Goal: Information Seeking & Learning: Learn about a topic

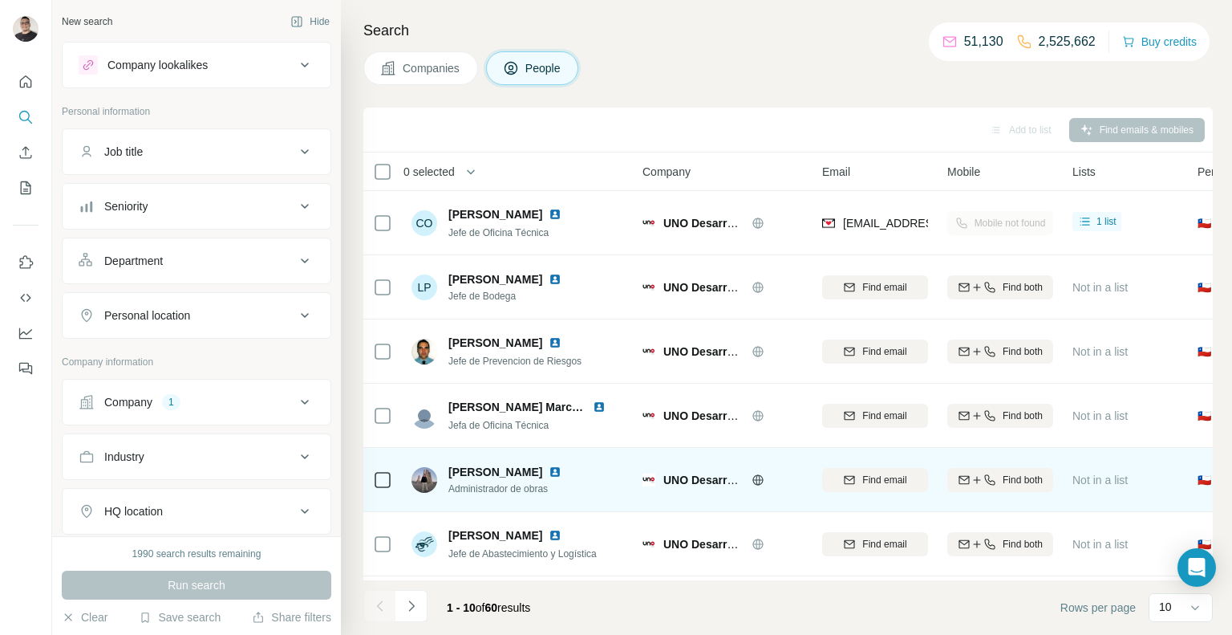
scroll to position [252, 0]
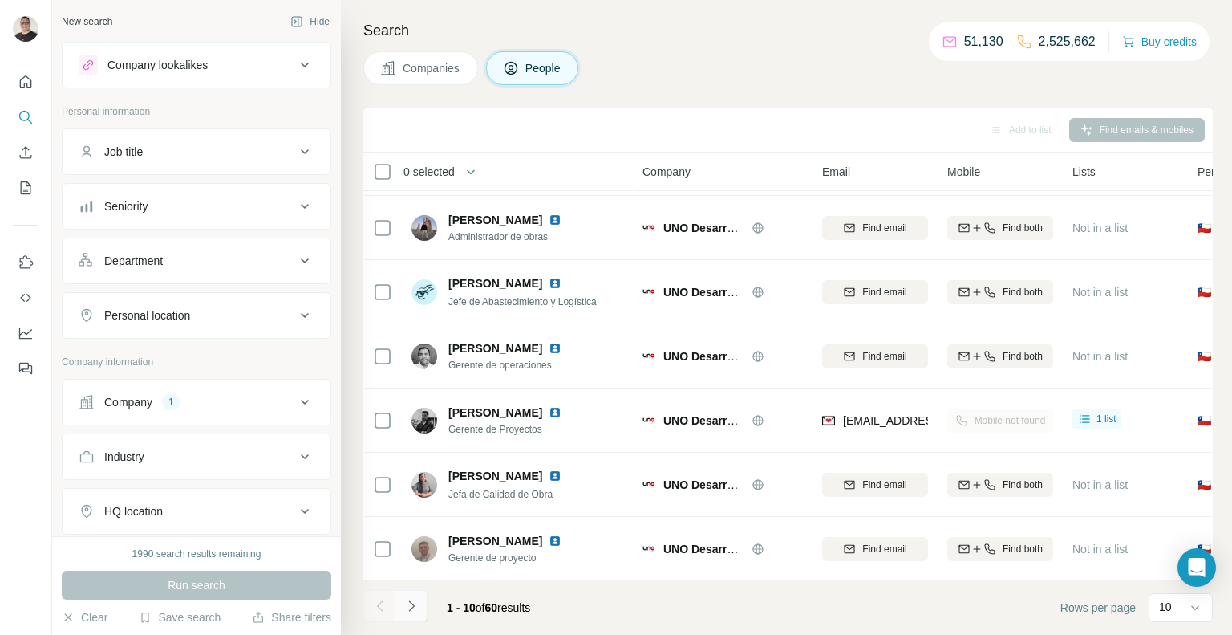
click at [417, 605] on icon "Navigate to next page" at bounding box center [412, 606] width 16 height 16
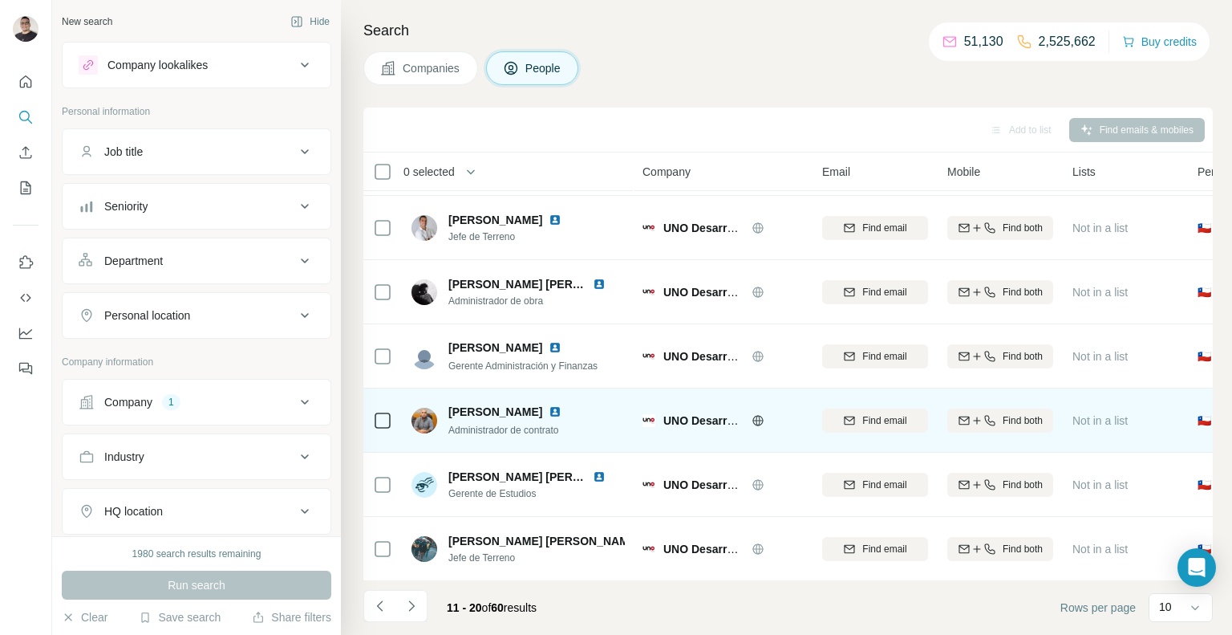
scroll to position [0, 0]
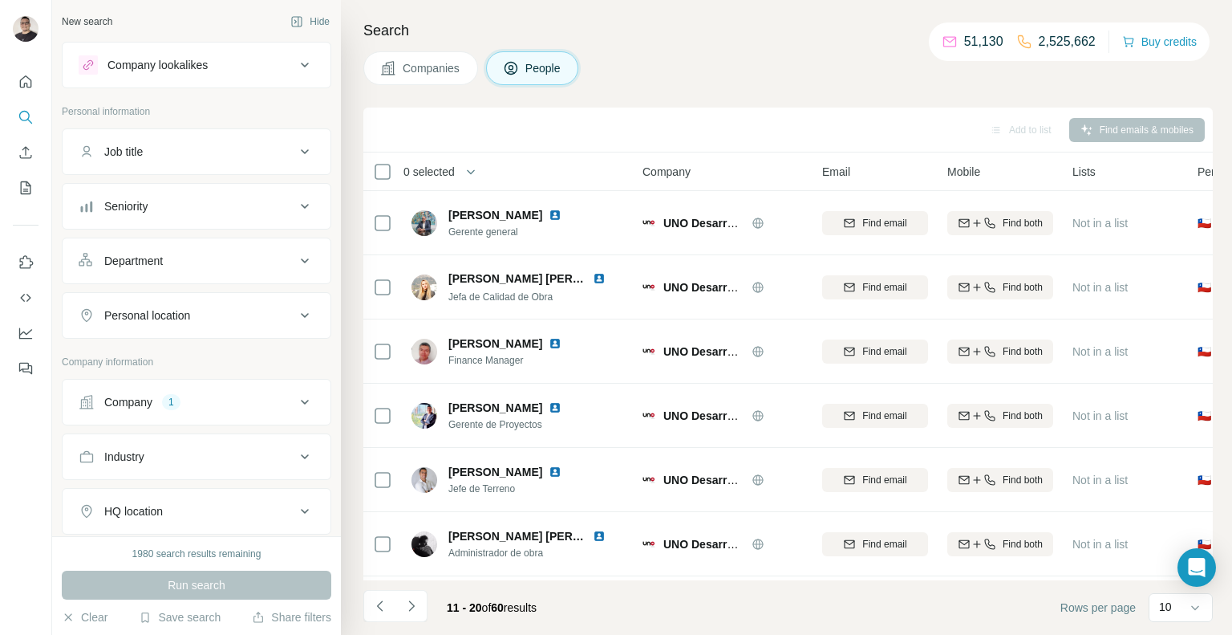
click at [434, 602] on div "11 - 20 of 60 results" at bounding box center [492, 607] width 116 height 35
click at [424, 611] on button "Navigate to next page" at bounding box center [412, 606] width 32 height 32
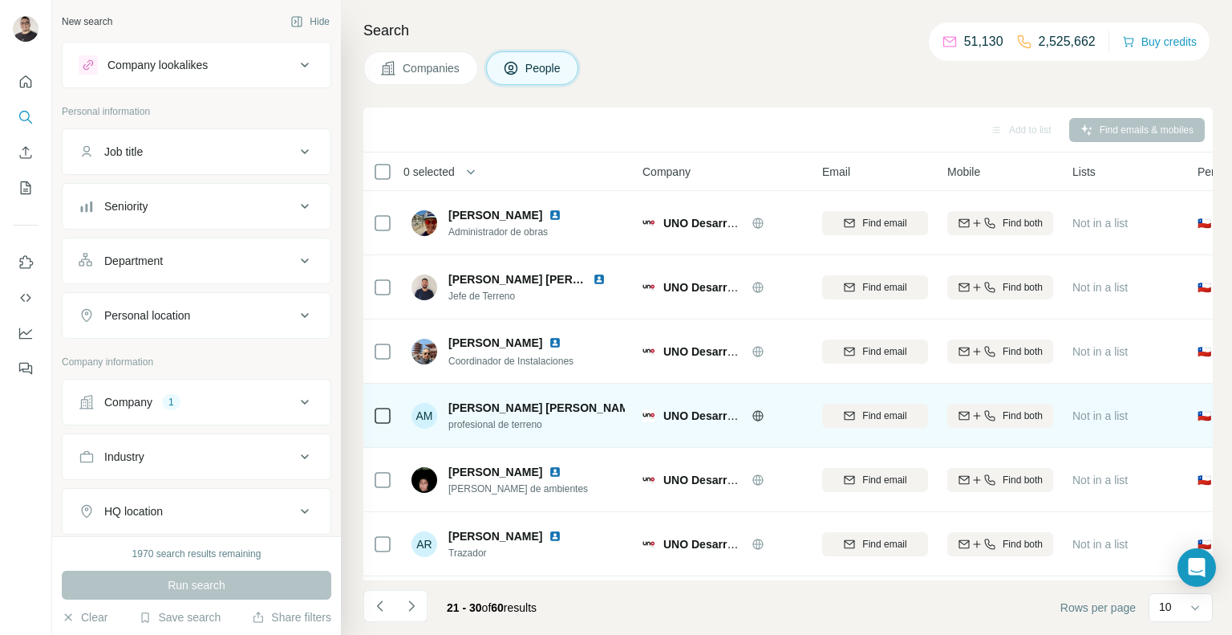
scroll to position [252, 0]
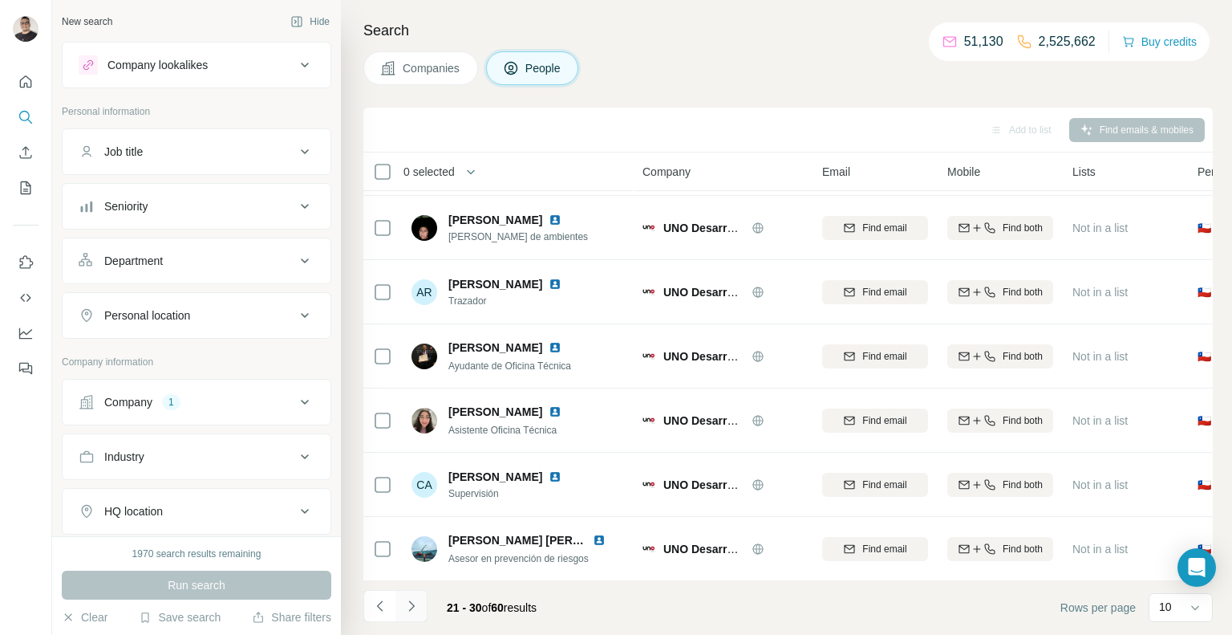
click at [405, 606] on icon "Navigate to next page" at bounding box center [412, 606] width 16 height 16
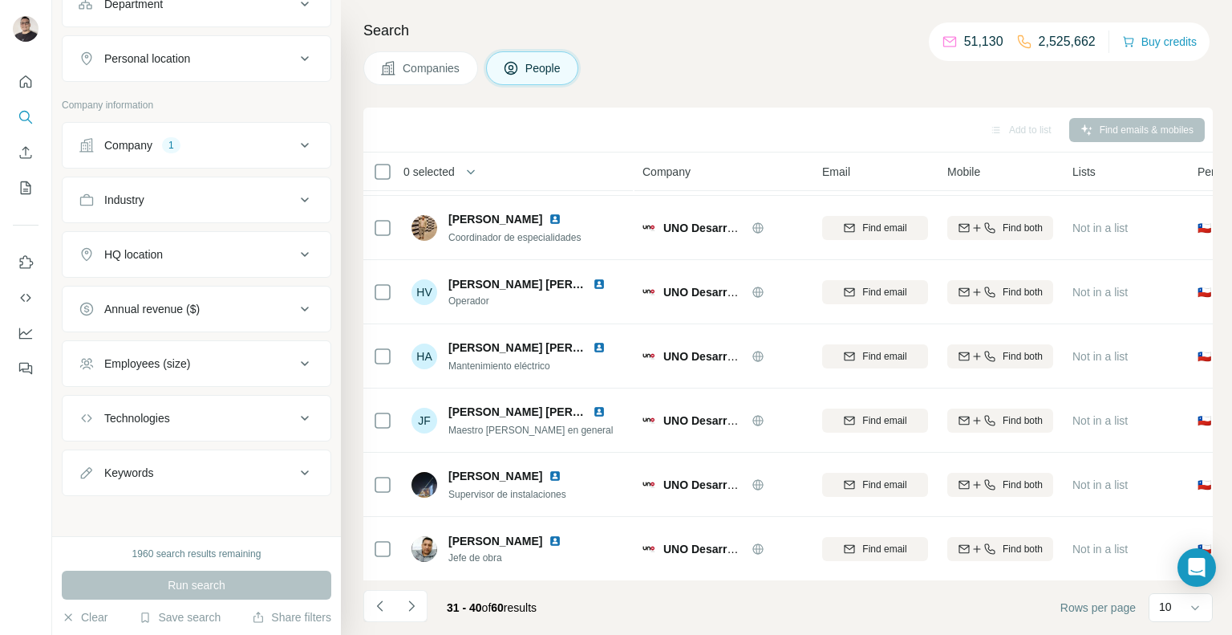
scroll to position [257, 0]
click at [197, 400] on button "Technologies" at bounding box center [197, 418] width 268 height 39
click at [181, 454] on input "text" at bounding box center [197, 458] width 236 height 29
type input "******"
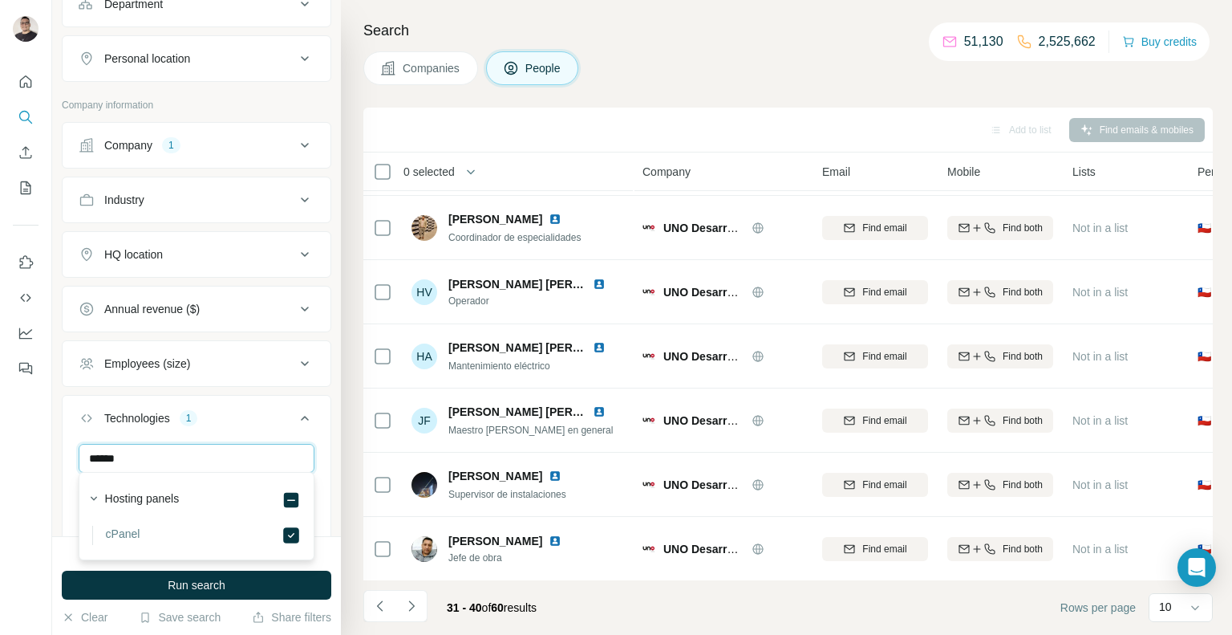
click at [159, 456] on input "******" at bounding box center [197, 458] width 236 height 29
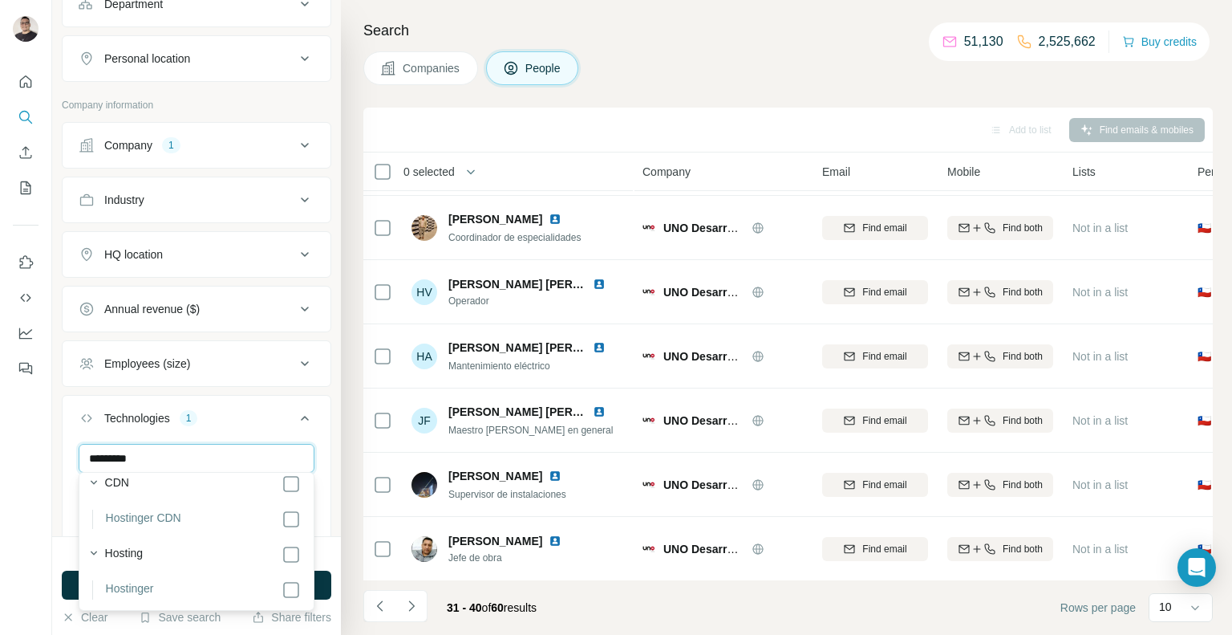
scroll to position [90, 0]
type input "*********"
click at [196, 450] on input "*********" at bounding box center [197, 458] width 236 height 29
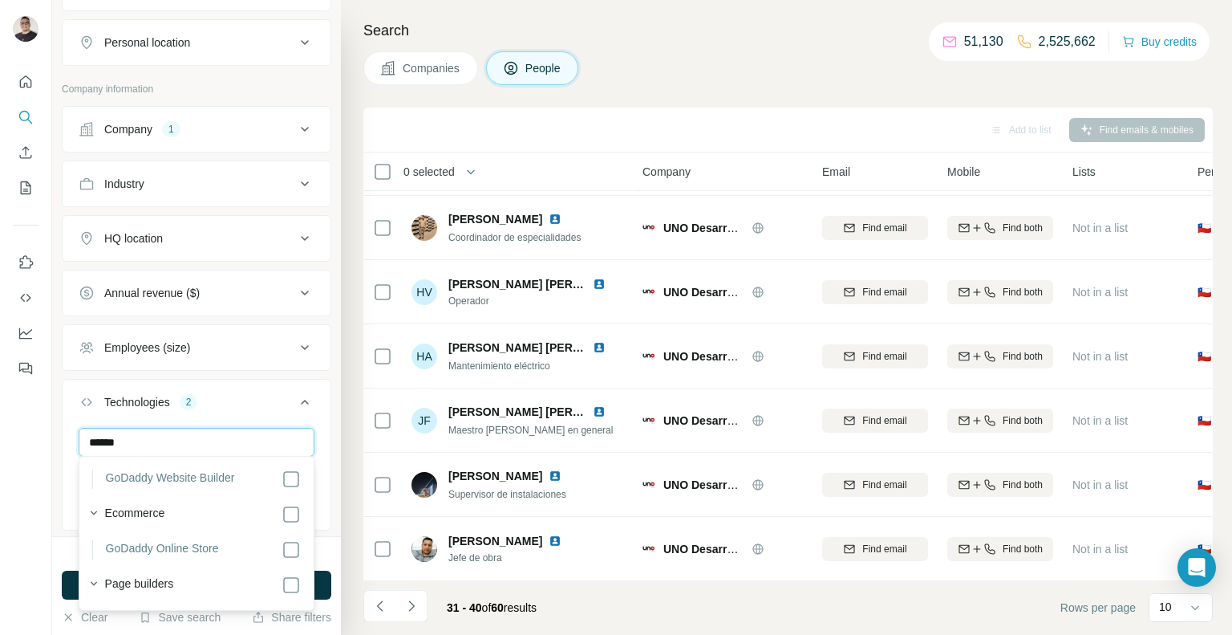
scroll to position [298, 0]
type input "******"
click at [204, 445] on input "******" at bounding box center [197, 442] width 236 height 29
click at [203, 445] on input "******" at bounding box center [197, 442] width 236 height 29
type input "*********"
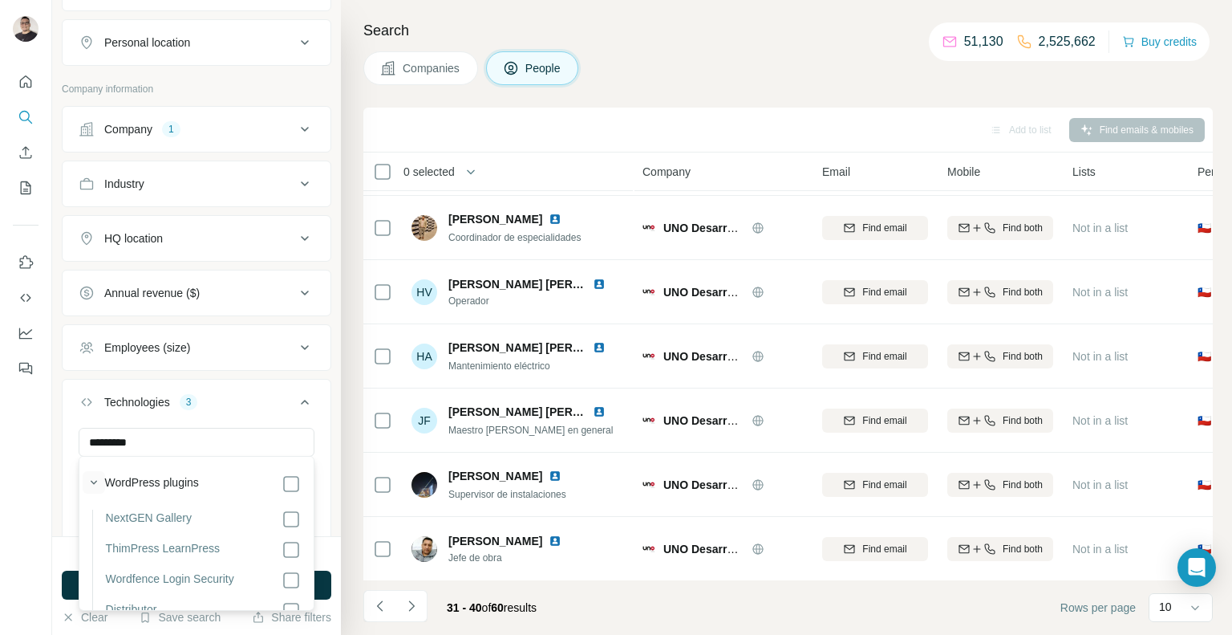
click at [93, 480] on icon "button" at bounding box center [94, 482] width 16 height 16
click at [325, 437] on div "********* cPanel Hostinger GoDaddy Website Builder WordPress Clear all" at bounding box center [197, 491] width 268 height 127
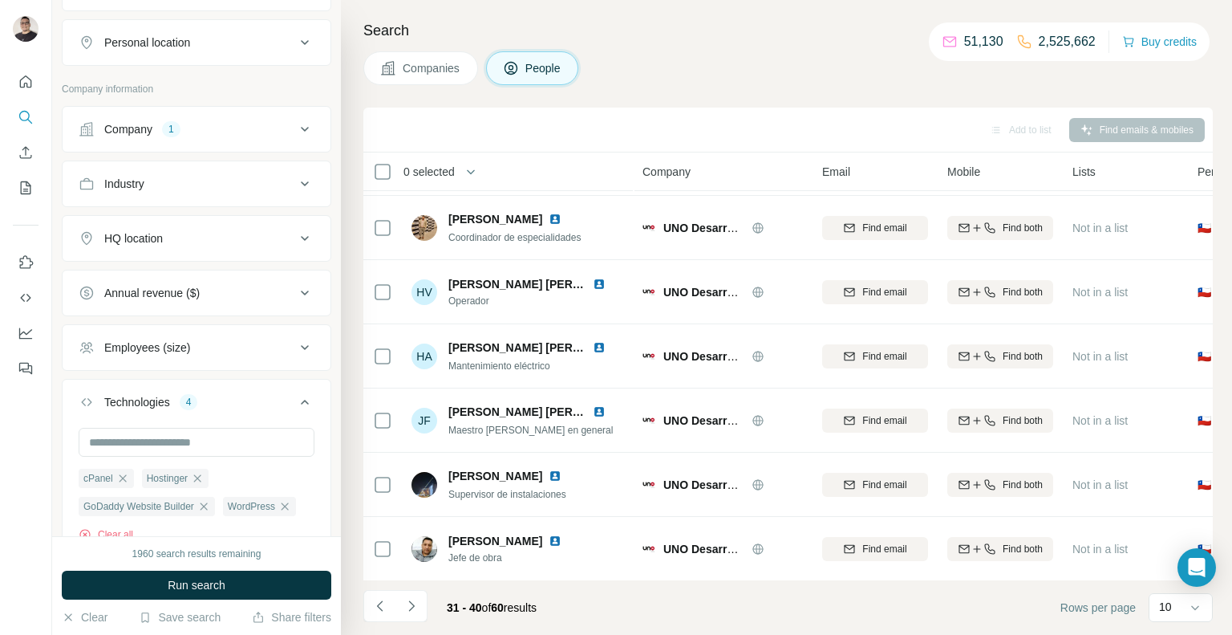
scroll to position [212, 0]
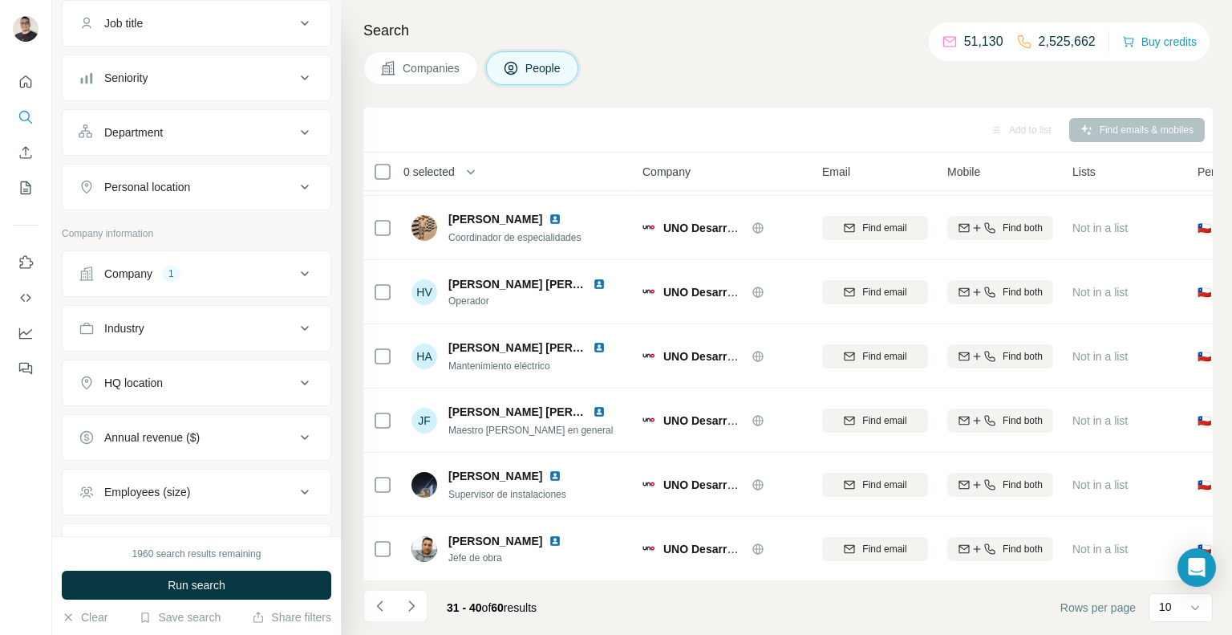
scroll to position [87, 0]
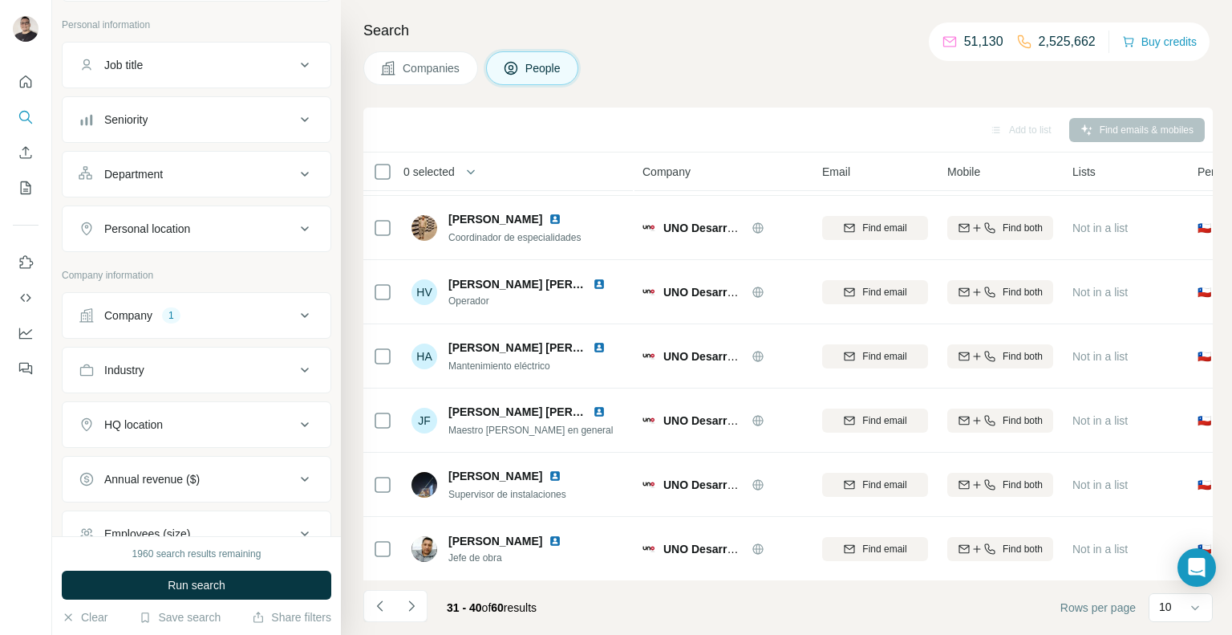
click at [283, 313] on div "Company 1" at bounding box center [187, 315] width 217 height 16
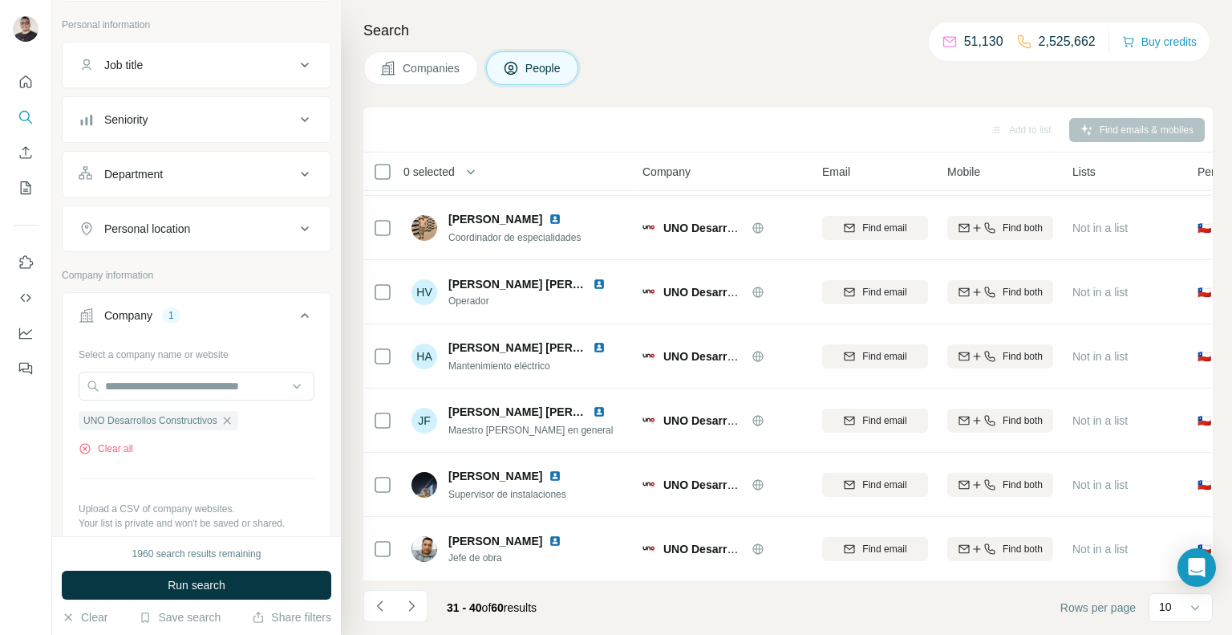
click at [163, 416] on span "UNO Desarrollos Constructivos" at bounding box center [150, 420] width 134 height 14
click at [233, 421] on icon "button" at bounding box center [227, 420] width 13 height 13
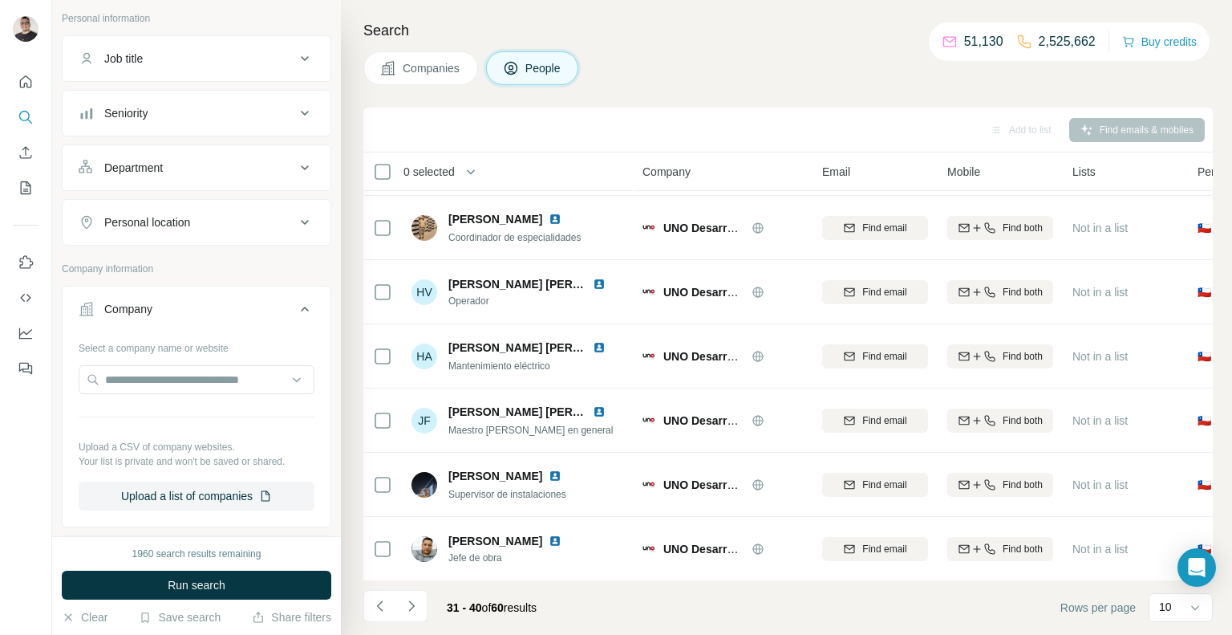
scroll to position [109, 0]
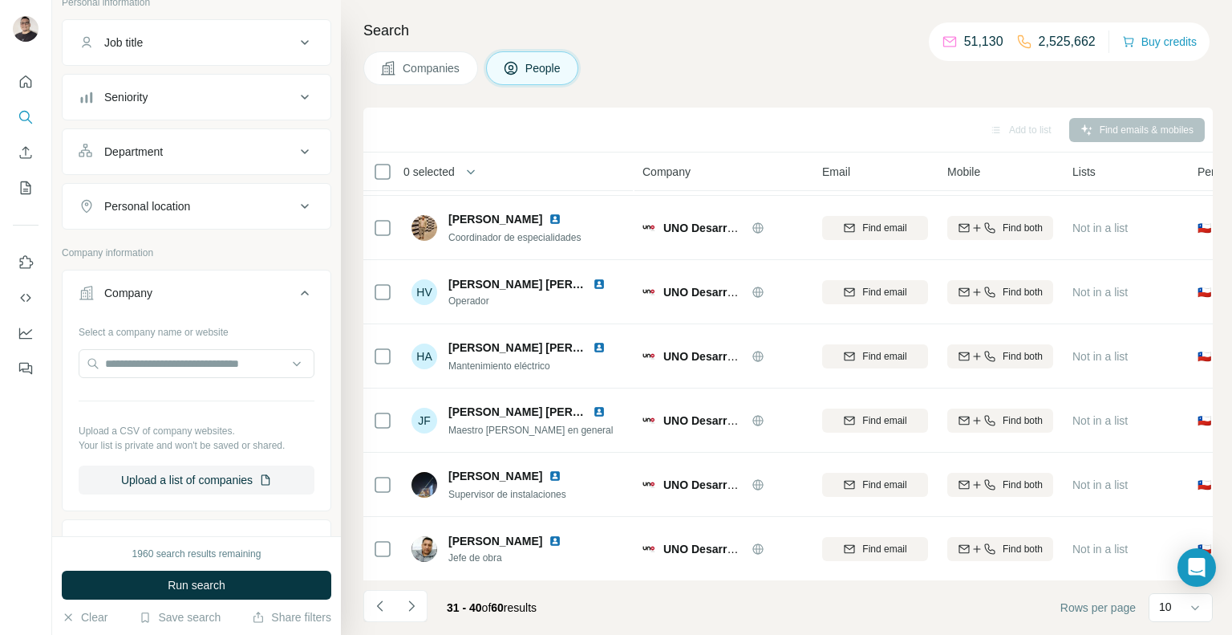
click at [310, 212] on icon at bounding box center [304, 206] width 19 height 19
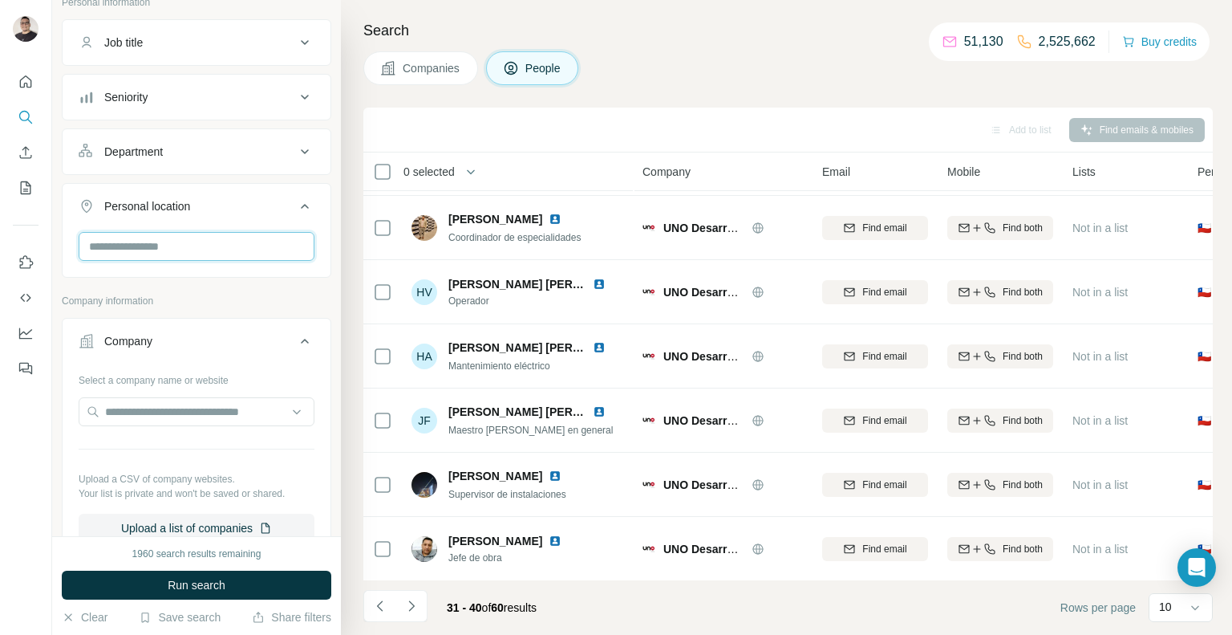
click at [216, 250] on input "text" at bounding box center [197, 246] width 236 height 29
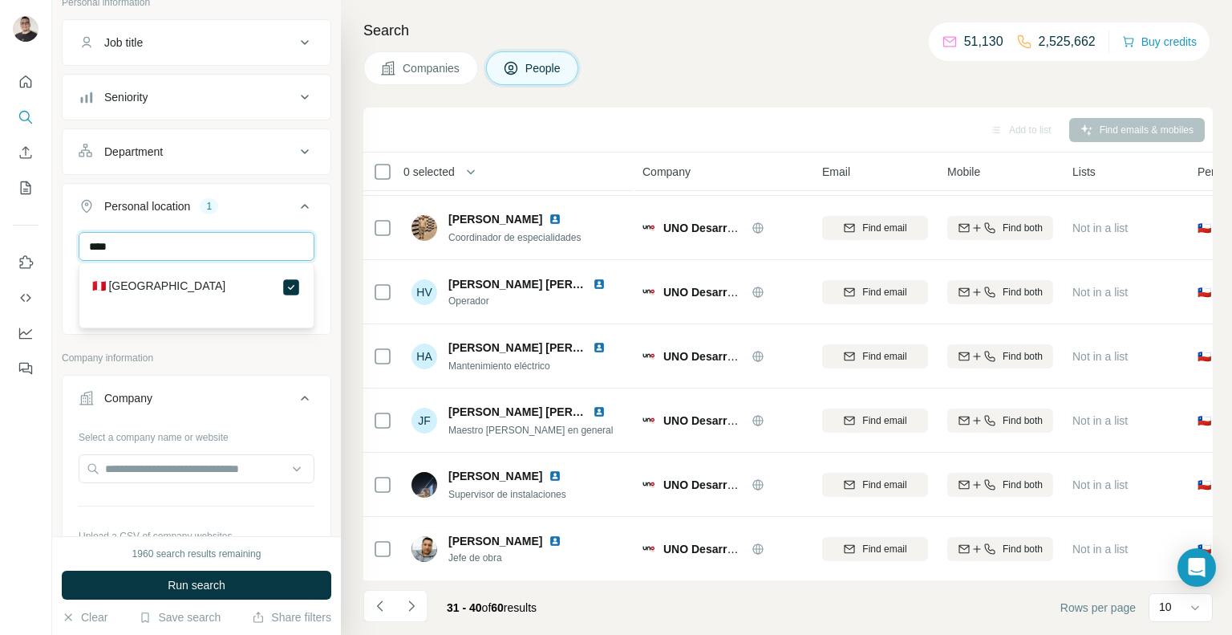
click at [197, 243] on input "****" at bounding box center [197, 246] width 236 height 29
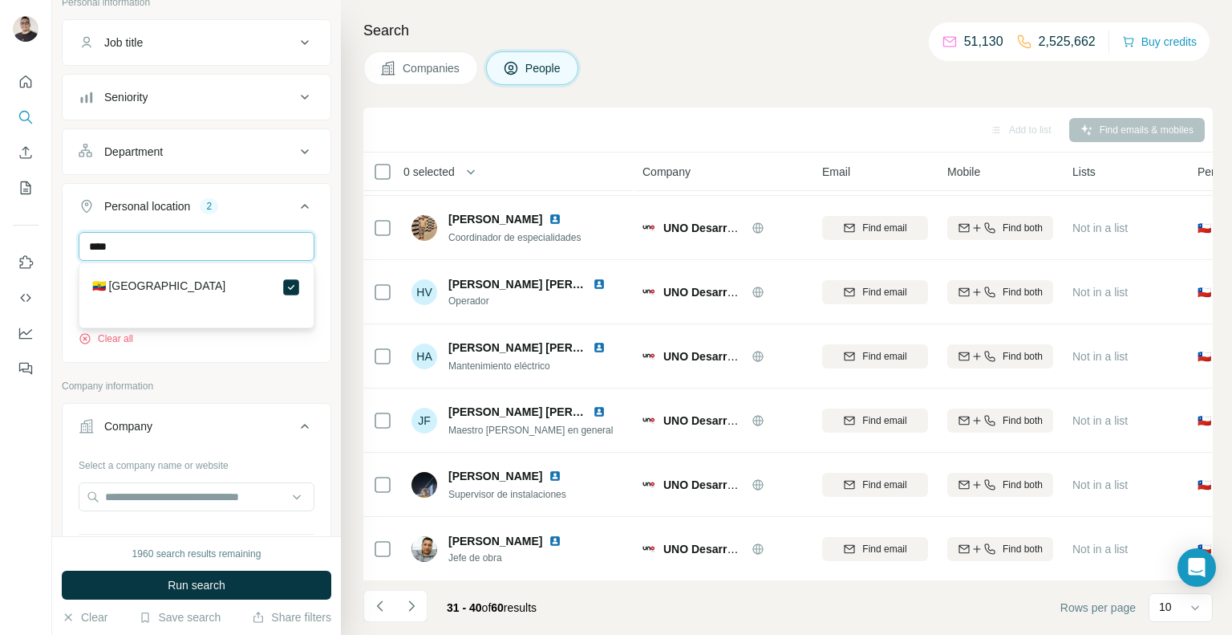
click at [178, 243] on input "****" at bounding box center [197, 246] width 236 height 29
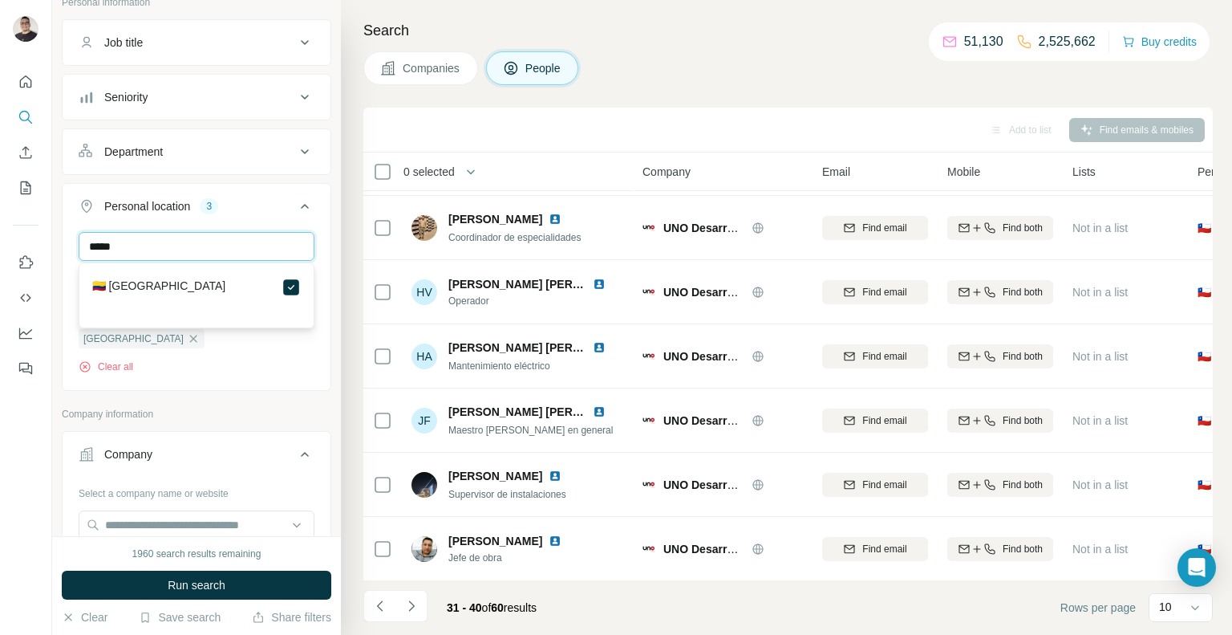
click at [170, 247] on input "*****" at bounding box center [197, 246] width 236 height 29
type input "****"
click at [334, 211] on div "New search Hide Company lookalikes Personal information Job title Seniority Dep…" at bounding box center [196, 268] width 289 height 536
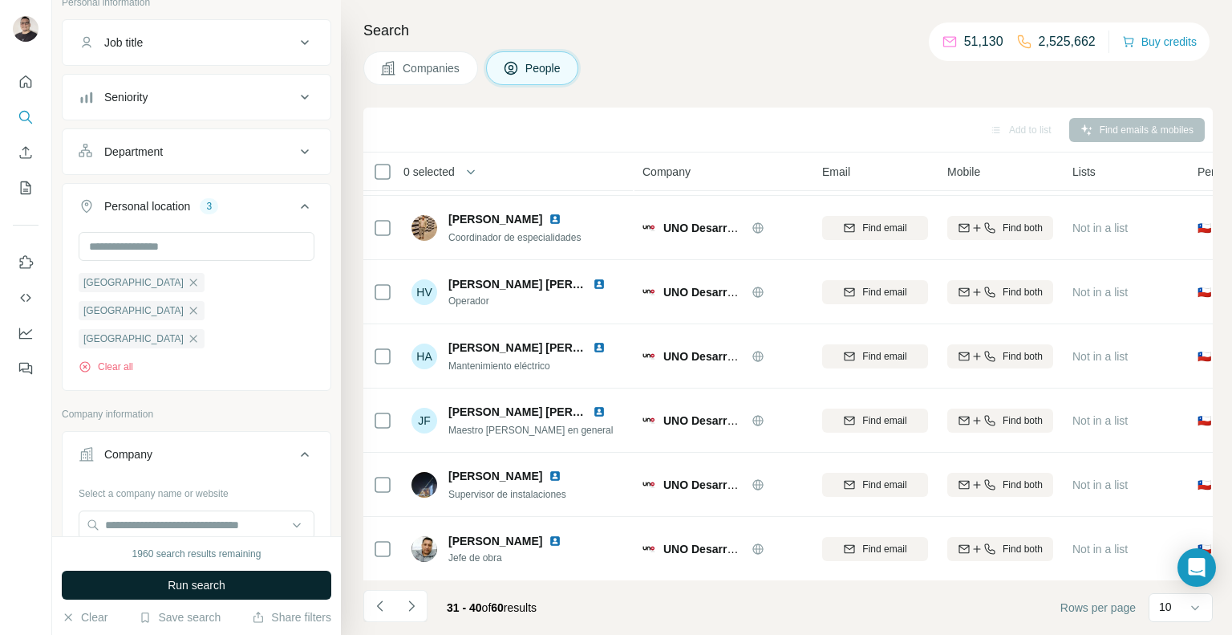
click at [205, 587] on span "Run search" at bounding box center [197, 585] width 58 height 16
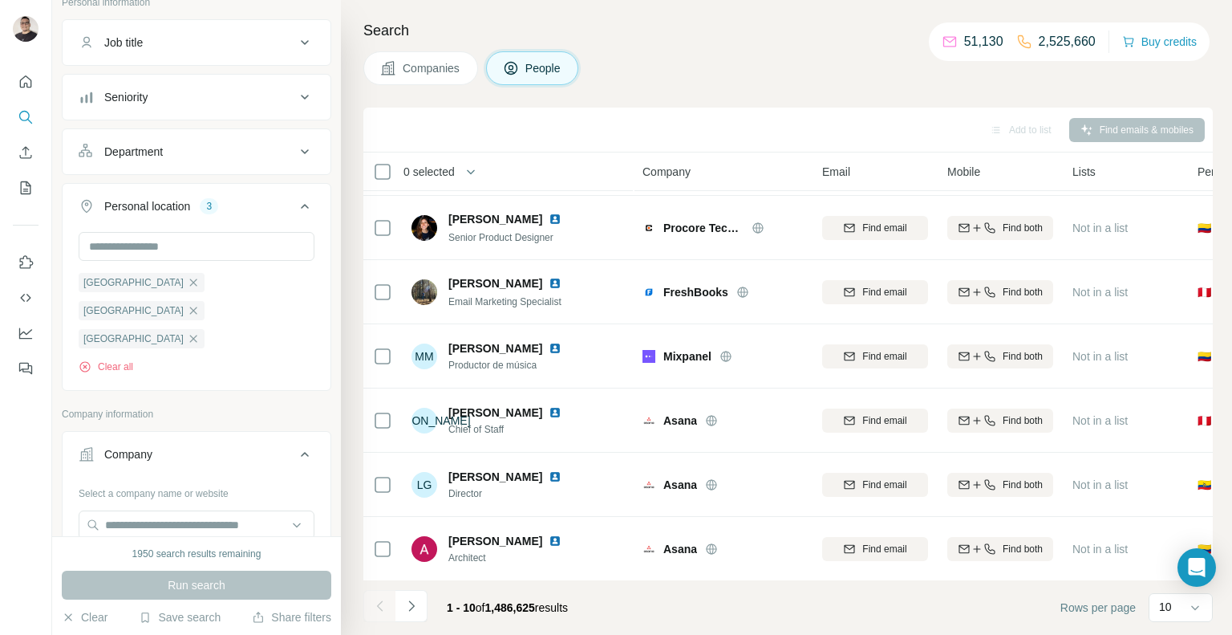
click at [412, 67] on span "Companies" at bounding box center [432, 68] width 59 height 16
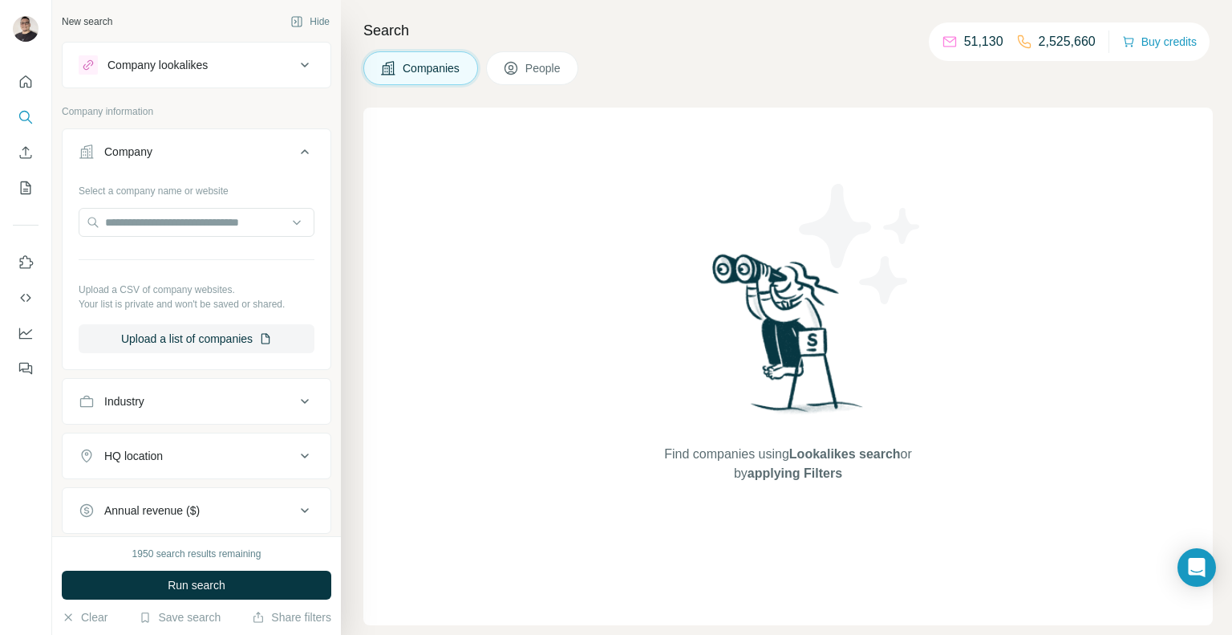
click at [538, 69] on span "People" at bounding box center [544, 68] width 37 height 16
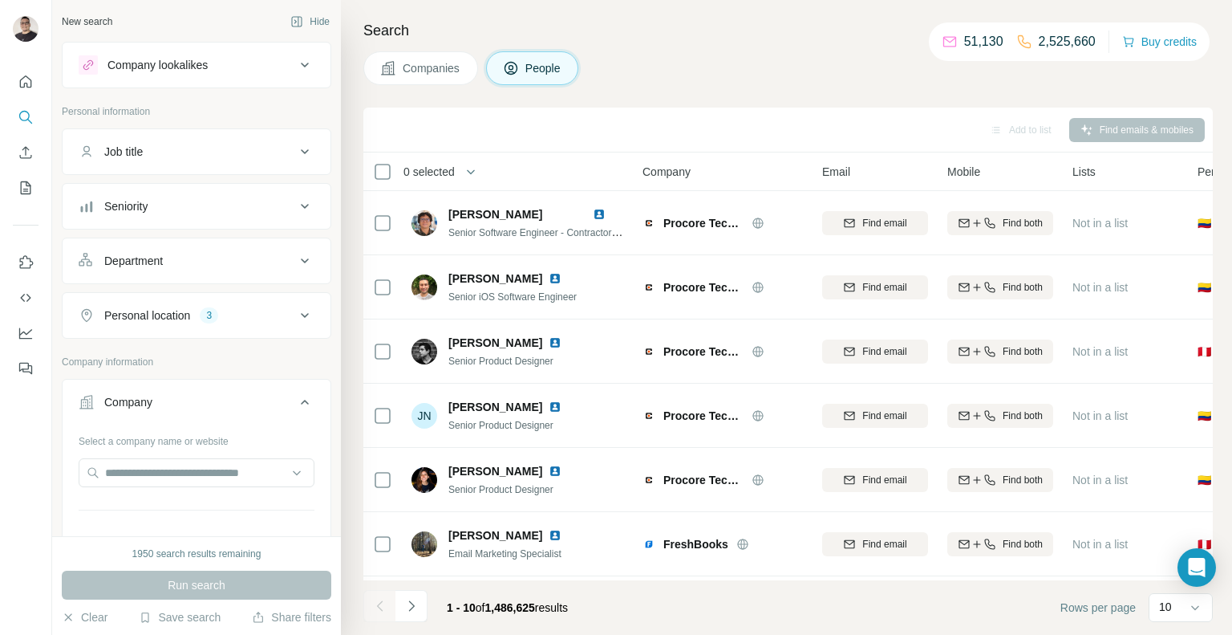
click at [290, 195] on button "Seniority" at bounding box center [197, 206] width 268 height 39
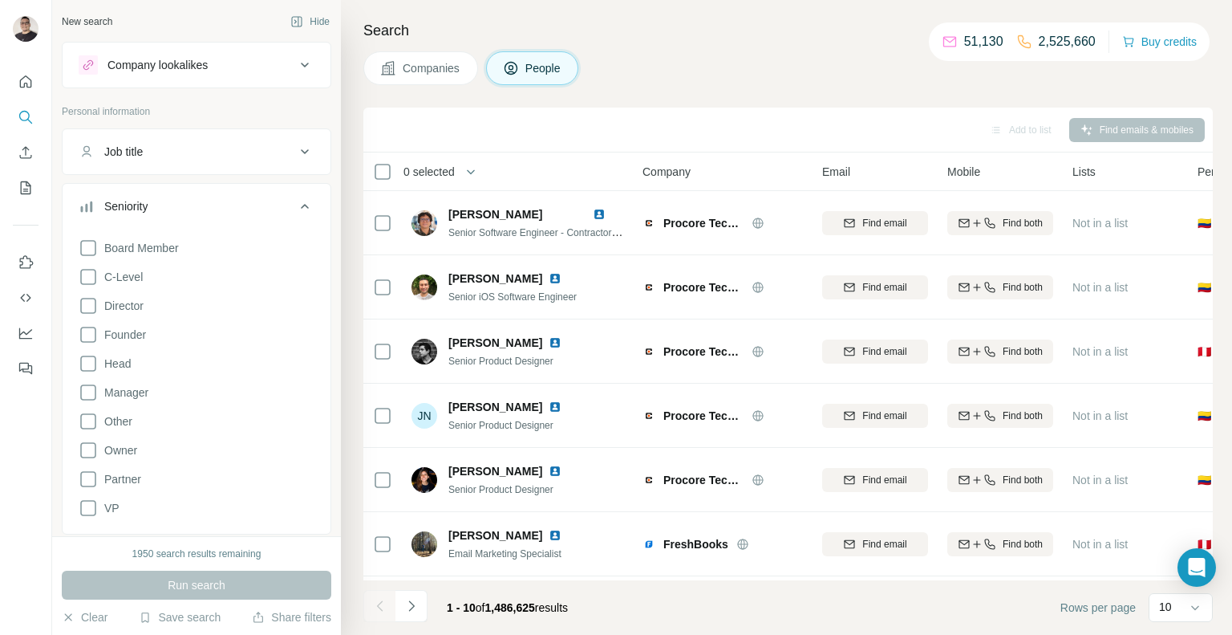
click at [290, 193] on button "Seniority" at bounding box center [197, 209] width 268 height 45
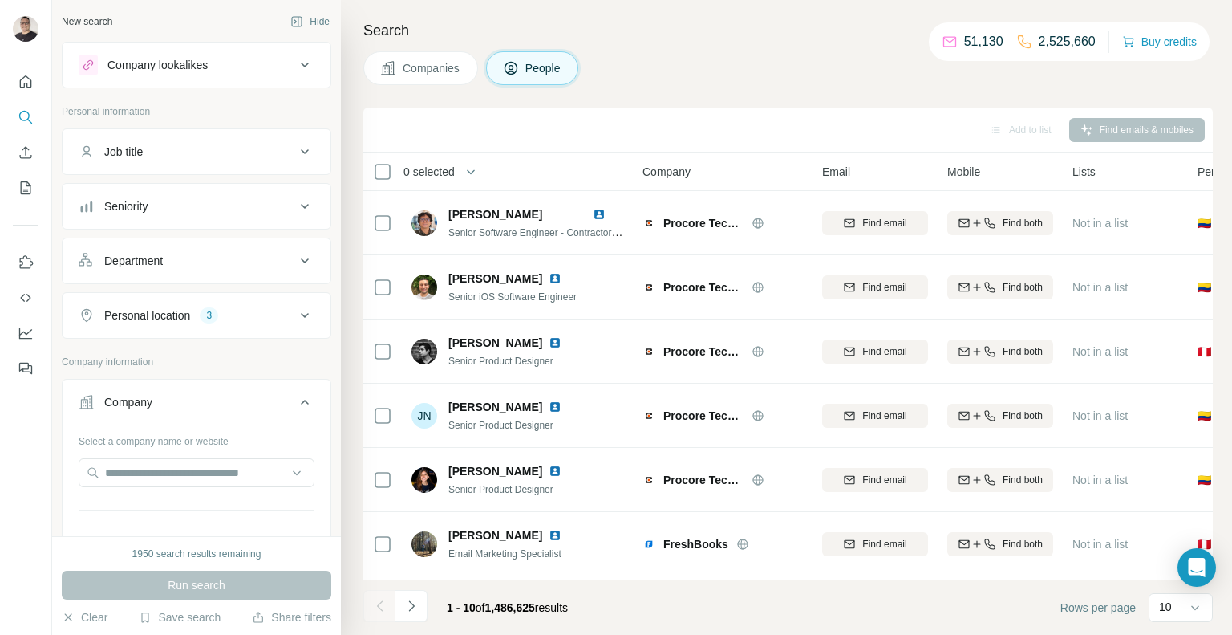
click at [300, 249] on button "Department" at bounding box center [197, 261] width 268 height 39
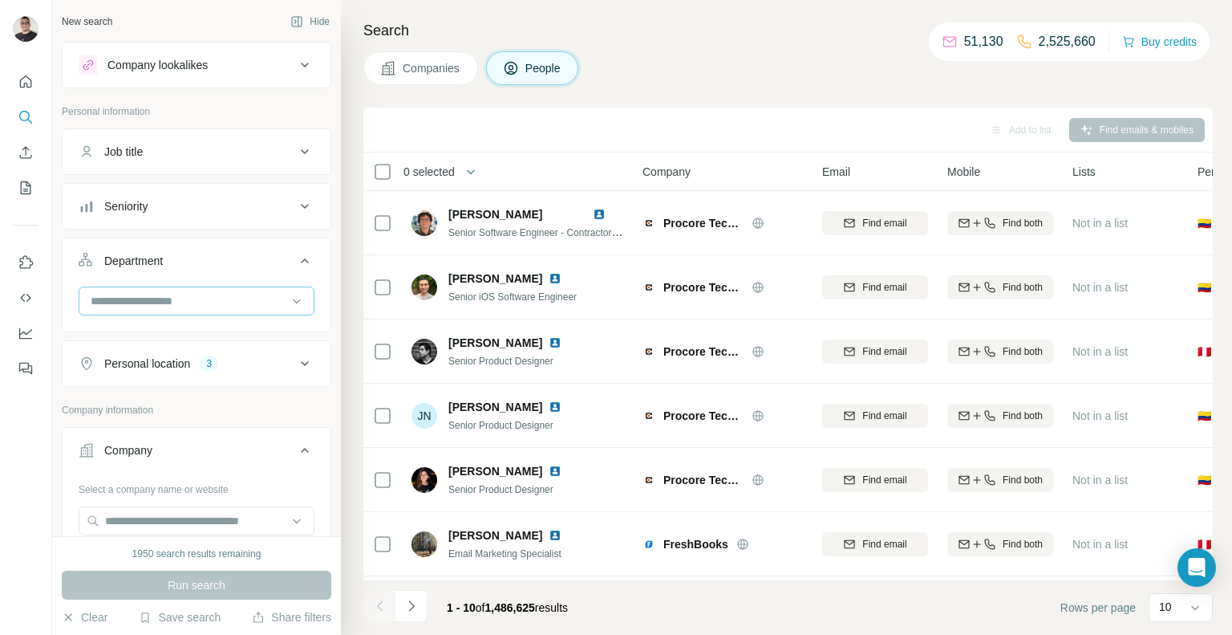
click at [286, 306] on input at bounding box center [188, 301] width 198 height 18
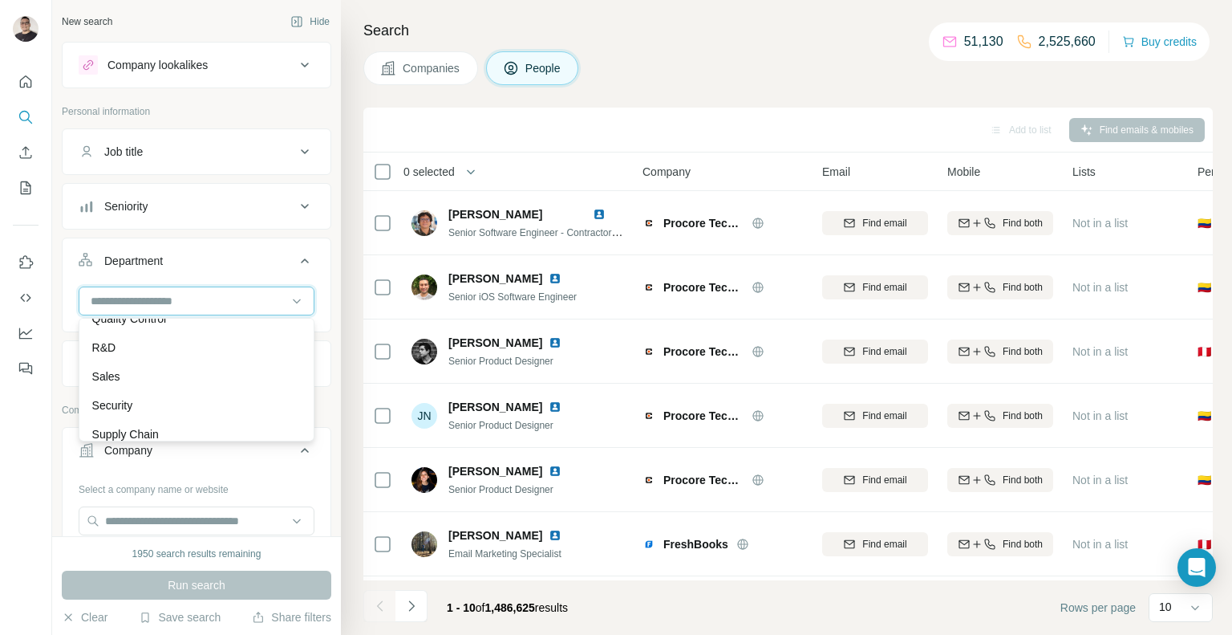
scroll to position [578, 0]
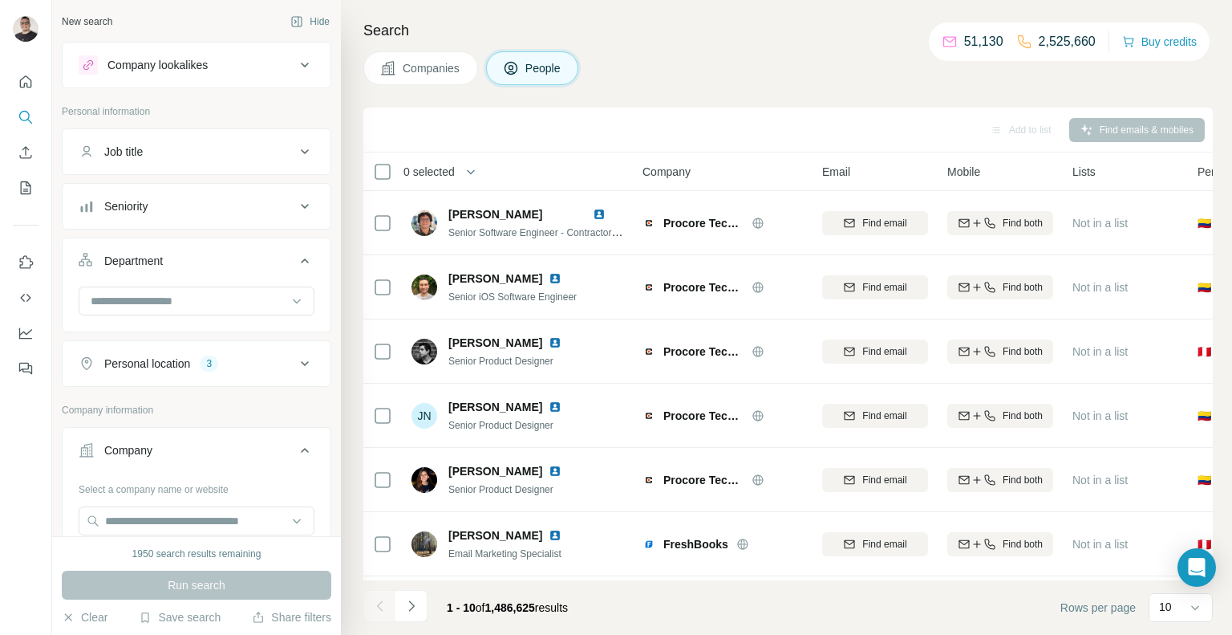
click at [704, 39] on h4 "Search" at bounding box center [788, 30] width 850 height 22
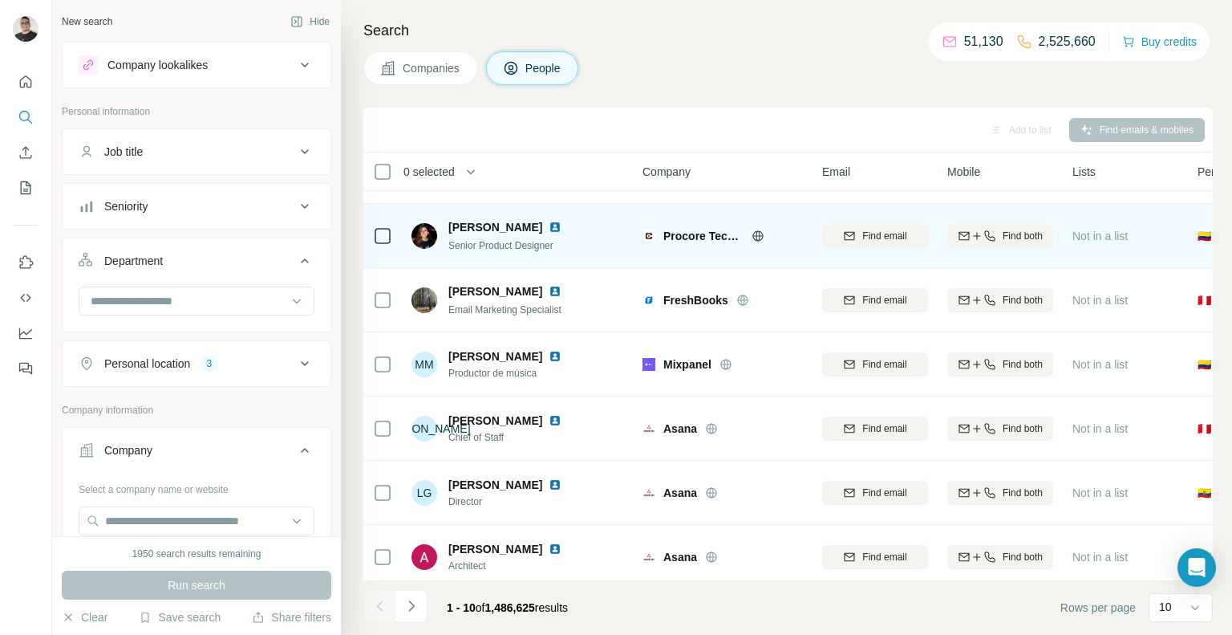
scroll to position [252, 0]
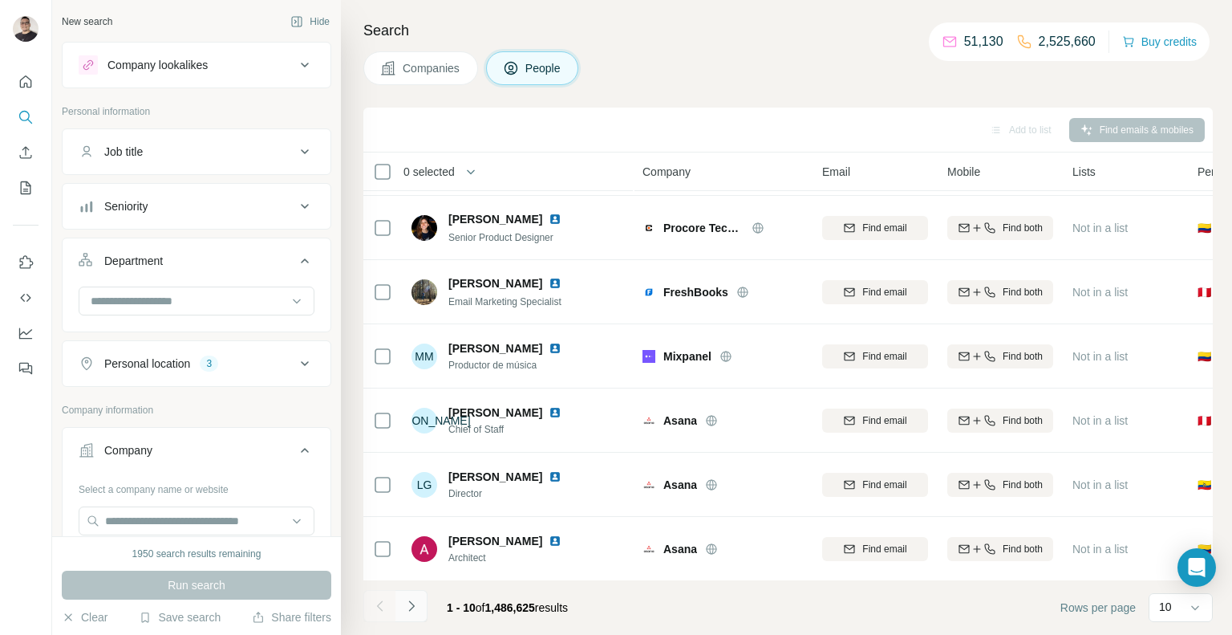
click at [419, 605] on button "Navigate to next page" at bounding box center [412, 606] width 32 height 32
click at [419, 605] on div at bounding box center [412, 606] width 32 height 32
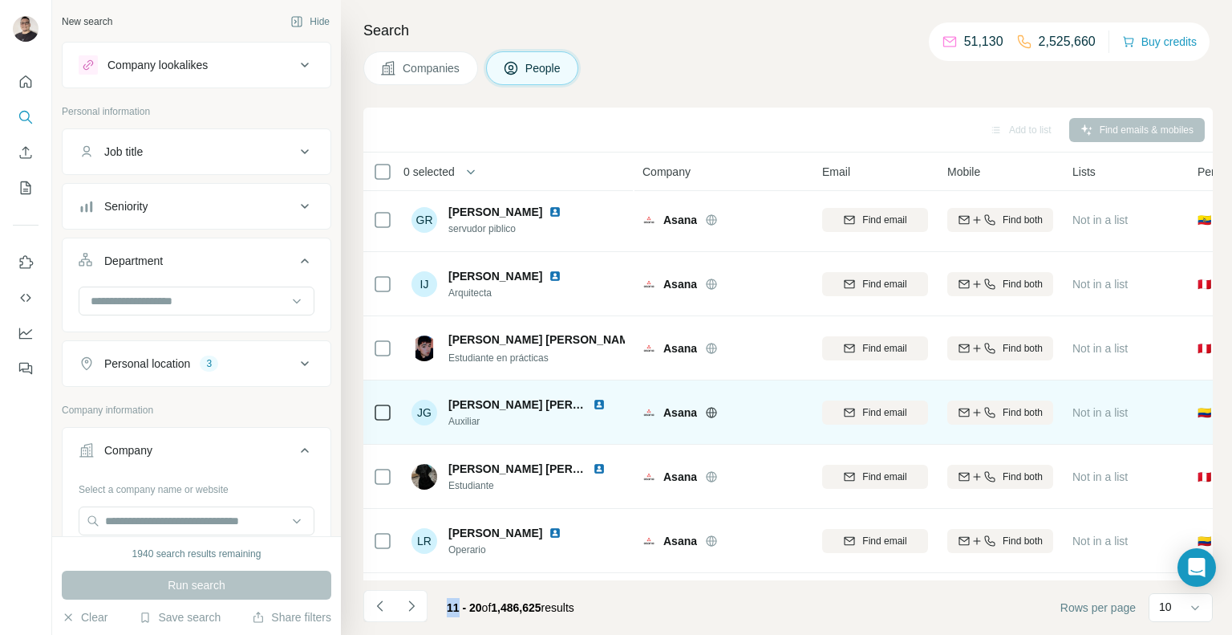
scroll to position [0, 0]
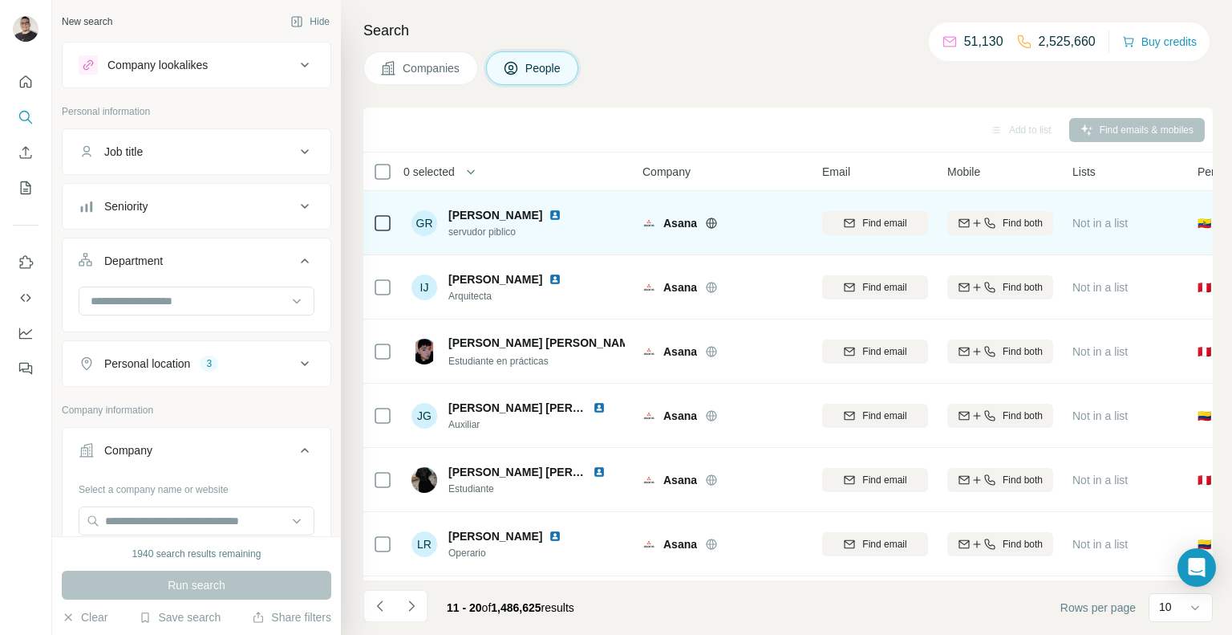
click at [713, 227] on icon at bounding box center [711, 223] width 13 height 13
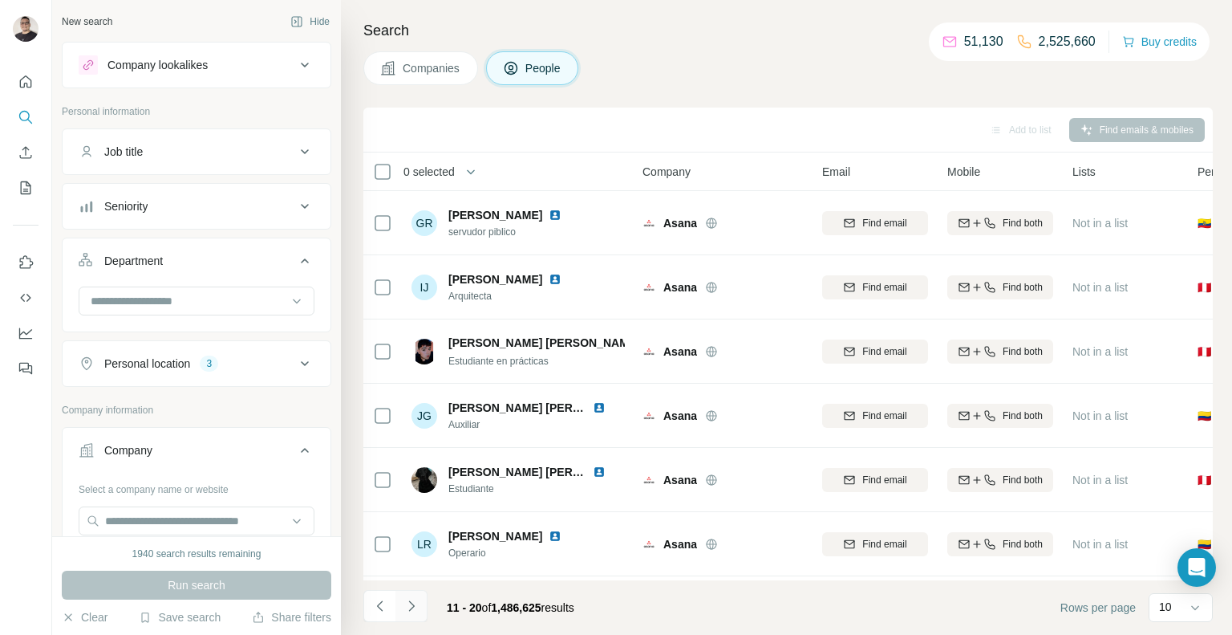
click at [407, 611] on icon "Navigate to next page" at bounding box center [412, 606] width 16 height 16
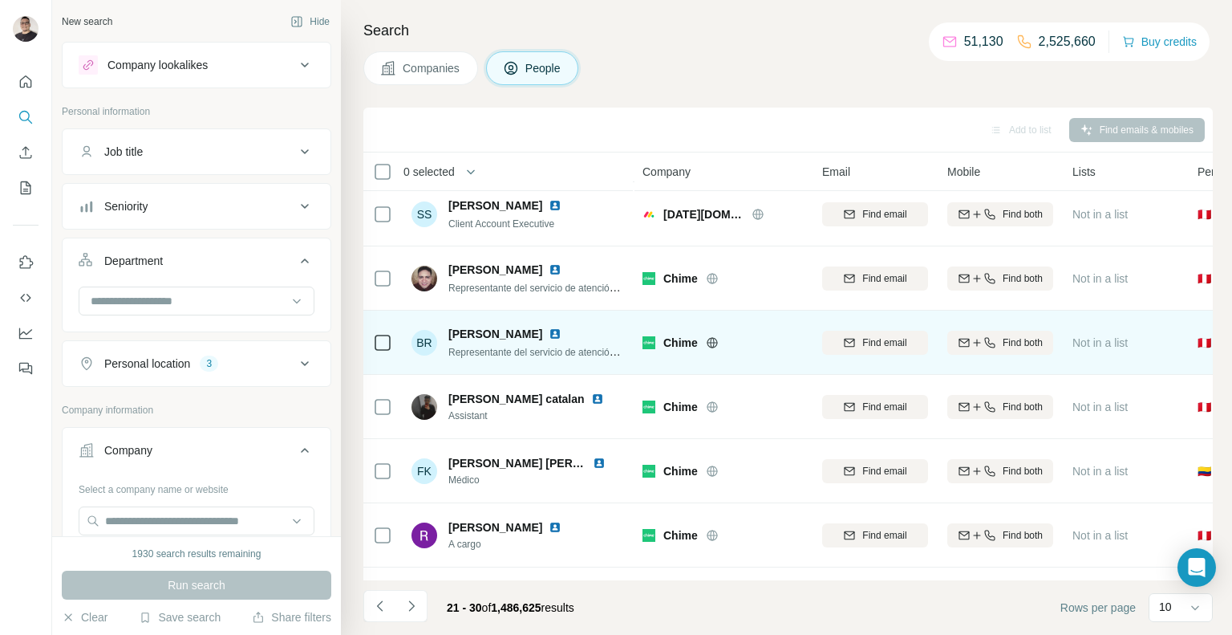
scroll to position [252, 0]
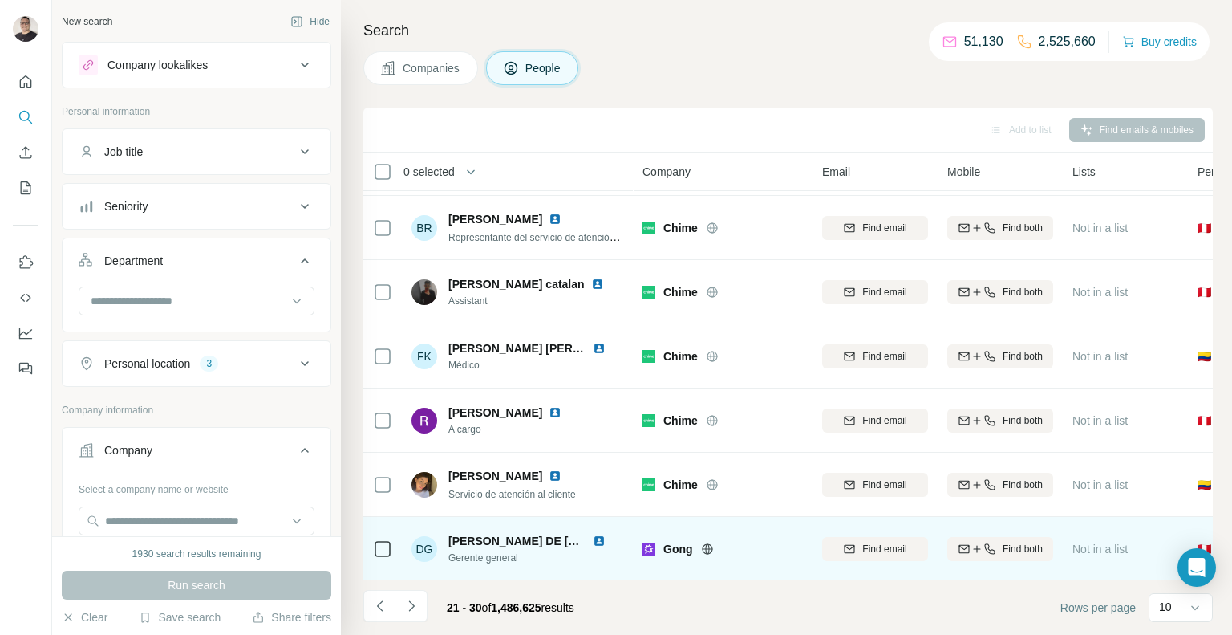
click at [715, 544] on div at bounding box center [726, 548] width 51 height 13
click at [709, 546] on icon at bounding box center [707, 548] width 13 height 13
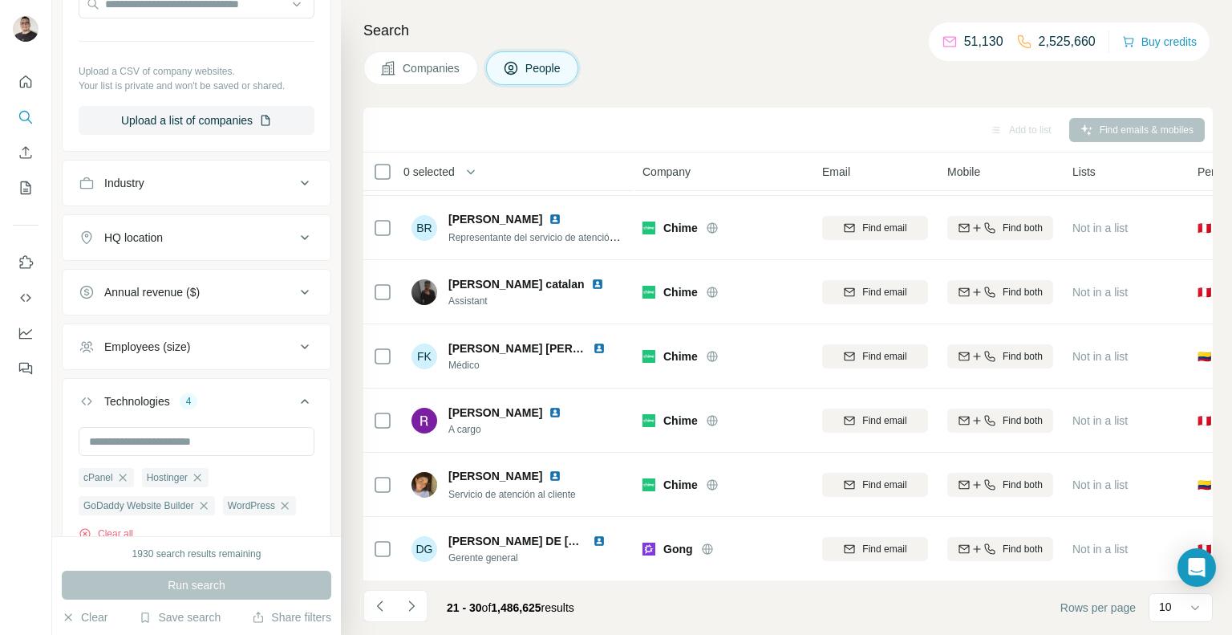
click at [283, 345] on div "Employees (size)" at bounding box center [187, 347] width 217 height 16
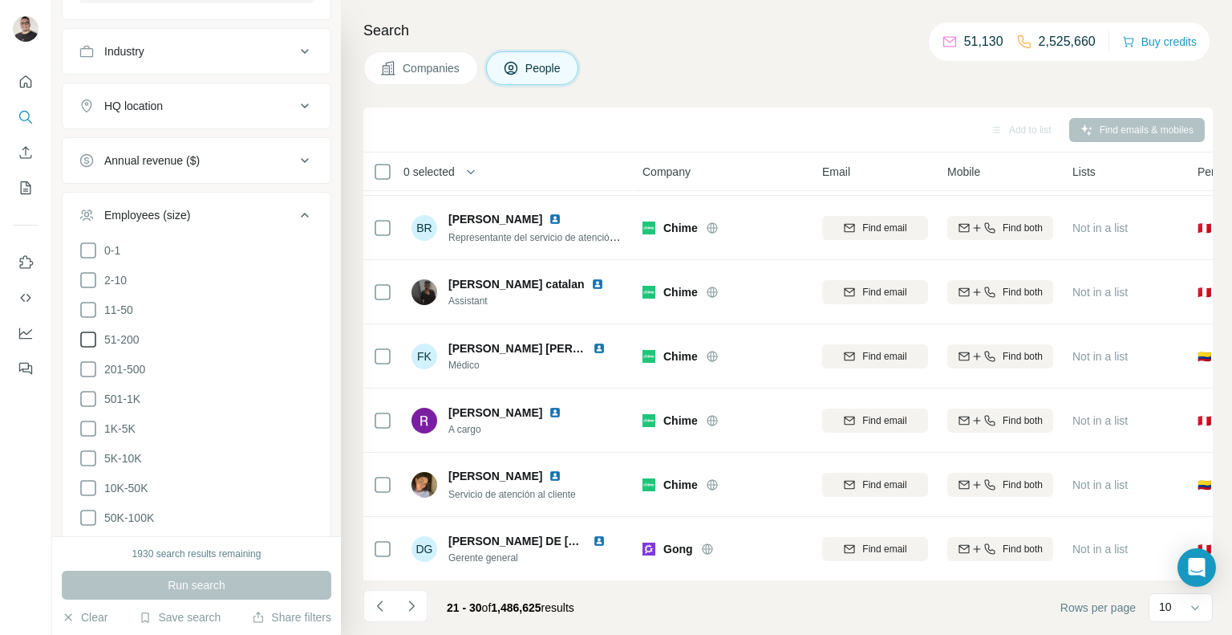
scroll to position [651, 0]
click at [85, 311] on icon at bounding box center [88, 307] width 16 height 16
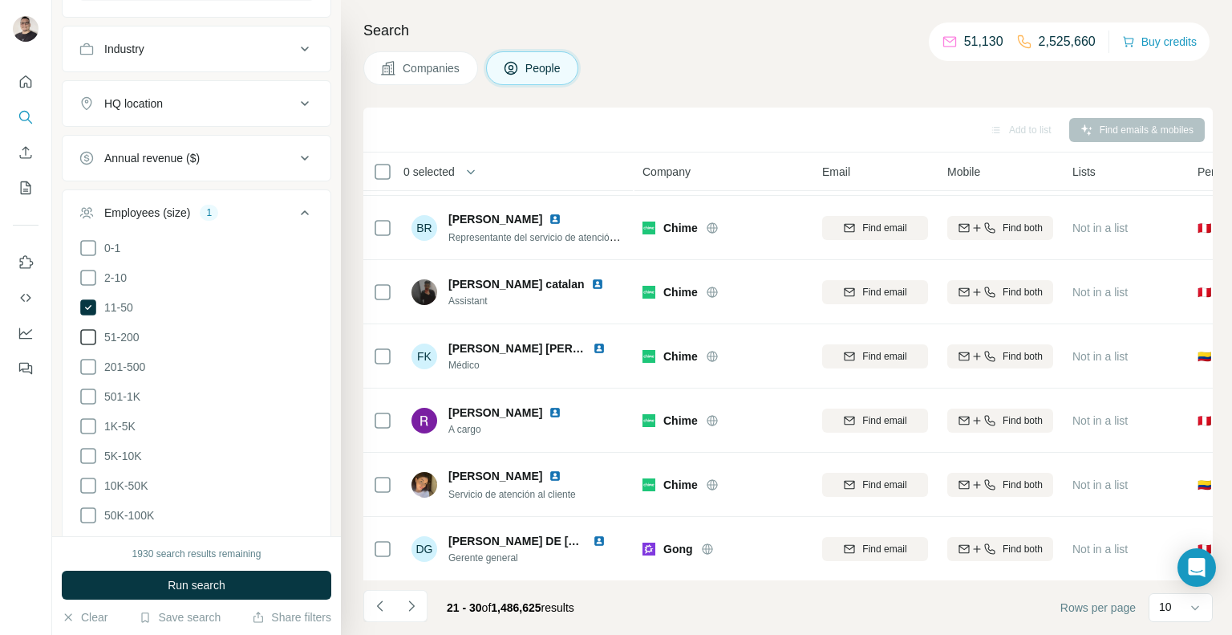
click at [92, 341] on icon at bounding box center [88, 336] width 19 height 19
click at [225, 592] on span "Run search" at bounding box center [197, 585] width 58 height 16
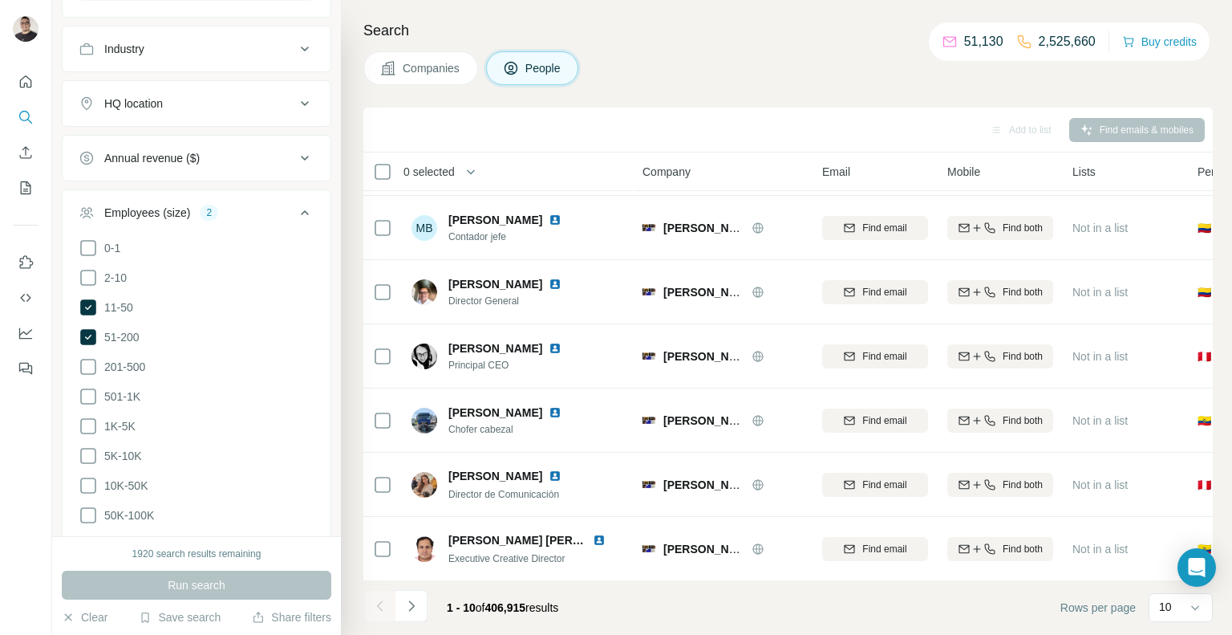
click at [302, 203] on icon at bounding box center [304, 212] width 19 height 19
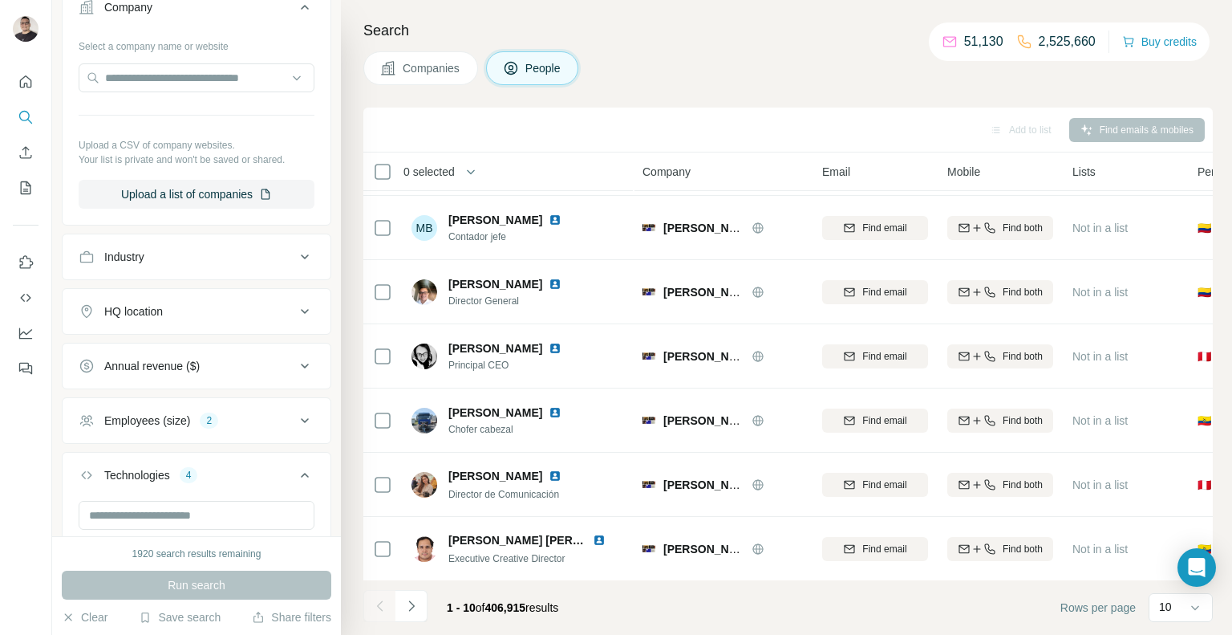
scroll to position [442, 0]
click at [318, 315] on button "HQ location" at bounding box center [197, 312] width 268 height 39
click at [311, 313] on icon at bounding box center [304, 311] width 19 height 19
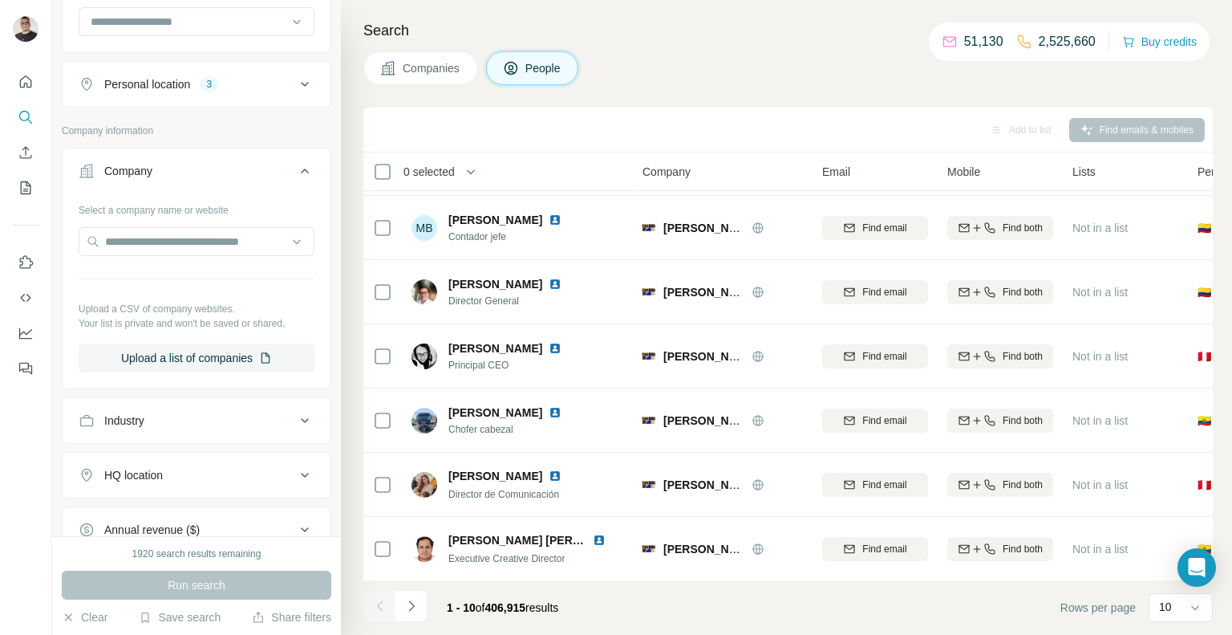
scroll to position [210, 0]
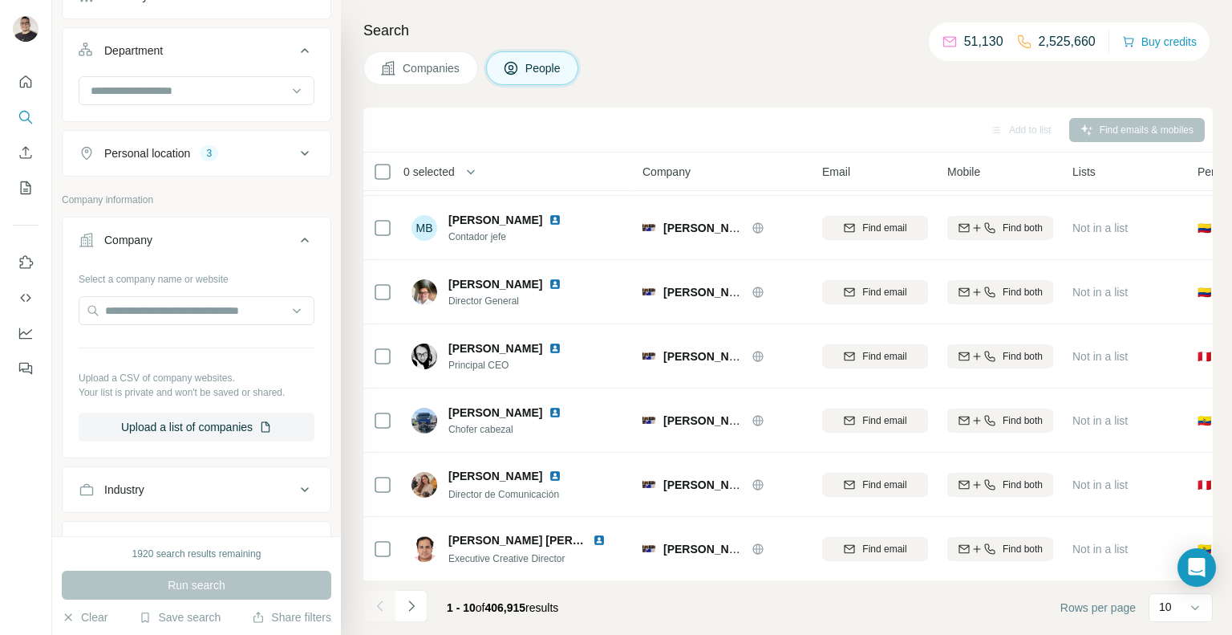
click at [276, 158] on div "Personal location 3" at bounding box center [187, 153] width 217 height 16
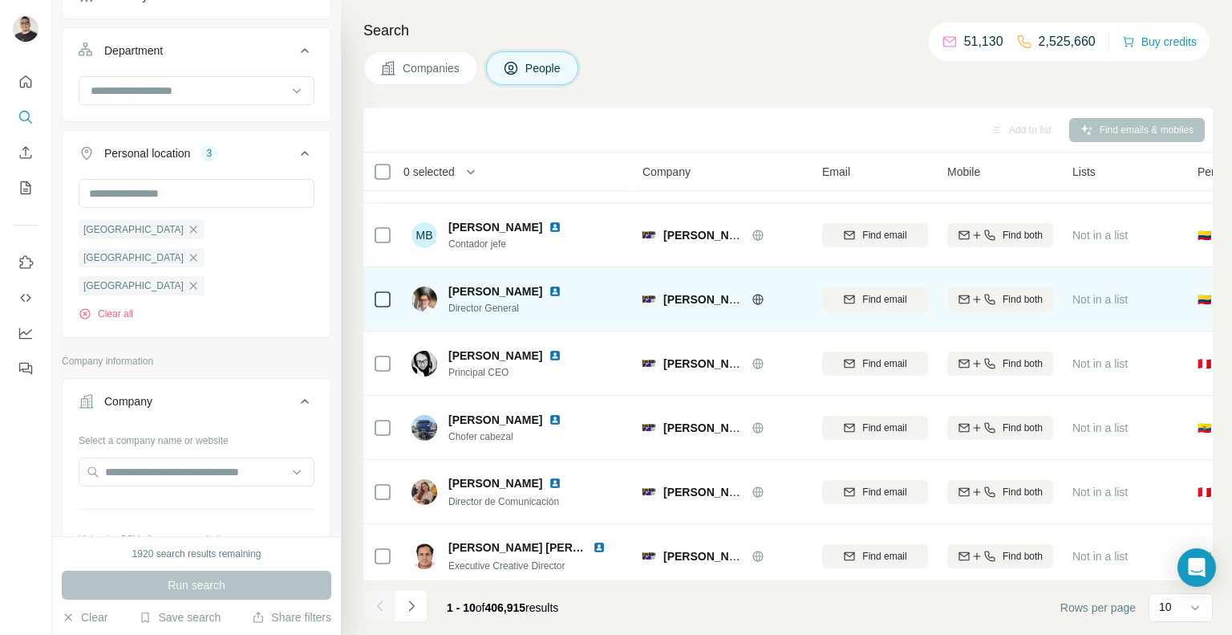
scroll to position [243, 0]
click at [757, 306] on div "[PERSON_NAME] Books and Magazines" at bounding box center [734, 301] width 140 height 16
click at [753, 302] on icon at bounding box center [758, 300] width 10 height 10
click at [1023, 304] on span "Find both" at bounding box center [1023, 301] width 40 height 14
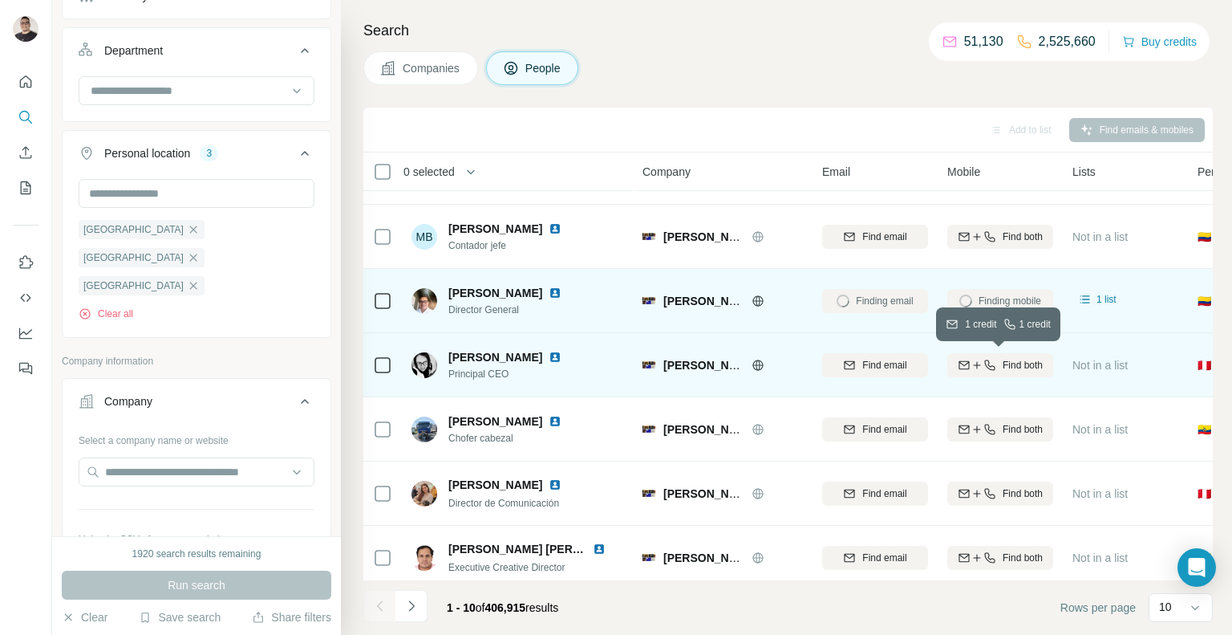
click at [1012, 368] on span "Find both" at bounding box center [1023, 365] width 40 height 14
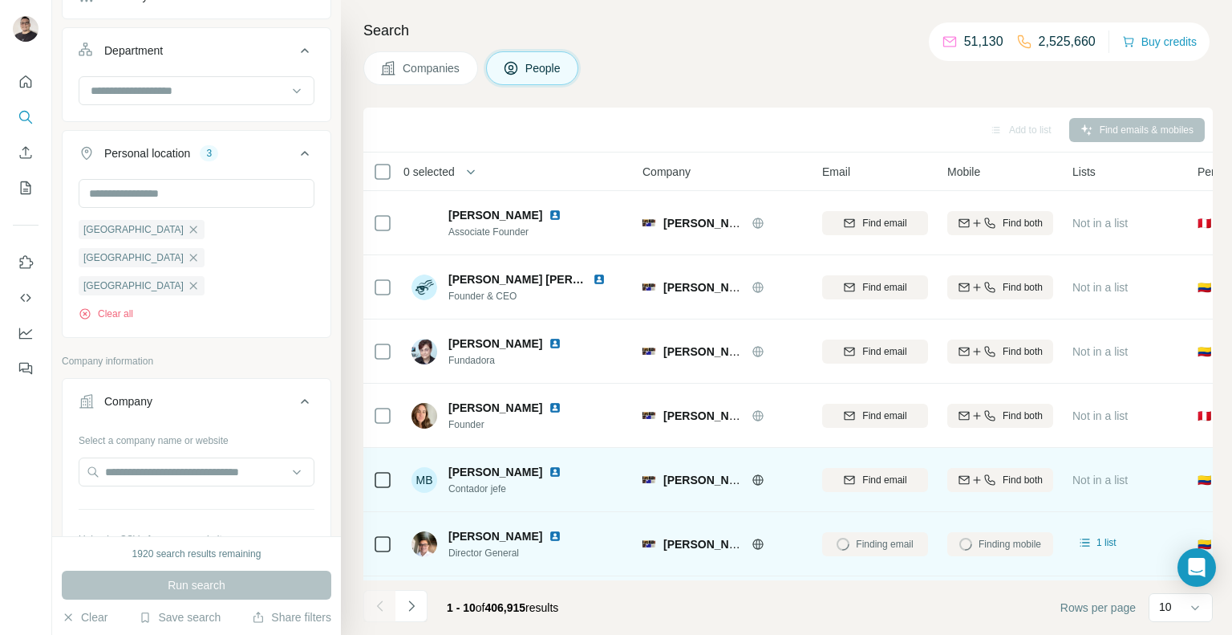
scroll to position [252, 0]
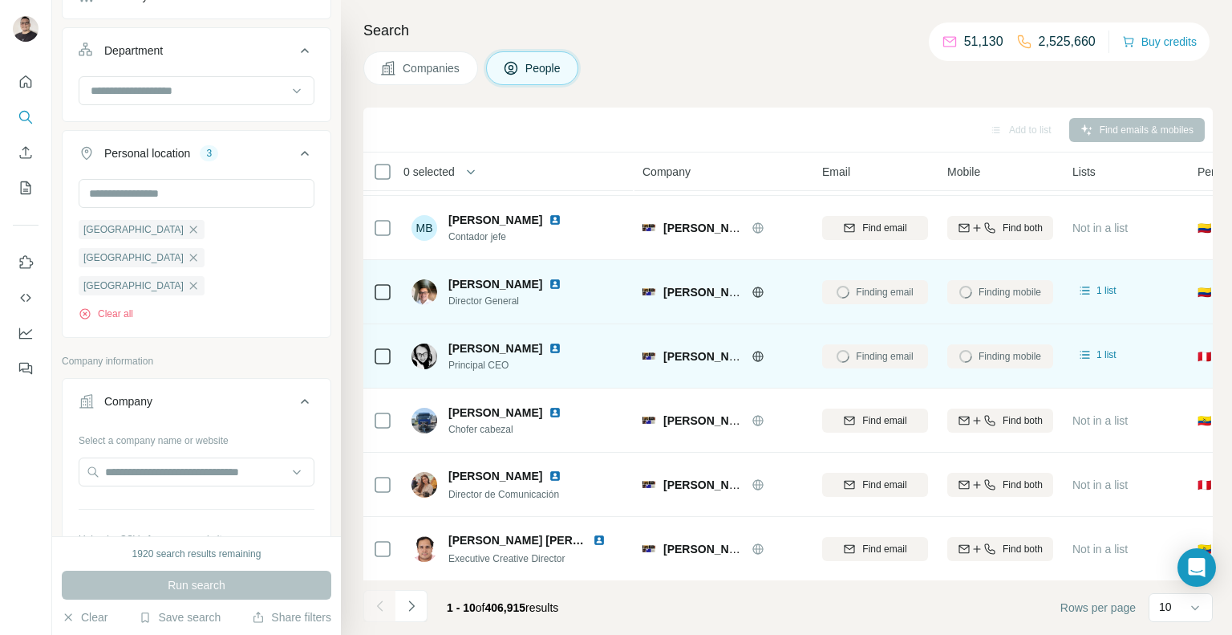
click at [549, 284] on img at bounding box center [555, 284] width 13 height 13
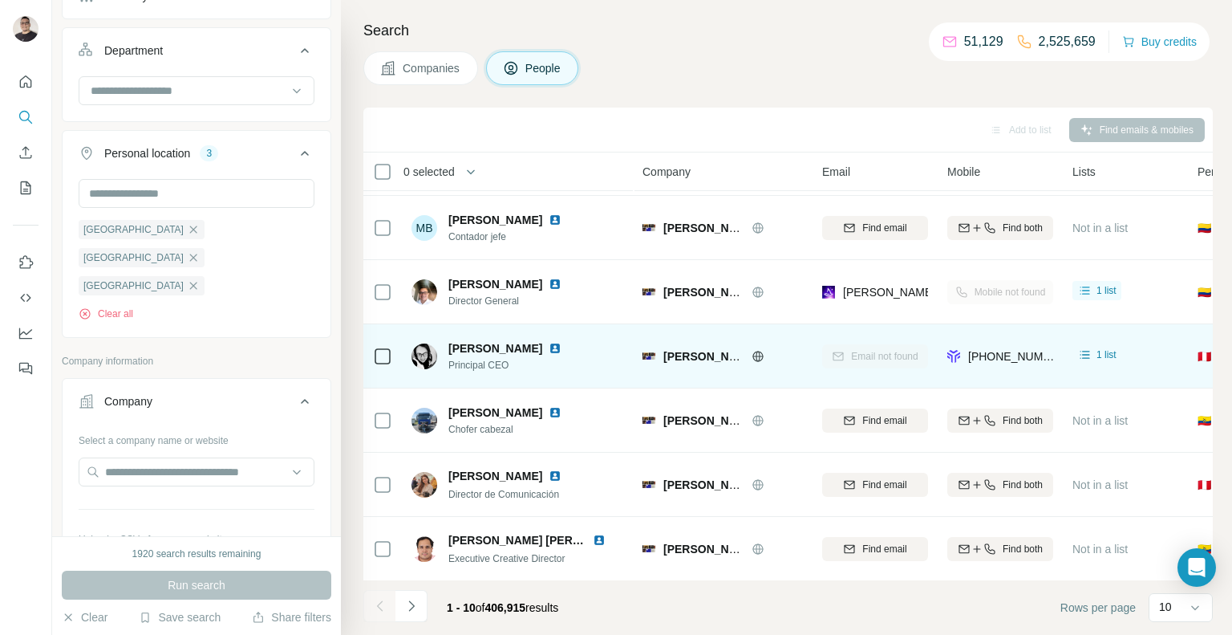
click at [562, 349] on img at bounding box center [555, 348] width 13 height 13
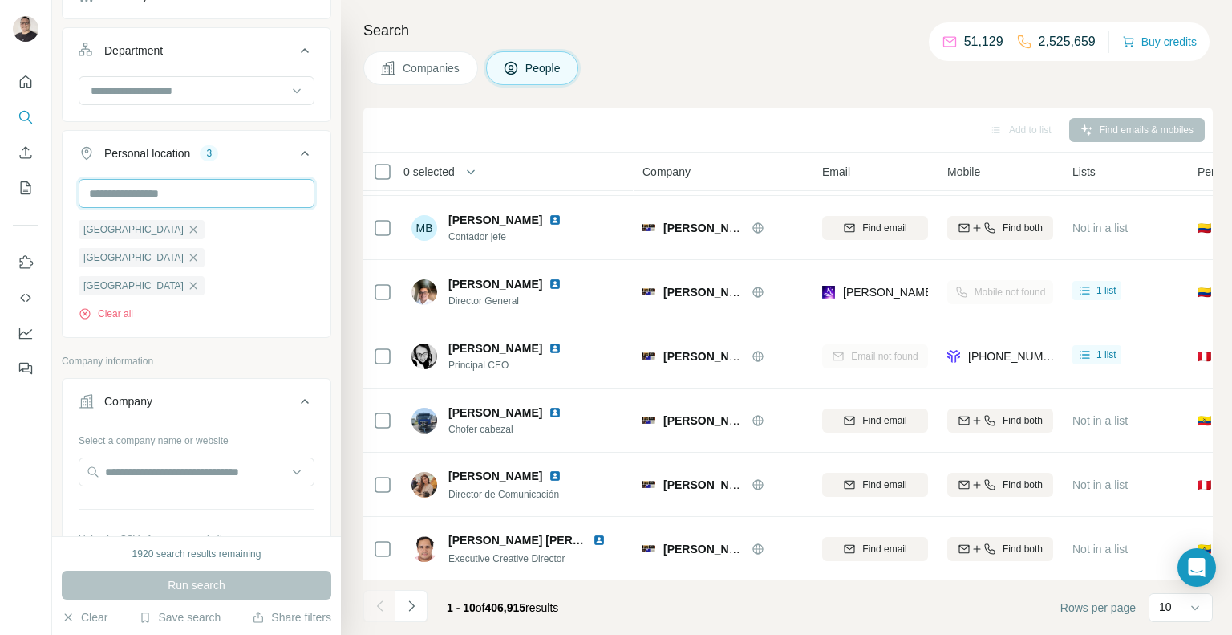
click at [127, 193] on input "text" at bounding box center [197, 193] width 236 height 29
type input "******"
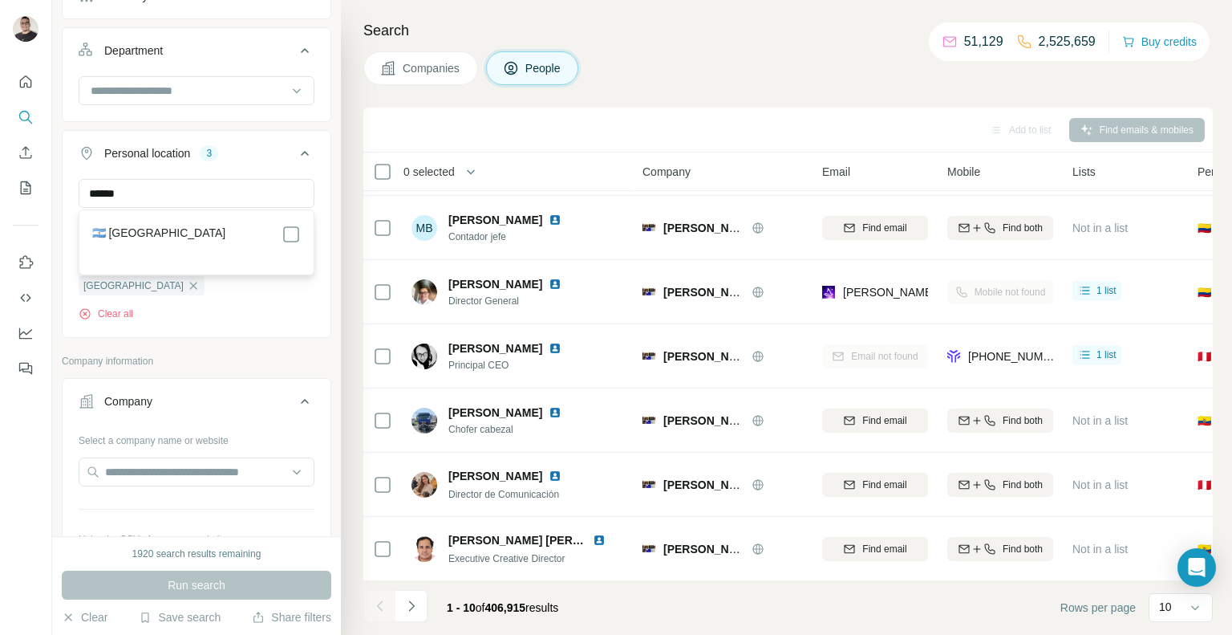
click at [279, 240] on div "🇦🇷 [GEOGRAPHIC_DATA]" at bounding box center [196, 234] width 209 height 19
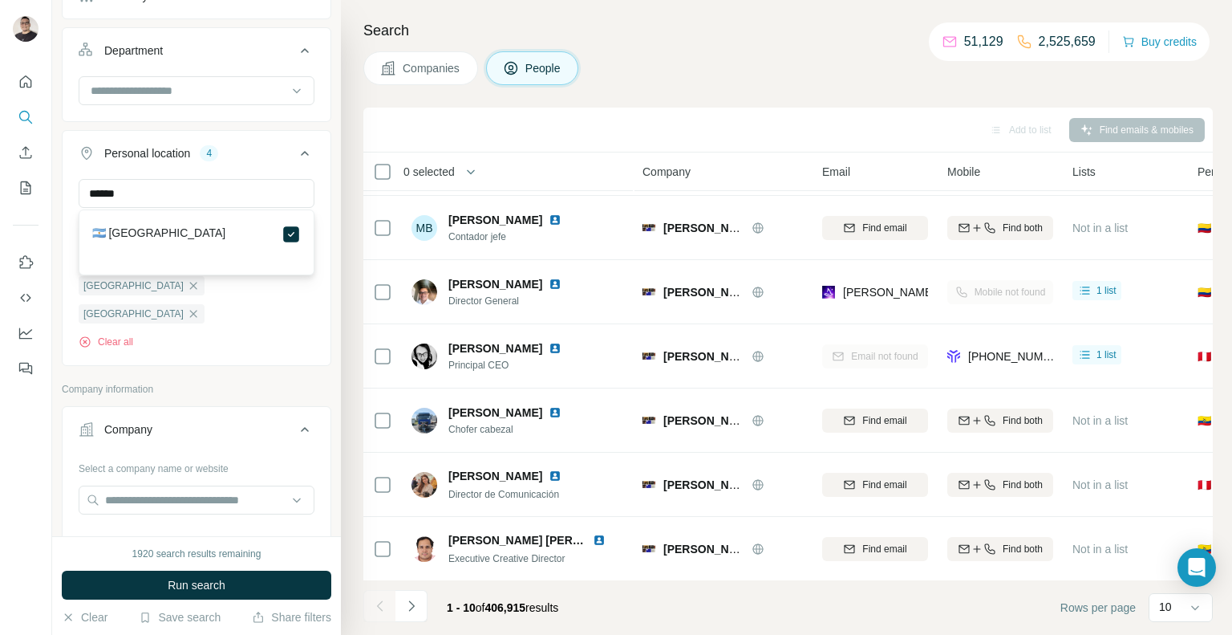
click at [189, 303] on div "****** [GEOGRAPHIC_DATA] [GEOGRAPHIC_DATA] [GEOGRAPHIC_DATA] [GEOGRAPHIC_DATA] …" at bounding box center [197, 270] width 268 height 183
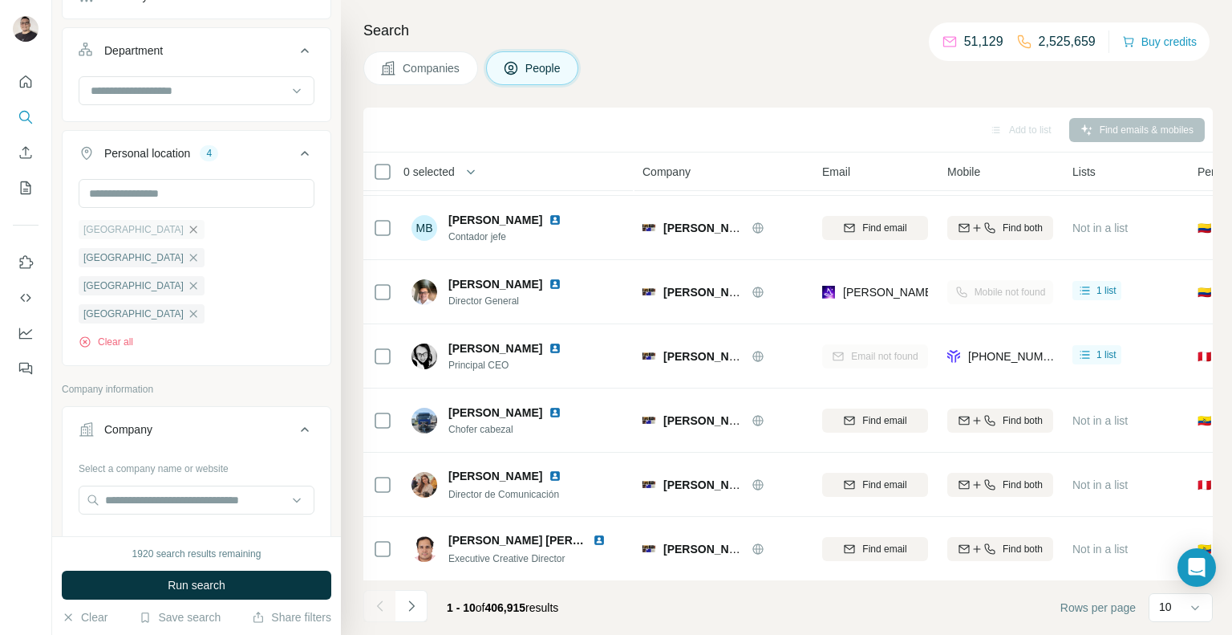
click at [187, 226] on icon "button" at bounding box center [193, 229] width 13 height 13
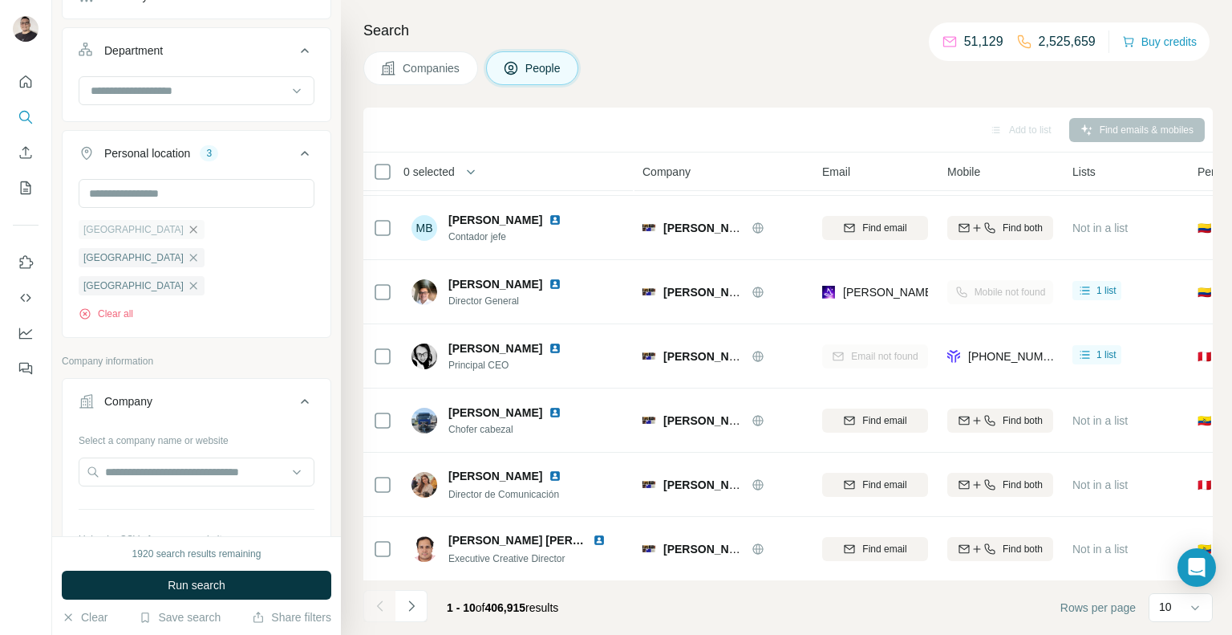
click at [187, 223] on icon "button" at bounding box center [193, 229] width 13 height 13
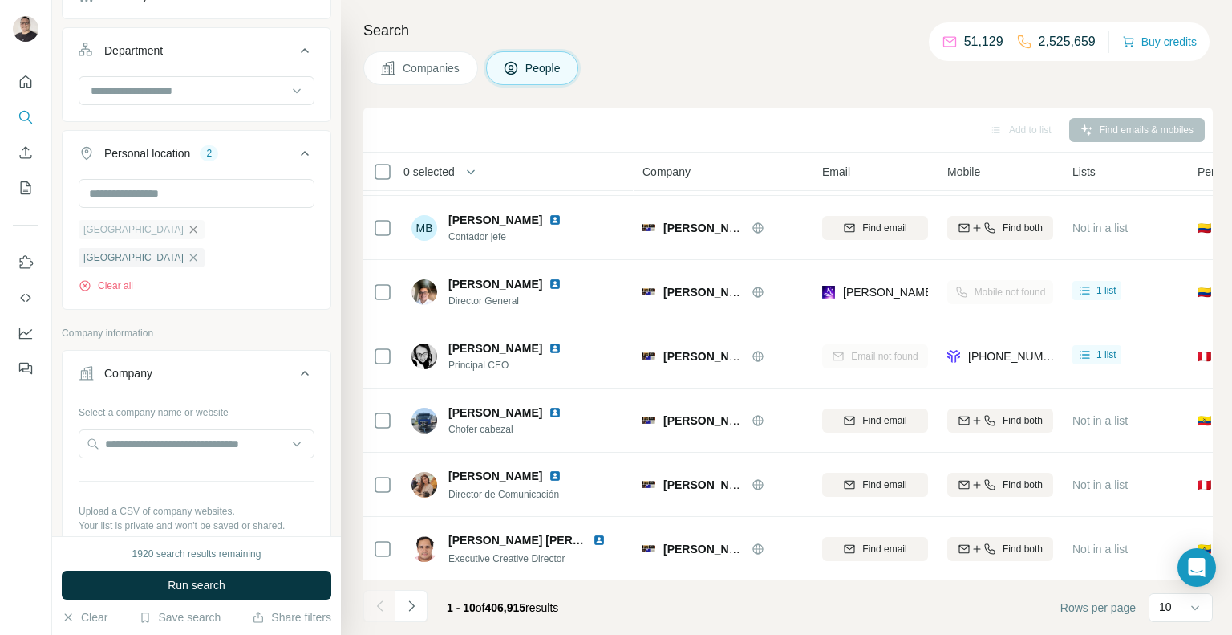
click at [190, 227] on icon "button" at bounding box center [193, 228] width 7 height 7
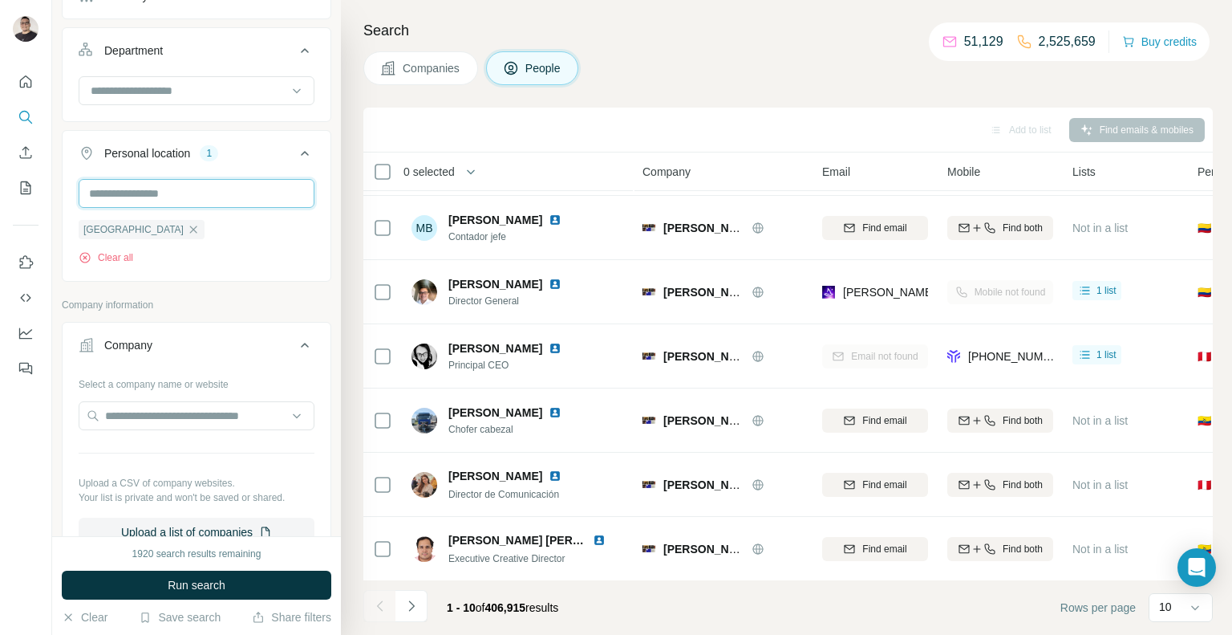
click at [158, 199] on input "text" at bounding box center [197, 193] width 236 height 29
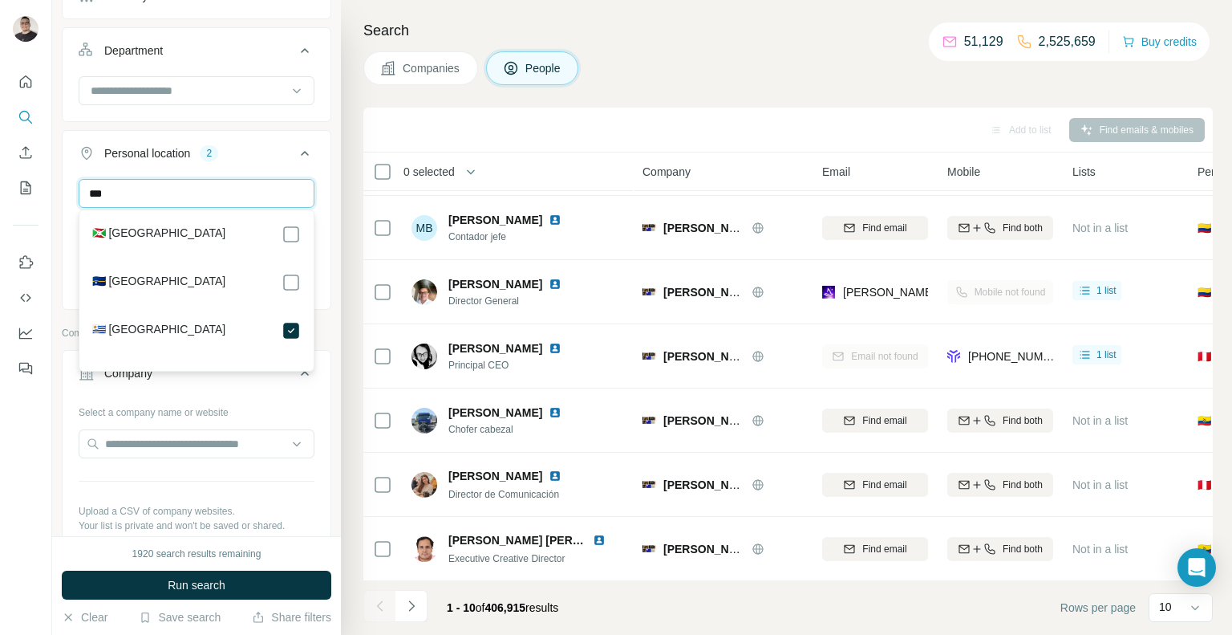
click at [215, 189] on input "***" at bounding box center [197, 193] width 236 height 29
type input "****"
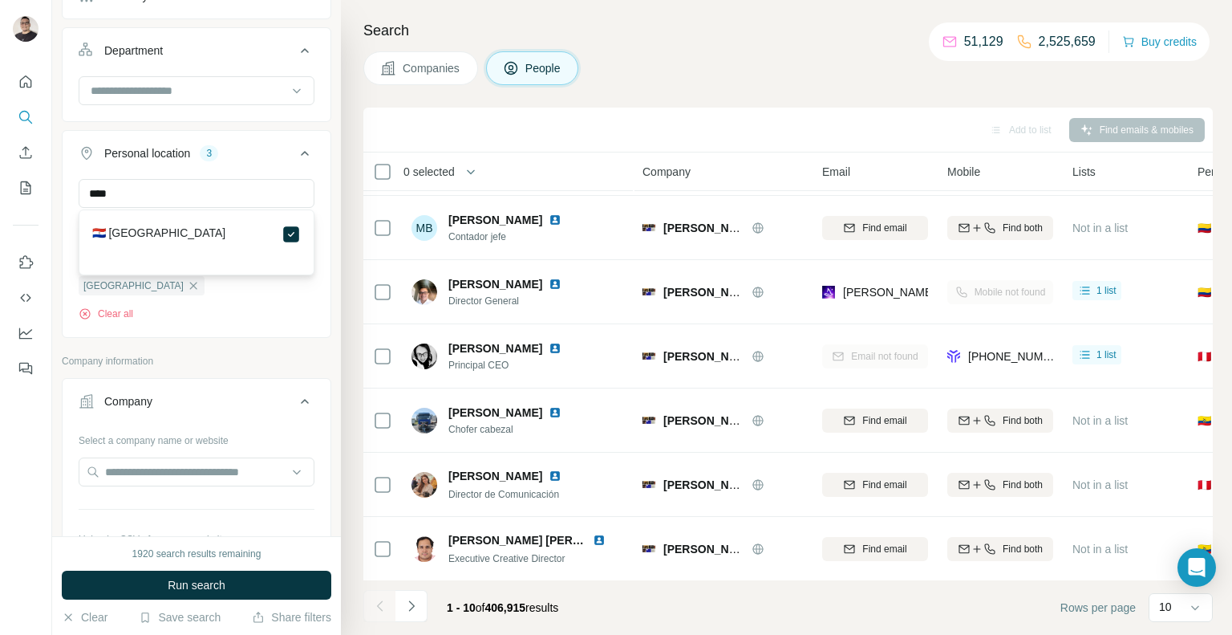
click at [229, 594] on button "Run search" at bounding box center [197, 584] width 270 height 29
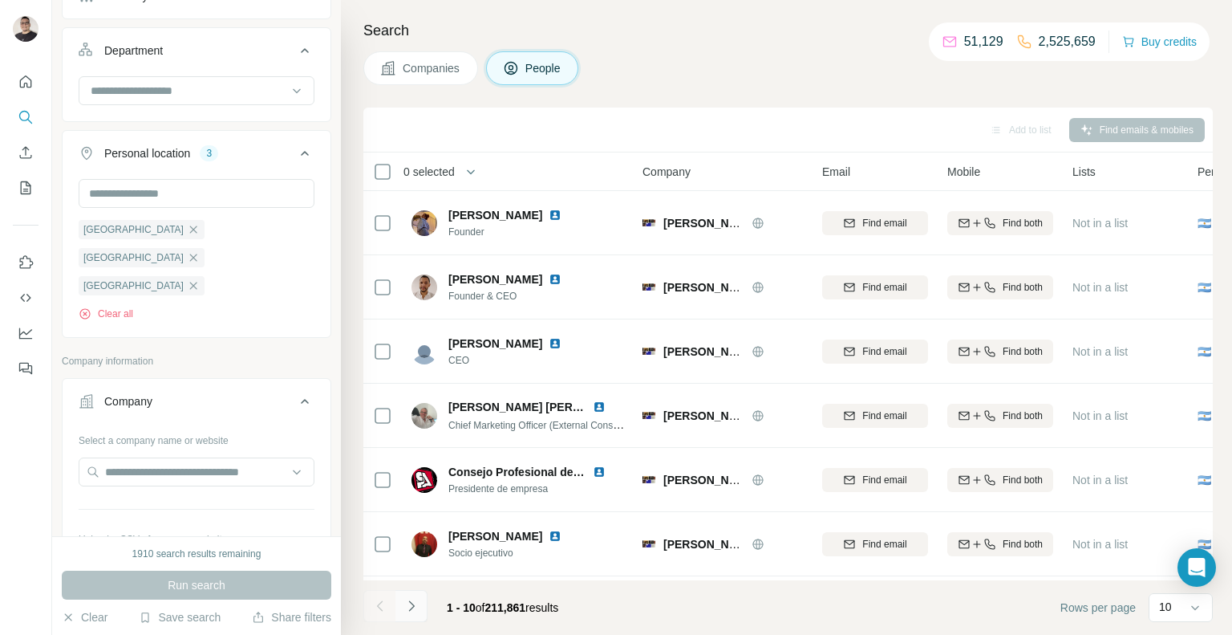
click at [417, 603] on icon "Navigate to next page" at bounding box center [412, 606] width 16 height 16
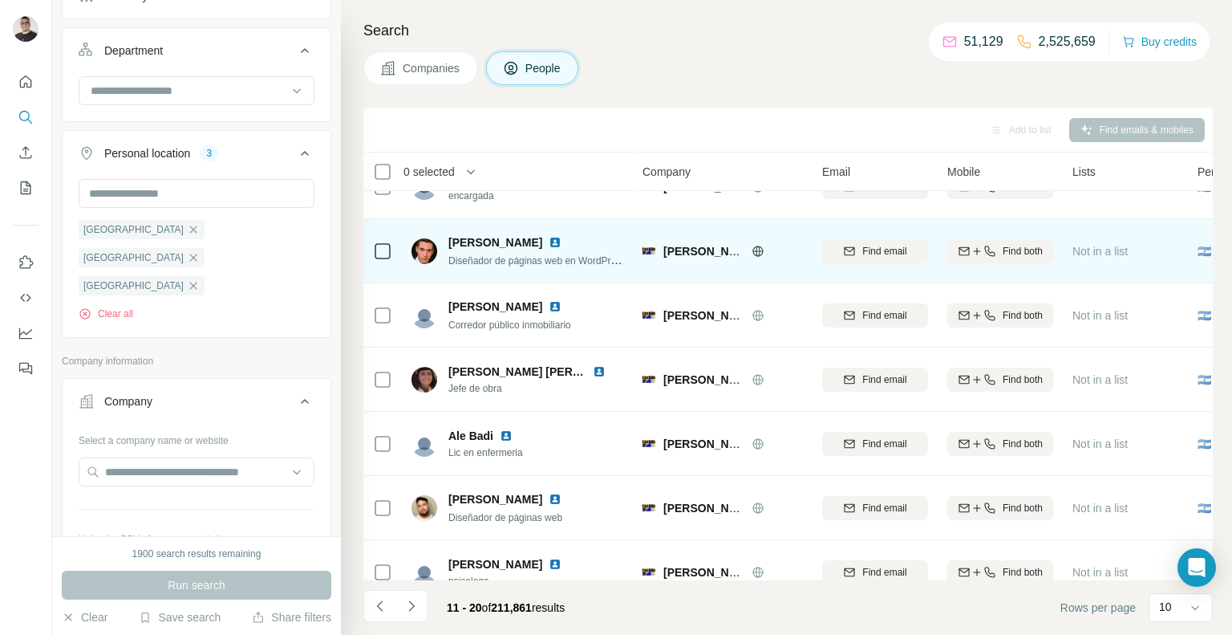
scroll to position [252, 0]
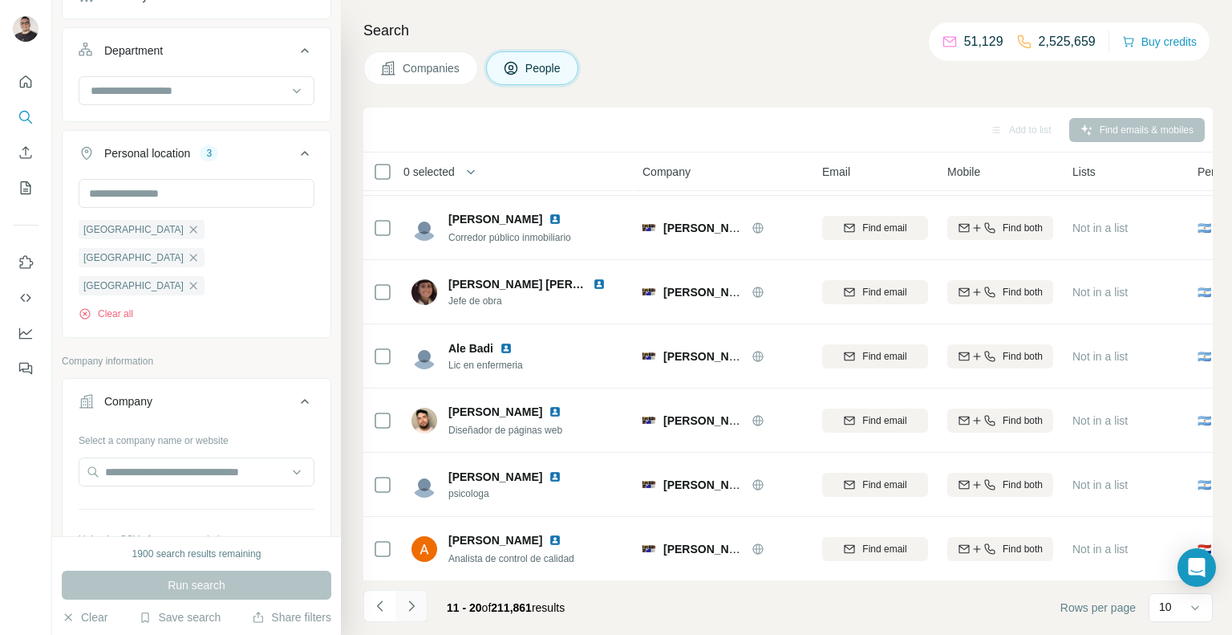
click at [416, 603] on icon "Navigate to next page" at bounding box center [412, 606] width 16 height 16
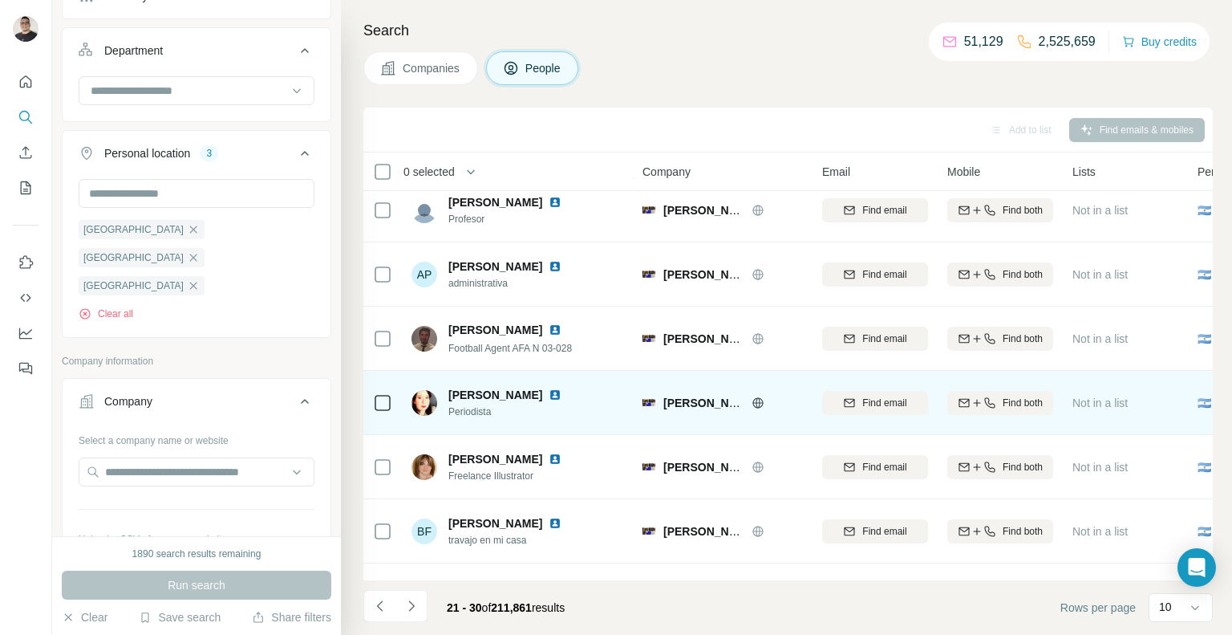
scroll to position [0, 0]
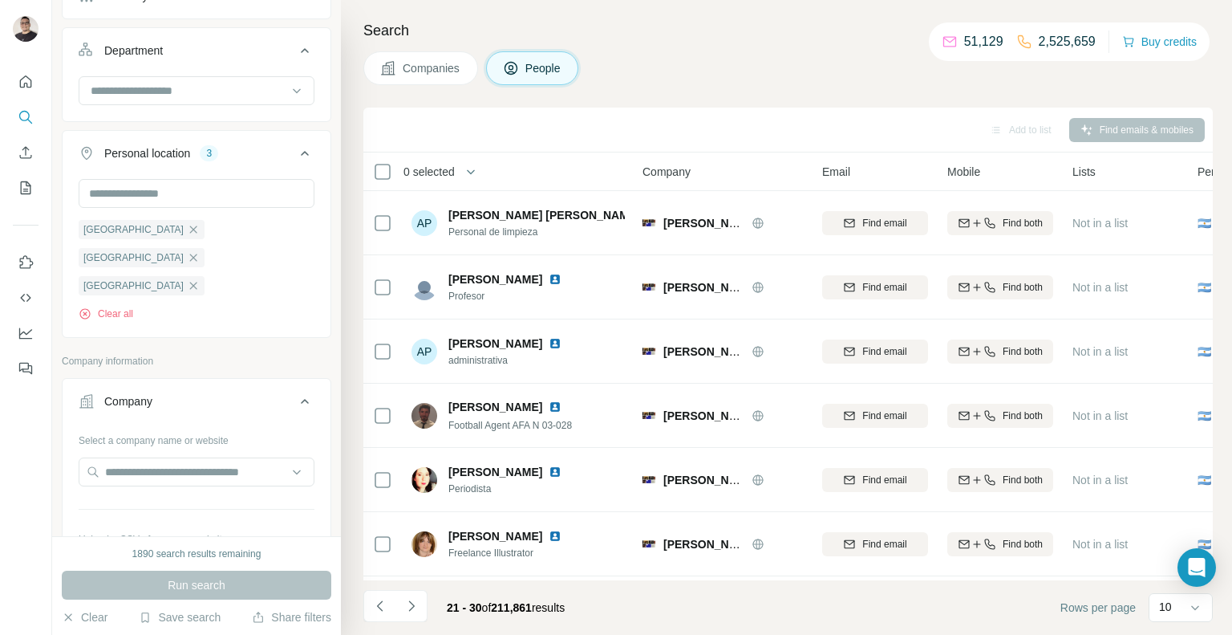
click at [409, 603] on icon "Navigate to next page" at bounding box center [412, 606] width 16 height 16
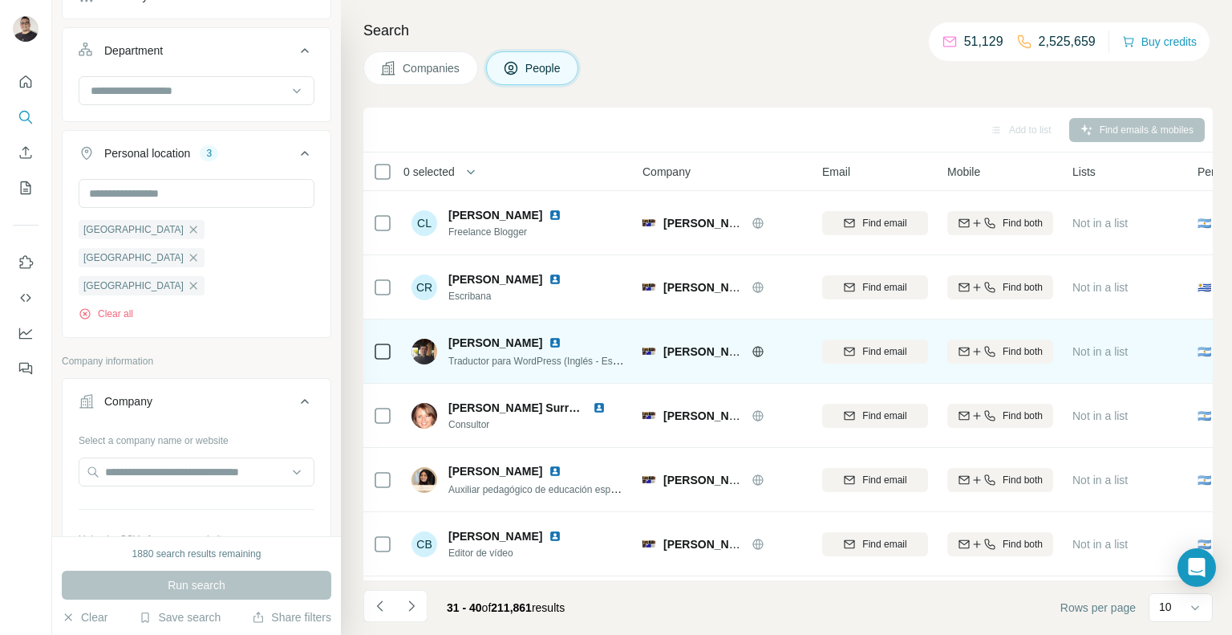
scroll to position [252, 0]
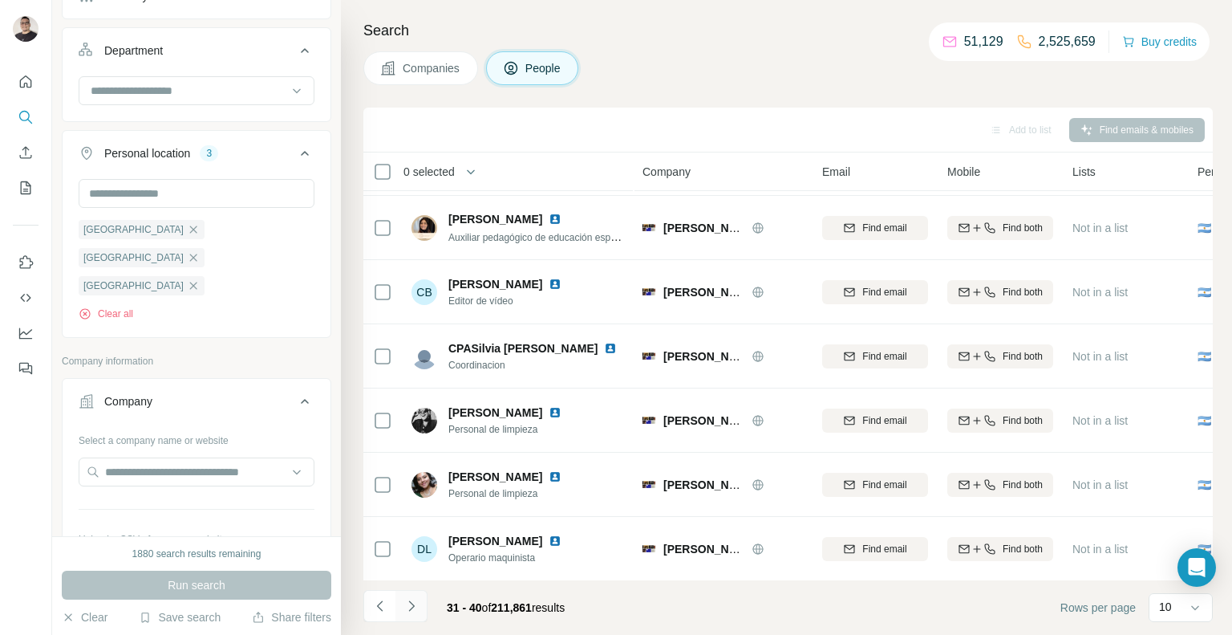
click at [417, 613] on icon "Navigate to next page" at bounding box center [412, 606] width 16 height 16
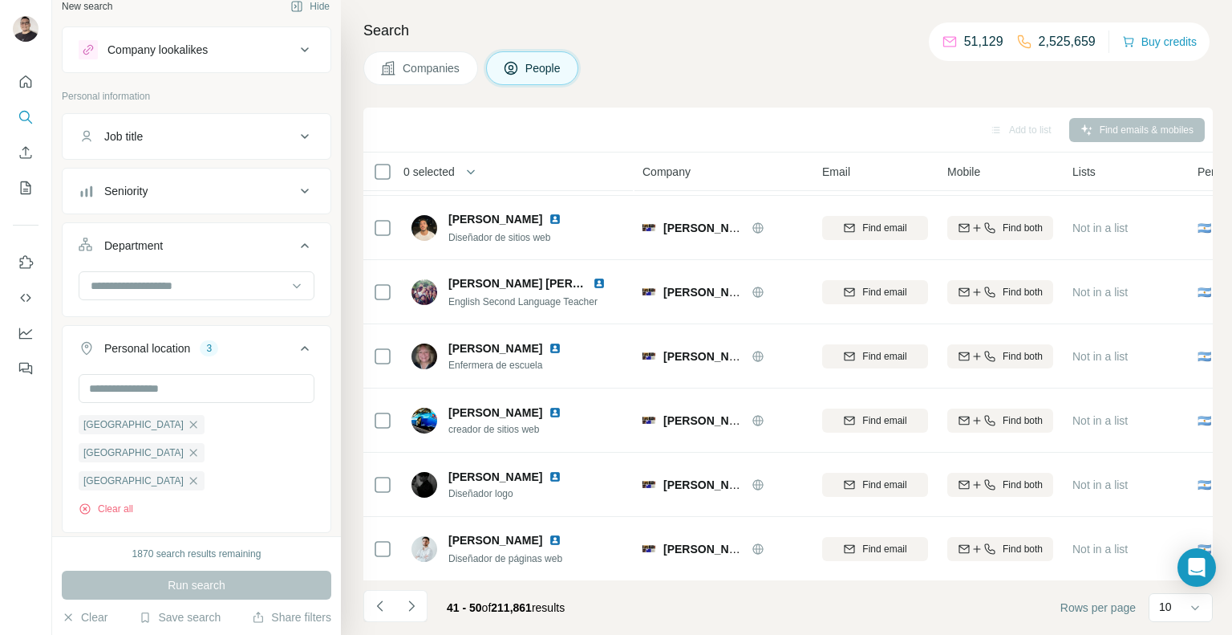
scroll to position [0, 0]
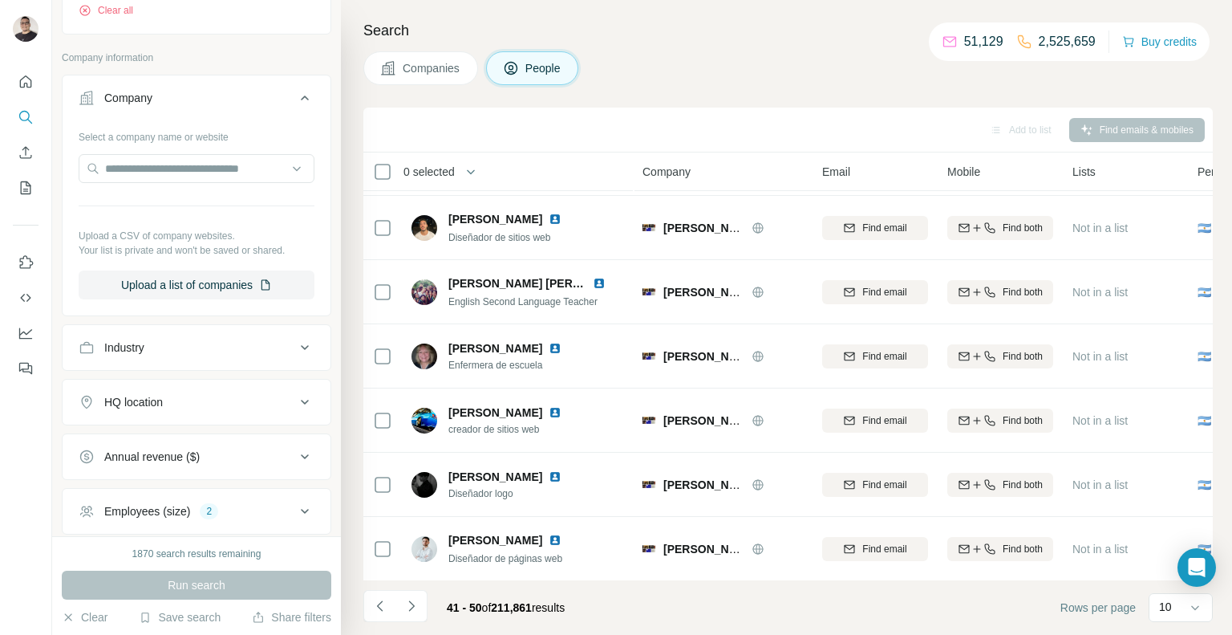
click at [435, 75] on span "Companies" at bounding box center [432, 68] width 59 height 16
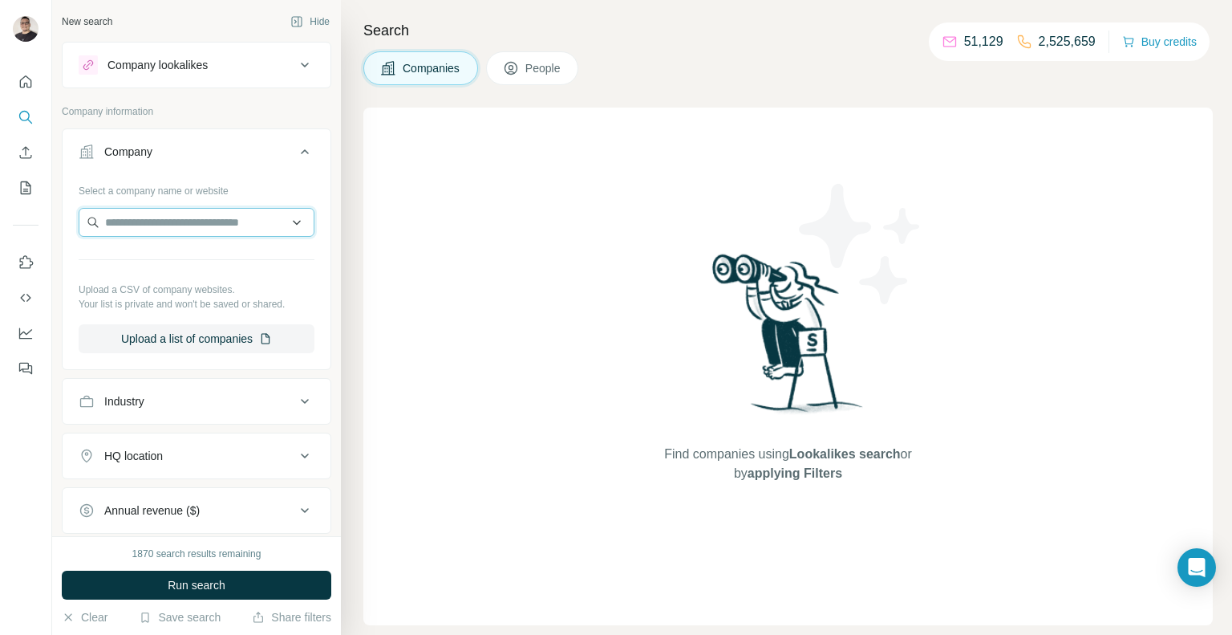
click at [242, 229] on input "text" at bounding box center [197, 222] width 236 height 29
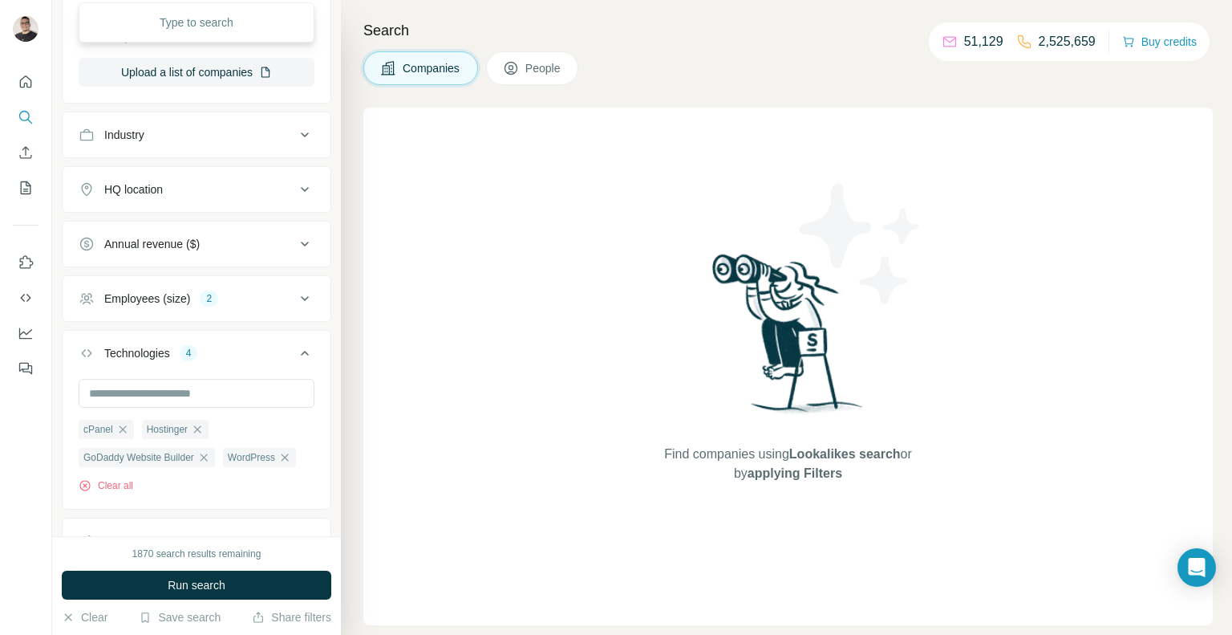
scroll to position [273, 0]
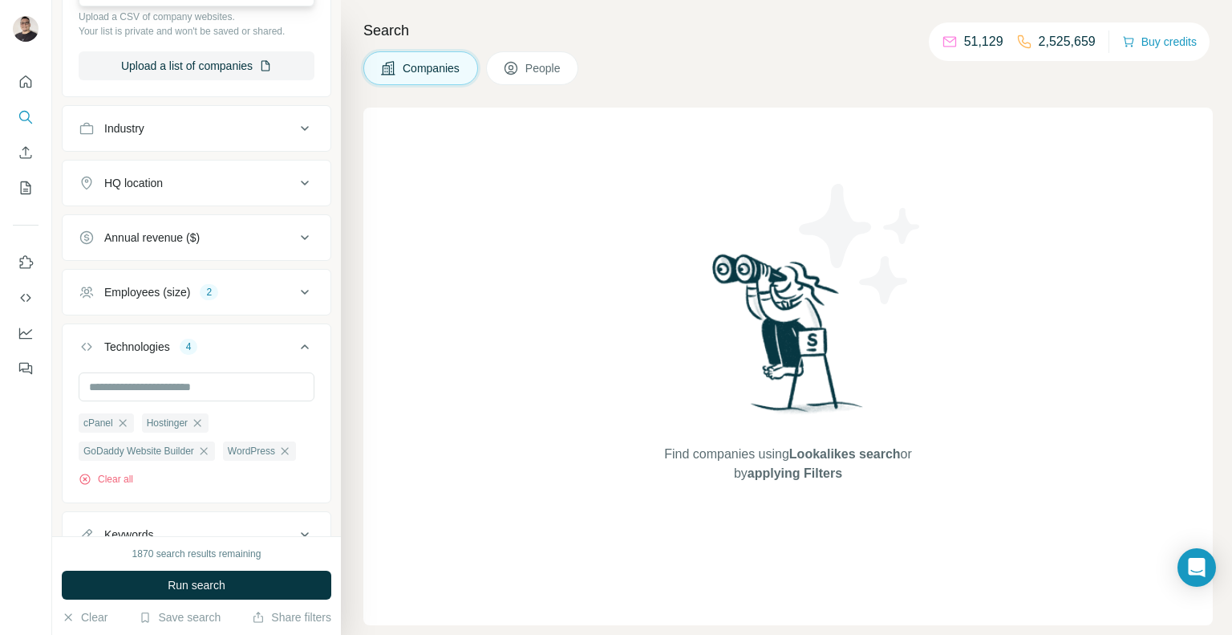
click at [308, 300] on button "Employees (size) 2" at bounding box center [197, 292] width 268 height 39
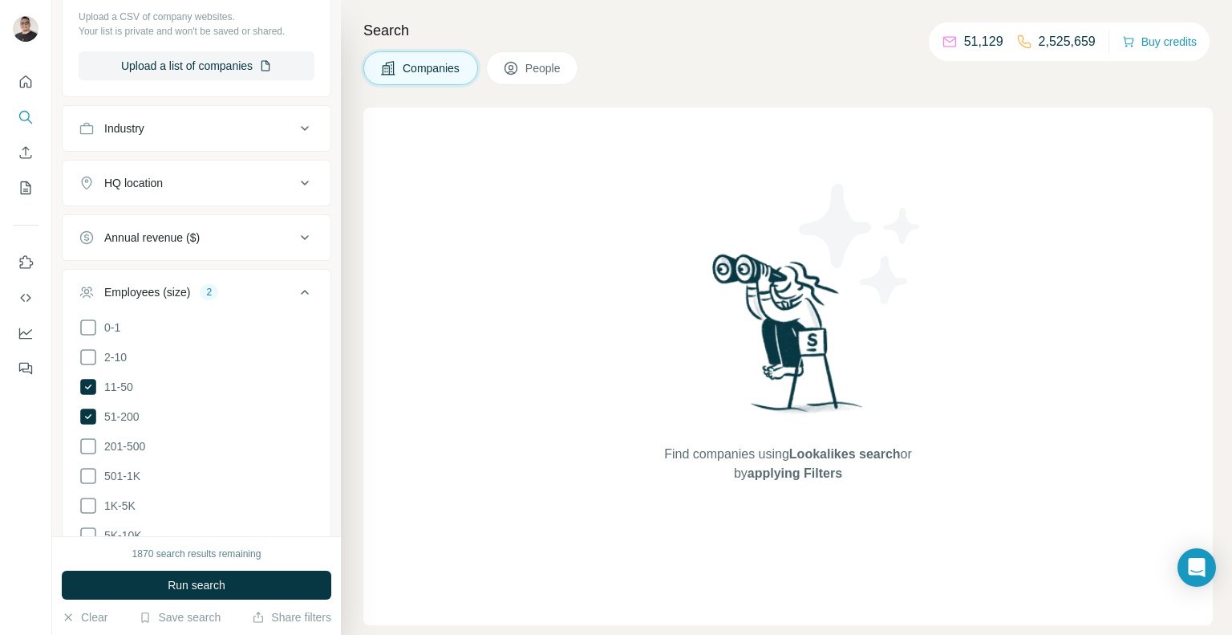
click at [306, 299] on button "Employees (size) 2" at bounding box center [197, 295] width 268 height 45
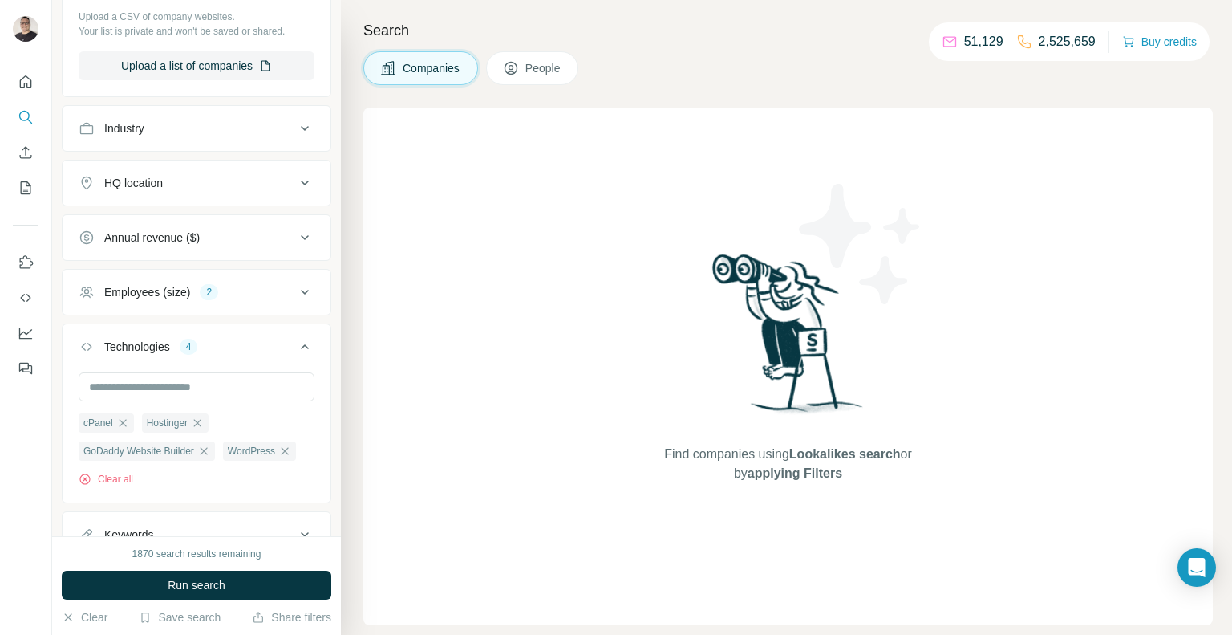
click at [291, 190] on button "HQ location" at bounding box center [197, 183] width 268 height 39
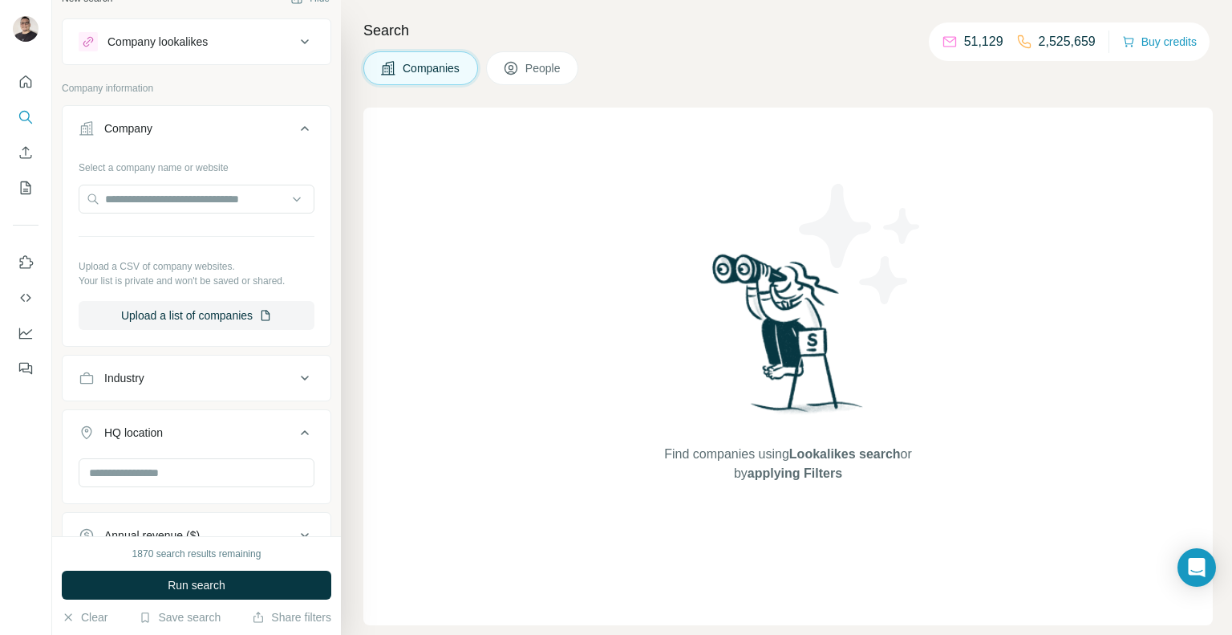
scroll to position [112, 0]
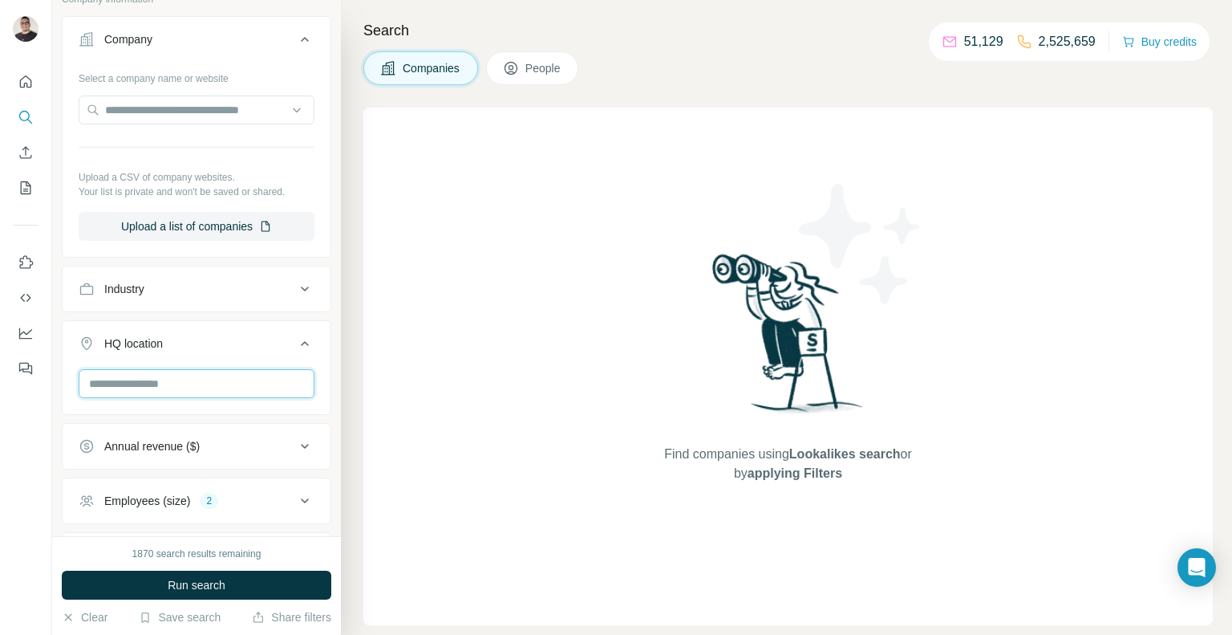
click at [136, 389] on input "text" at bounding box center [197, 383] width 236 height 29
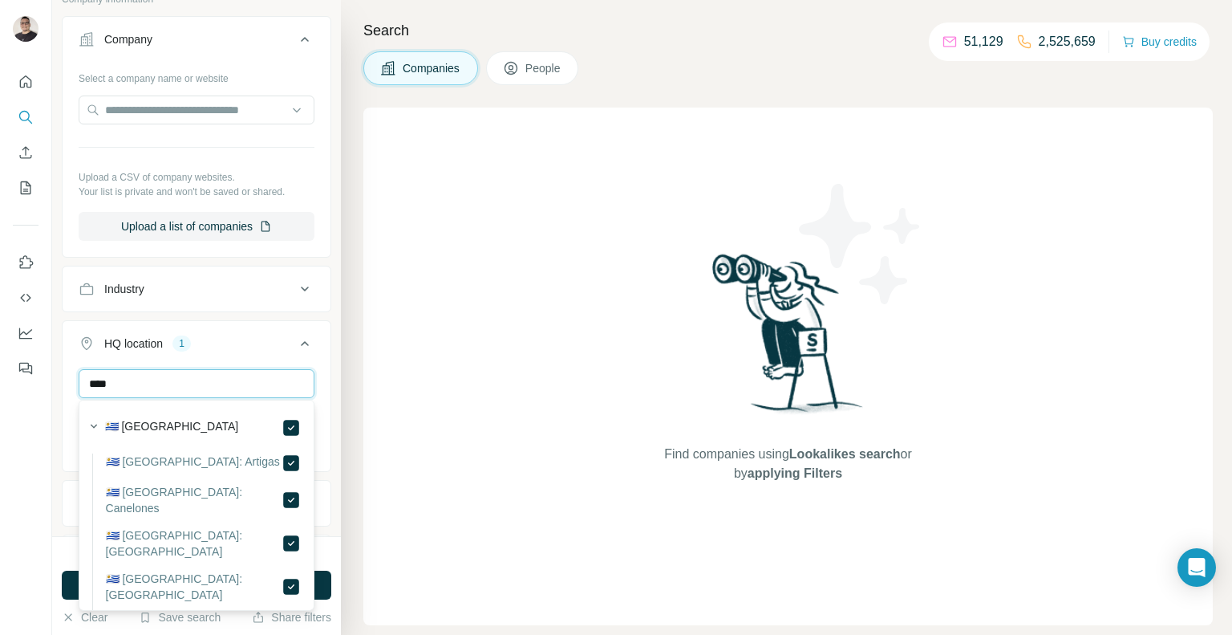
click at [187, 383] on input "****" at bounding box center [197, 383] width 236 height 29
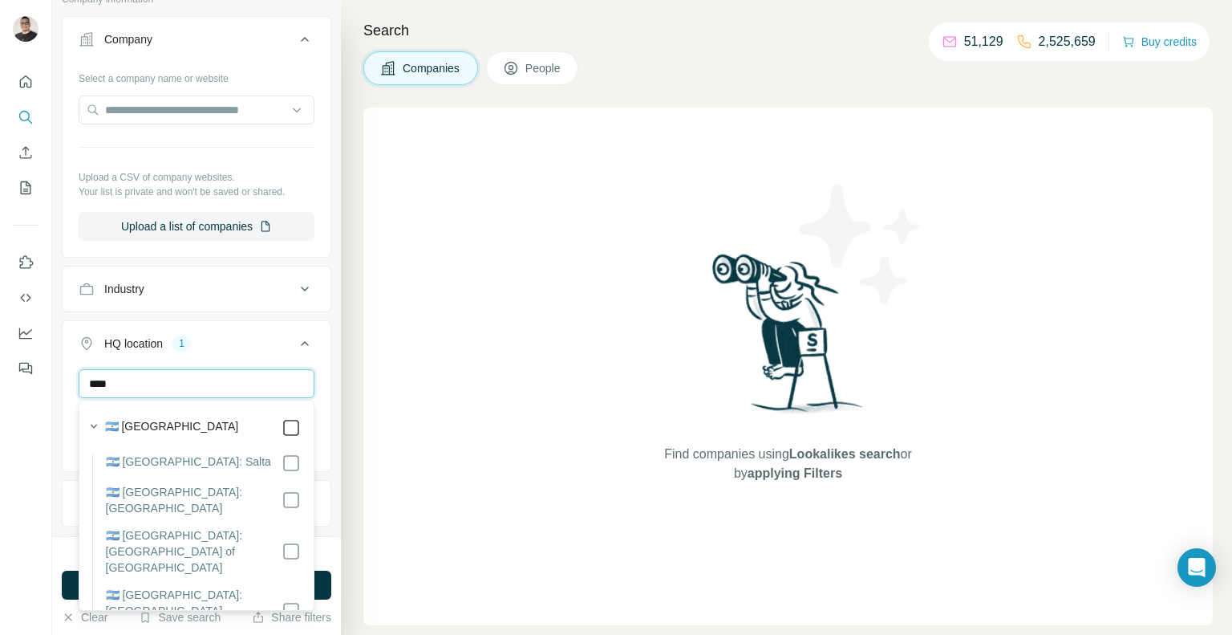
type input "****"
click at [200, 384] on input "****" at bounding box center [197, 383] width 236 height 29
type input "*****"
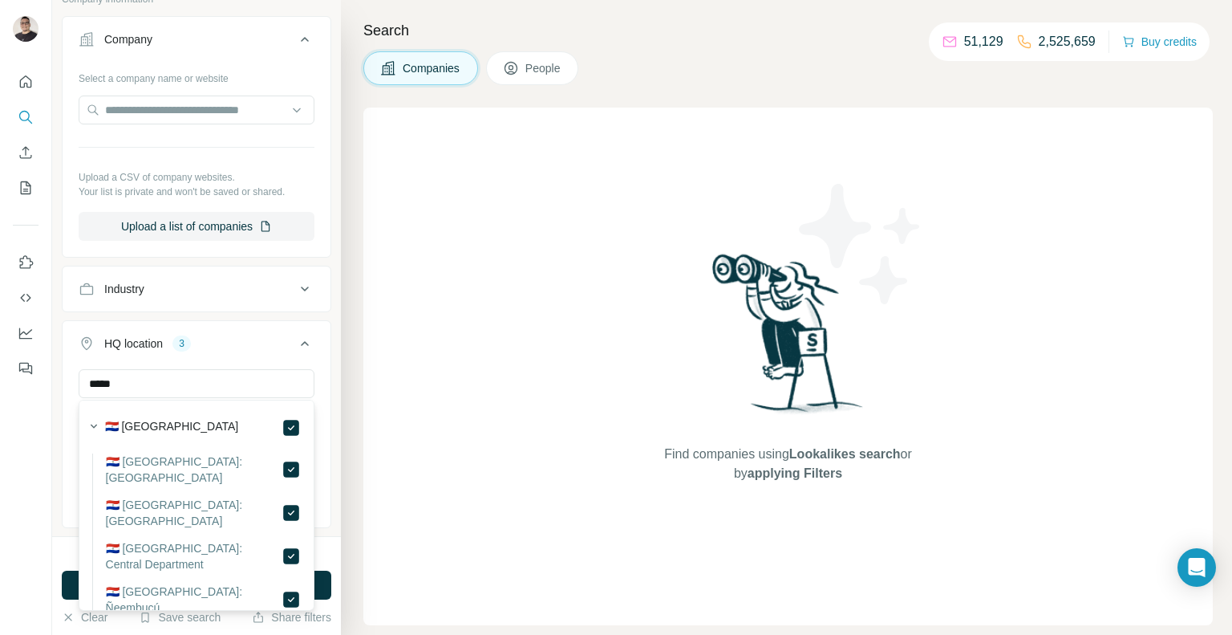
click at [306, 345] on icon at bounding box center [304, 343] width 19 height 19
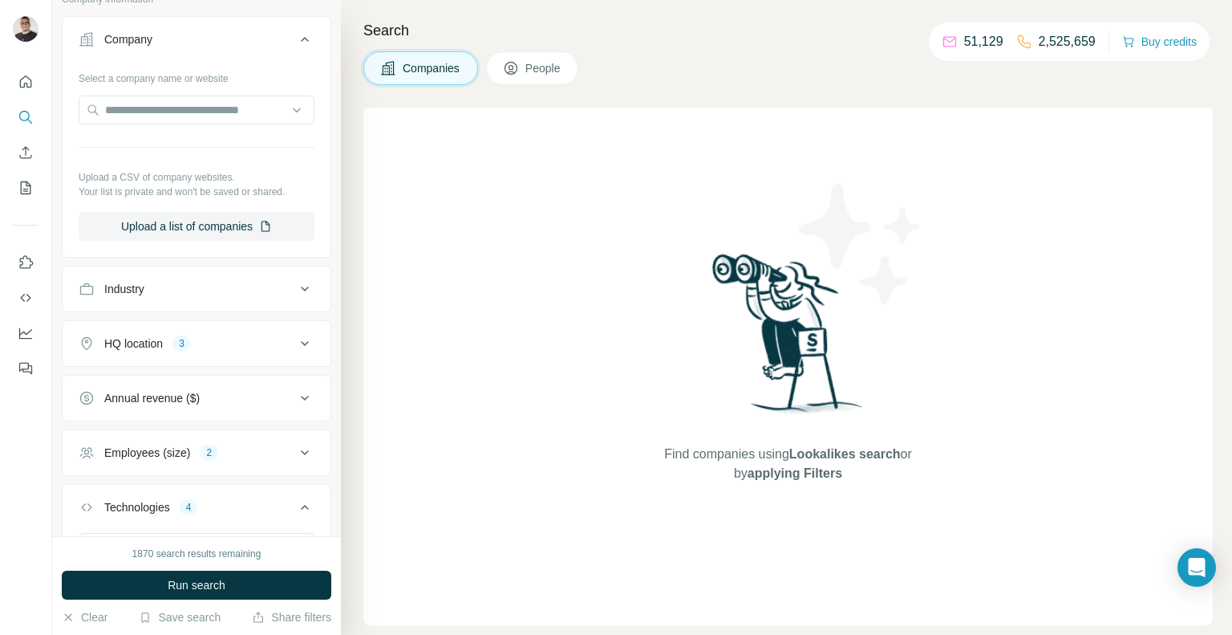
click at [296, 338] on icon at bounding box center [304, 343] width 19 height 19
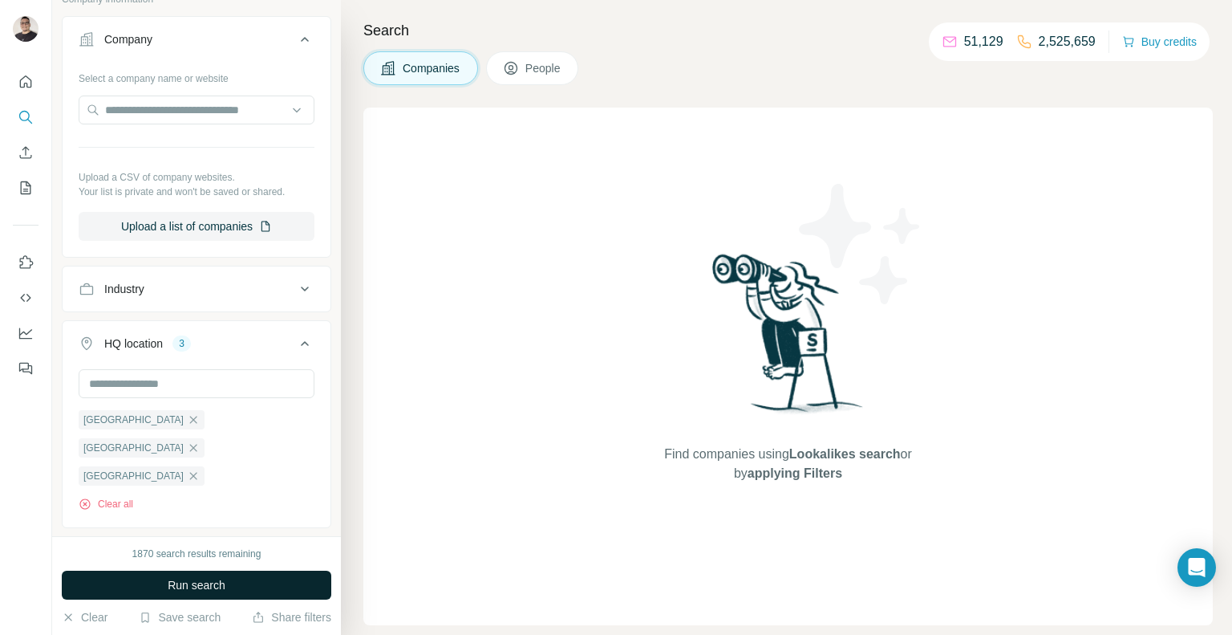
click at [271, 582] on button "Run search" at bounding box center [197, 584] width 270 height 29
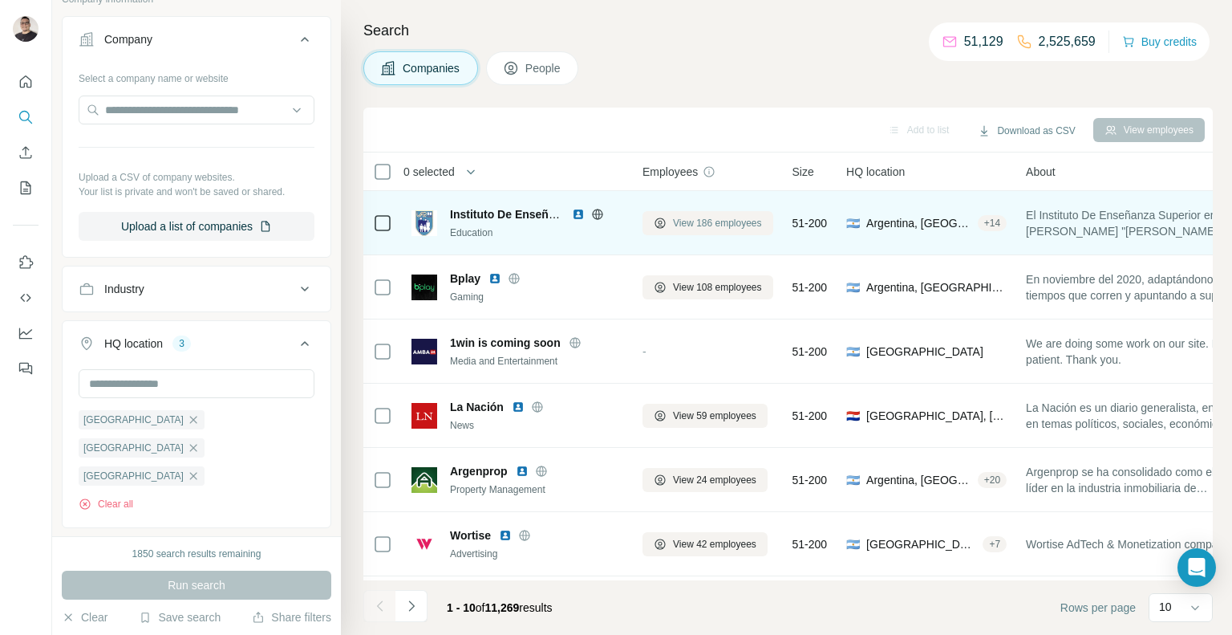
click at [749, 221] on span "View 186 employees" at bounding box center [717, 223] width 89 height 14
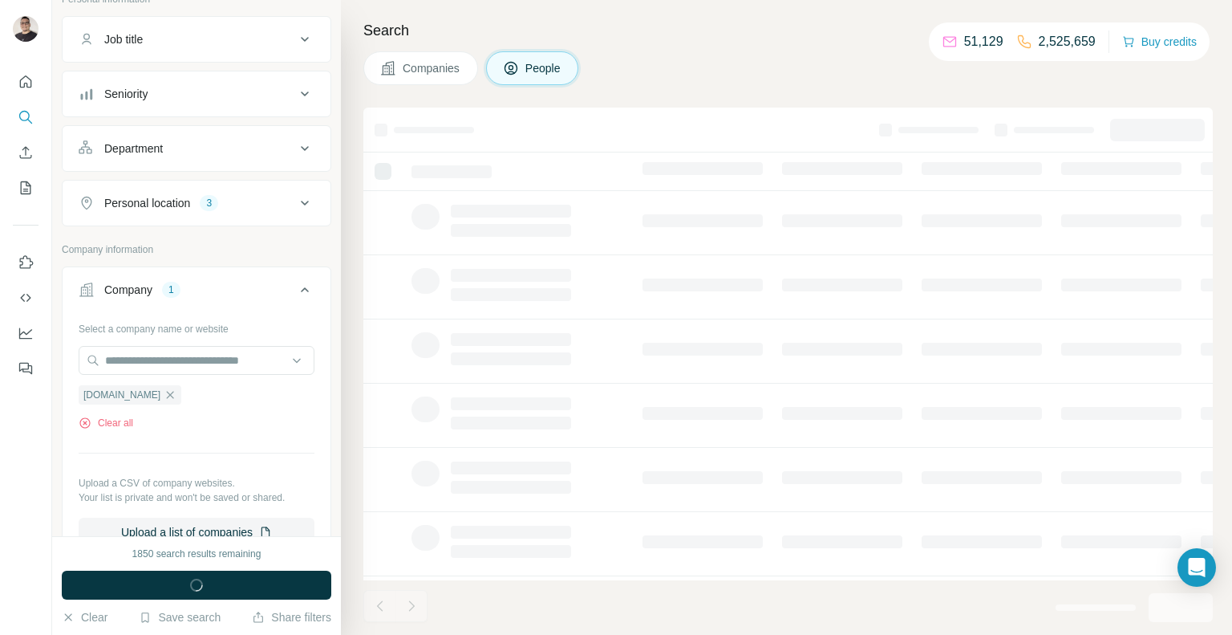
scroll to position [362, 0]
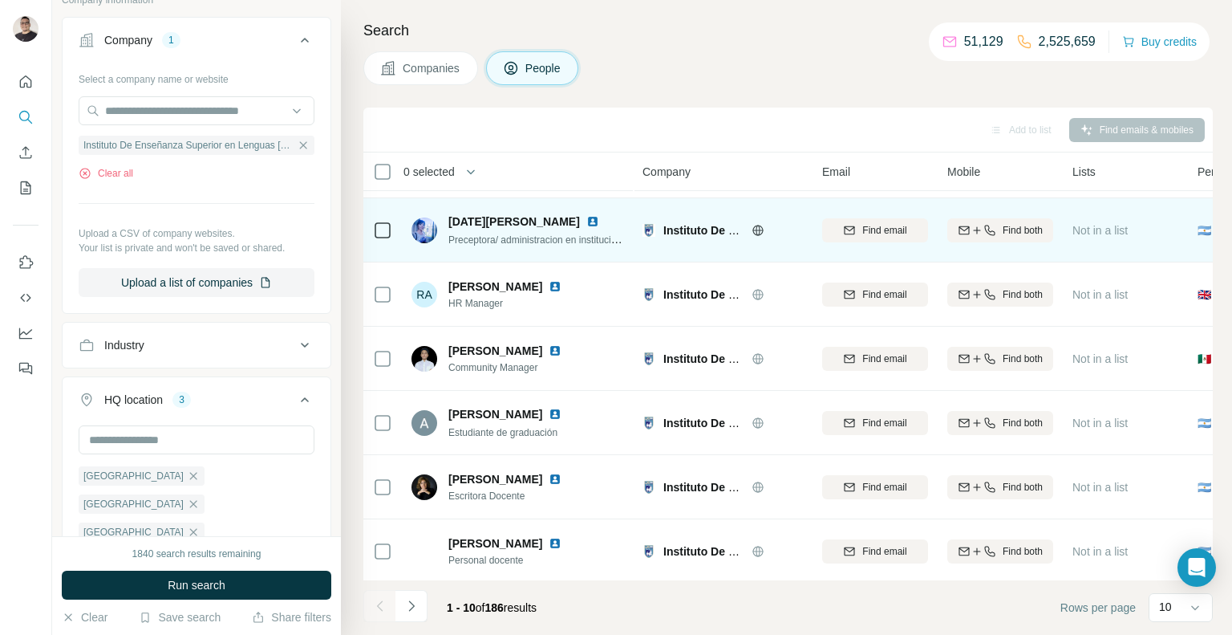
scroll to position [252, 0]
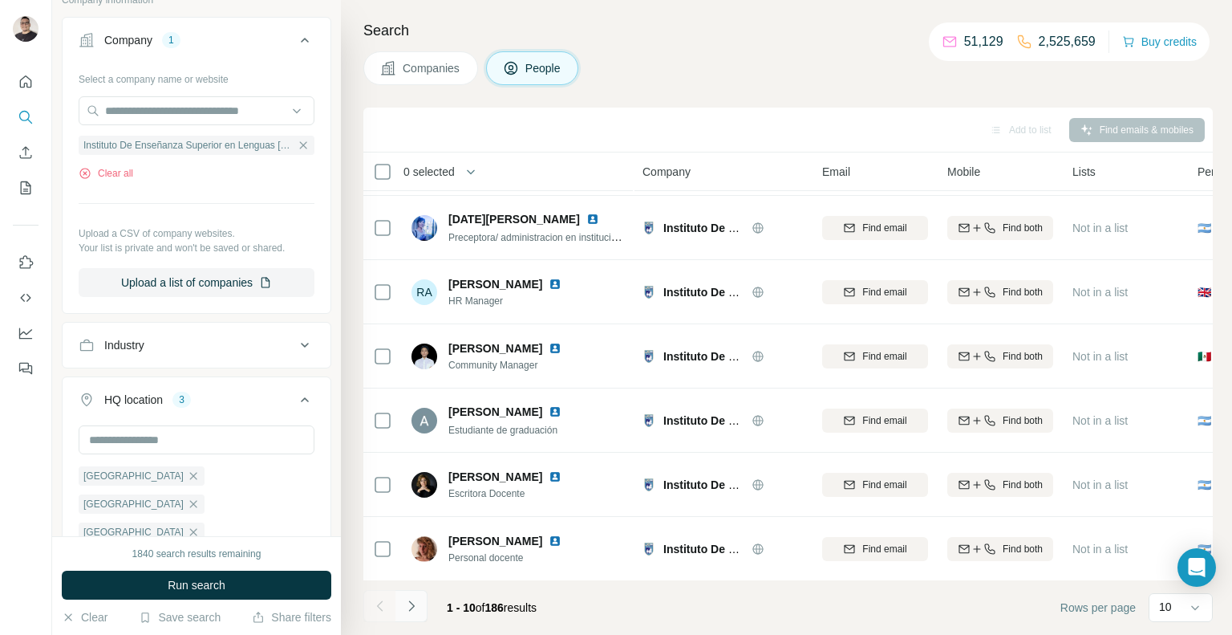
click at [418, 603] on icon "Navigate to next page" at bounding box center [412, 606] width 16 height 16
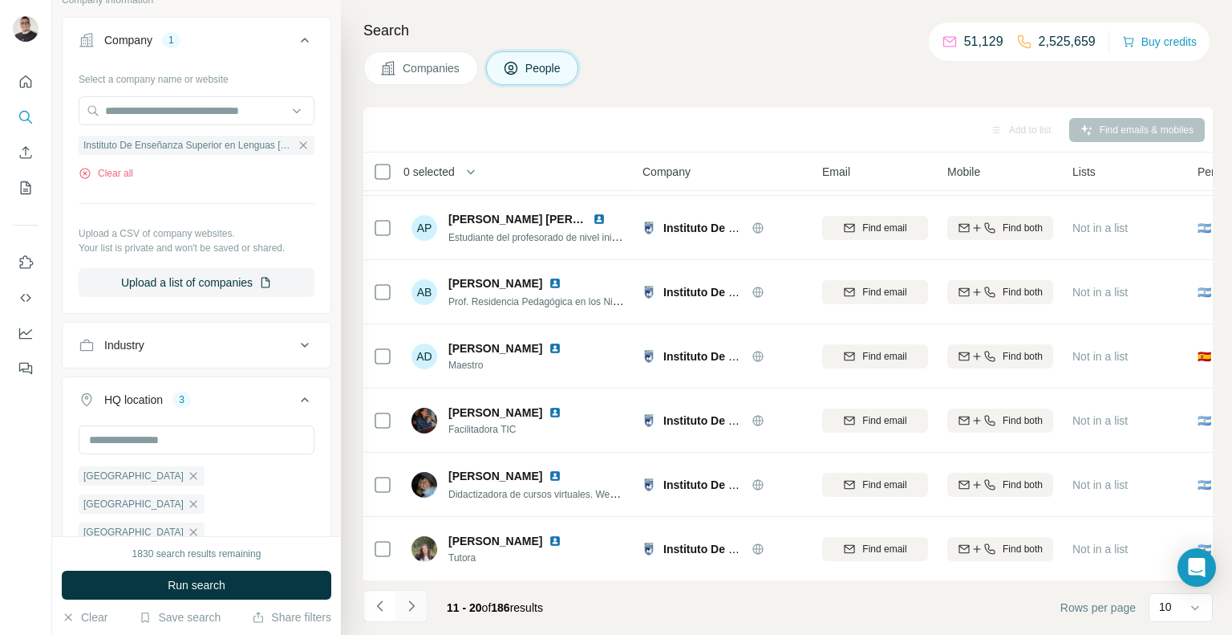
click at [420, 607] on button "Navigate to next page" at bounding box center [412, 606] width 32 height 32
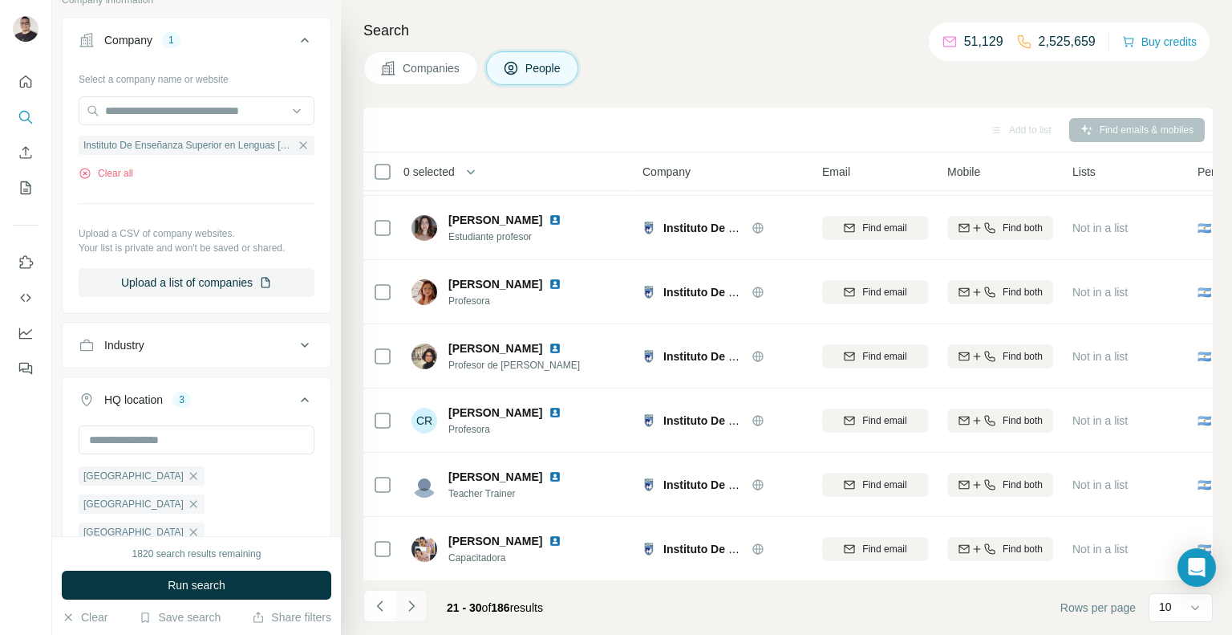
click at [425, 599] on button "Navigate to next page" at bounding box center [412, 606] width 32 height 32
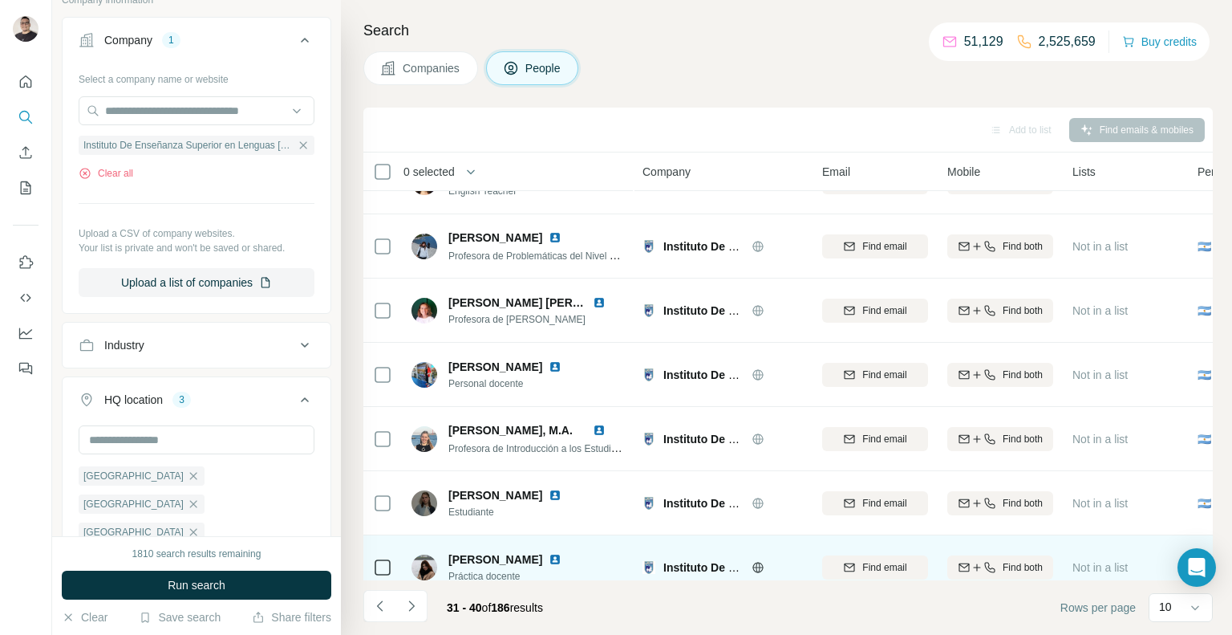
scroll to position [0, 0]
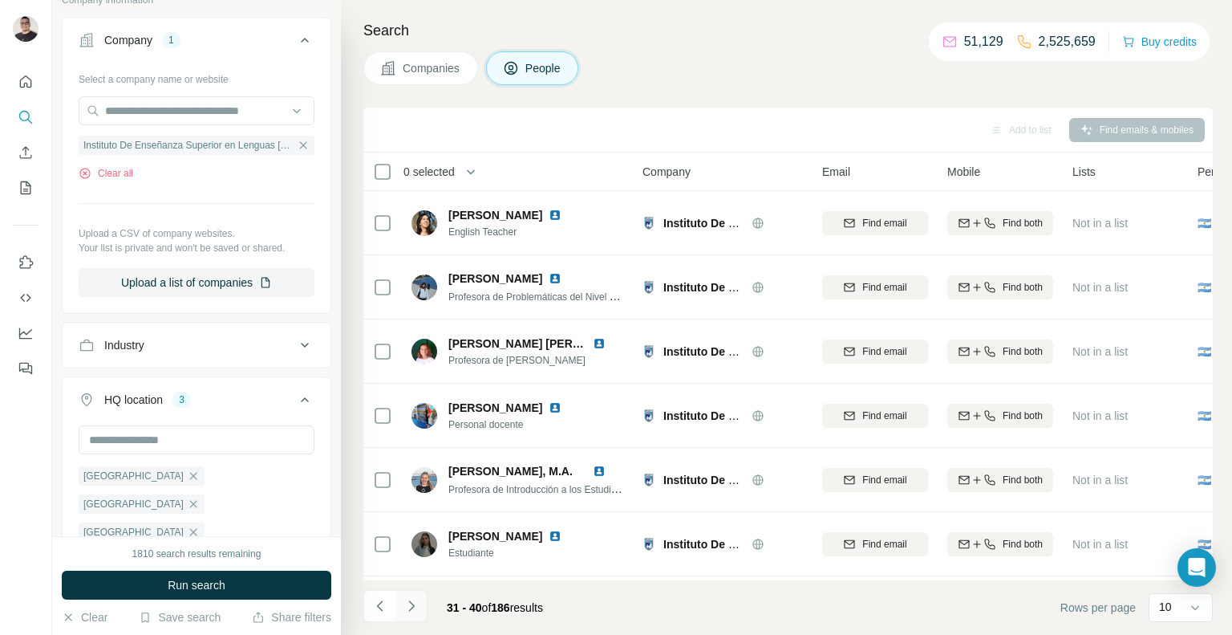
click at [413, 605] on icon "Navigate to next page" at bounding box center [411, 605] width 6 height 10
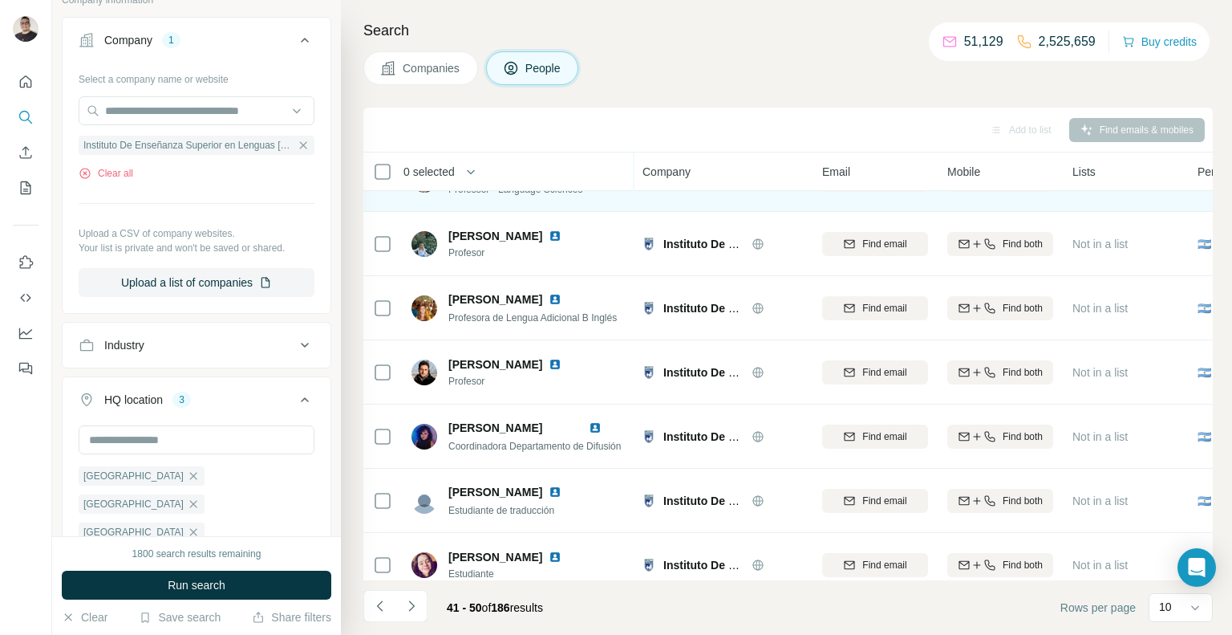
scroll to position [252, 0]
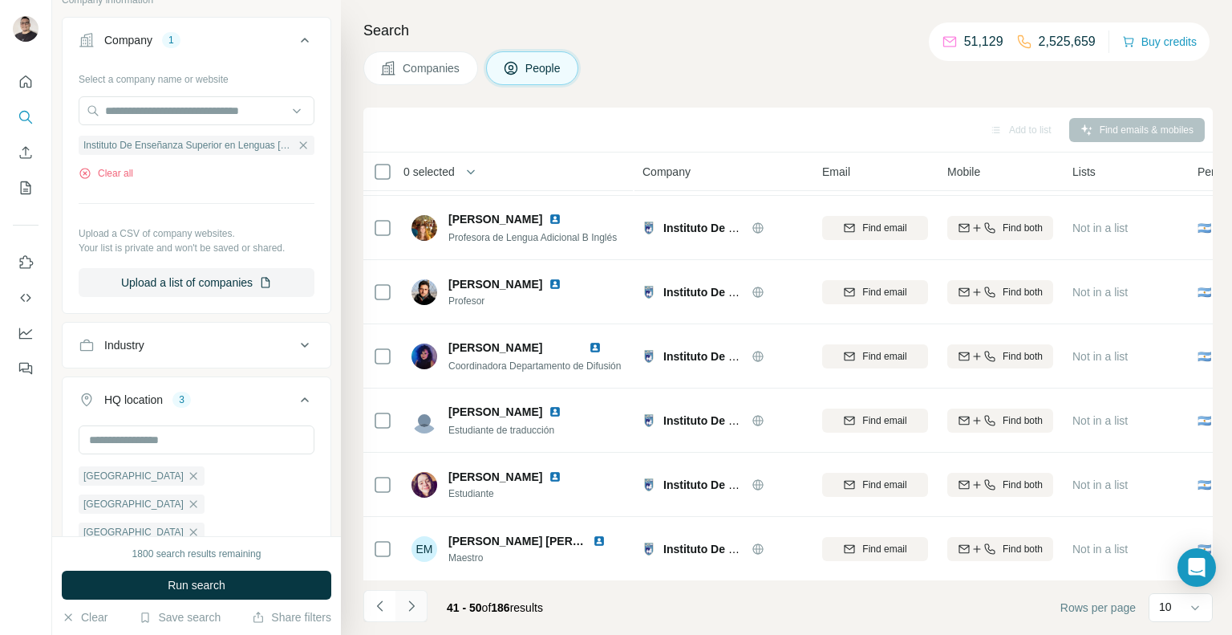
click at [420, 611] on button "Navigate to next page" at bounding box center [412, 606] width 32 height 32
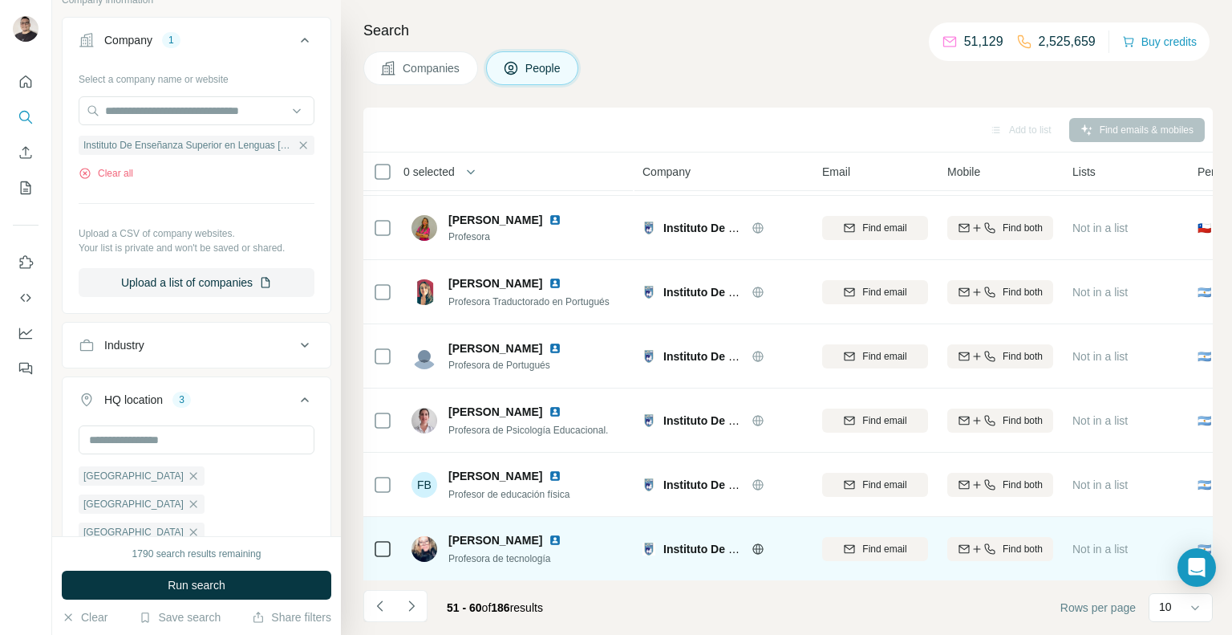
click at [757, 553] on icon at bounding box center [758, 548] width 10 height 10
click at [1012, 549] on span "Find both" at bounding box center [1023, 549] width 40 height 14
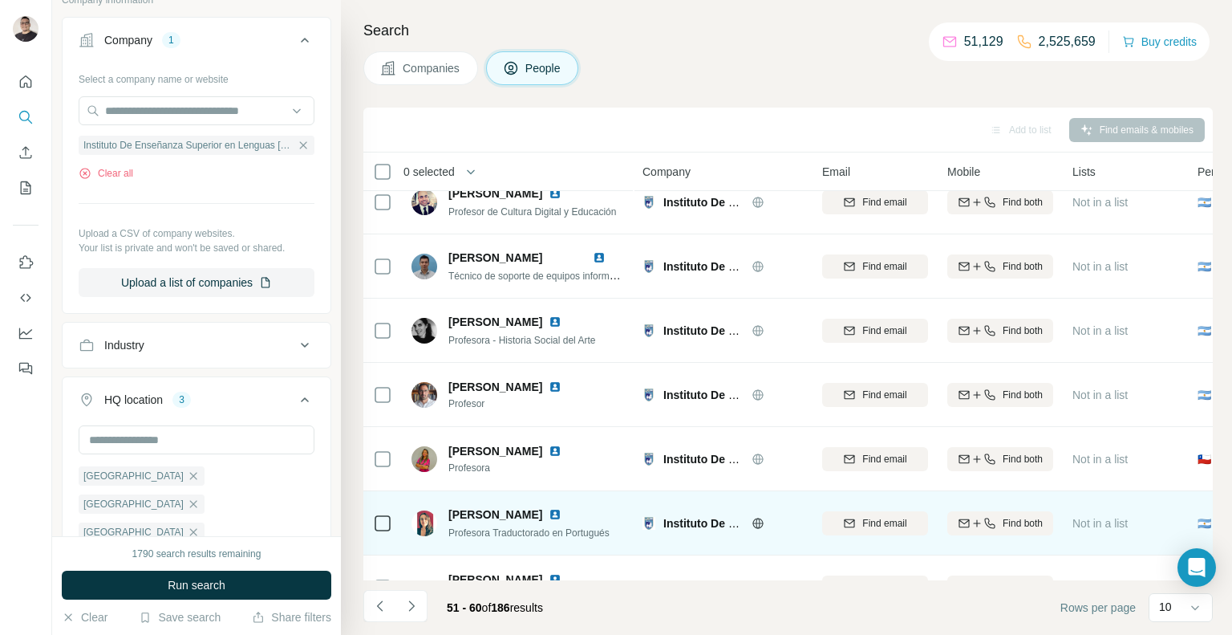
scroll to position [0, 0]
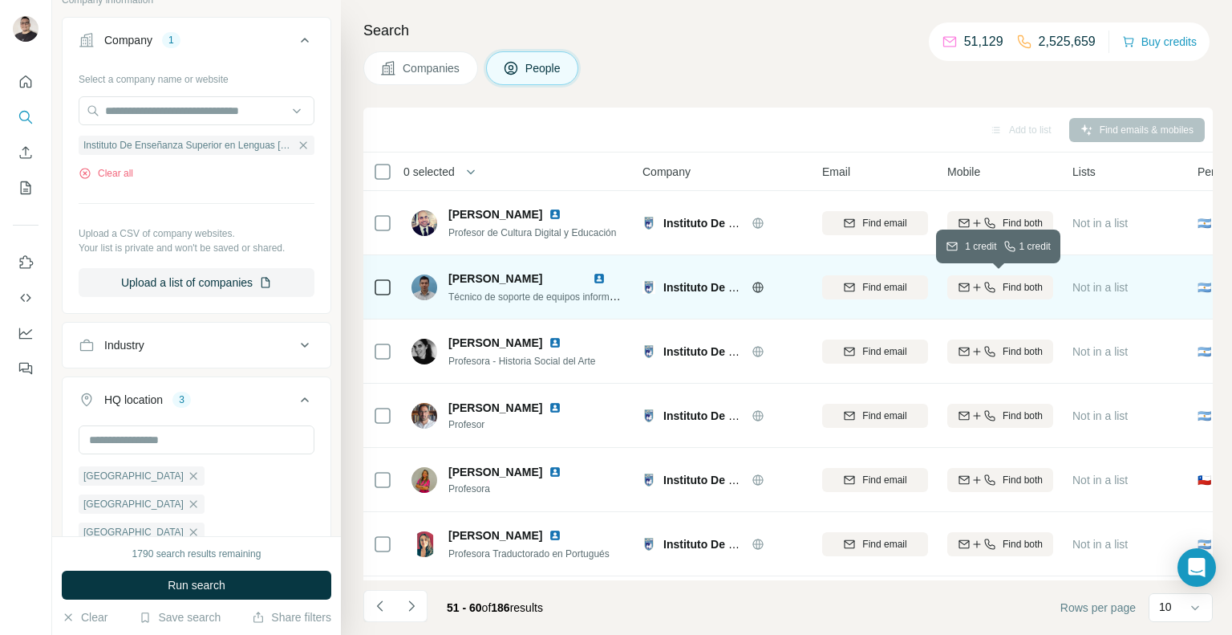
click at [1006, 284] on span "Find both" at bounding box center [1023, 287] width 40 height 14
click at [381, 609] on icon "Navigate to previous page" at bounding box center [380, 606] width 16 height 16
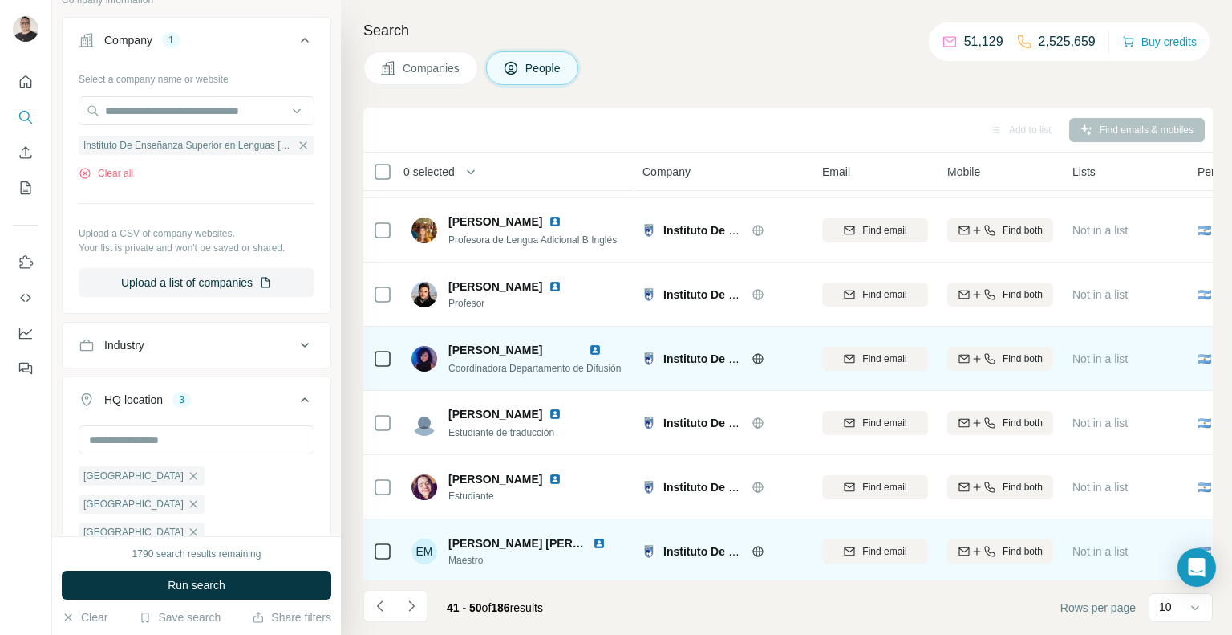
scroll to position [252, 0]
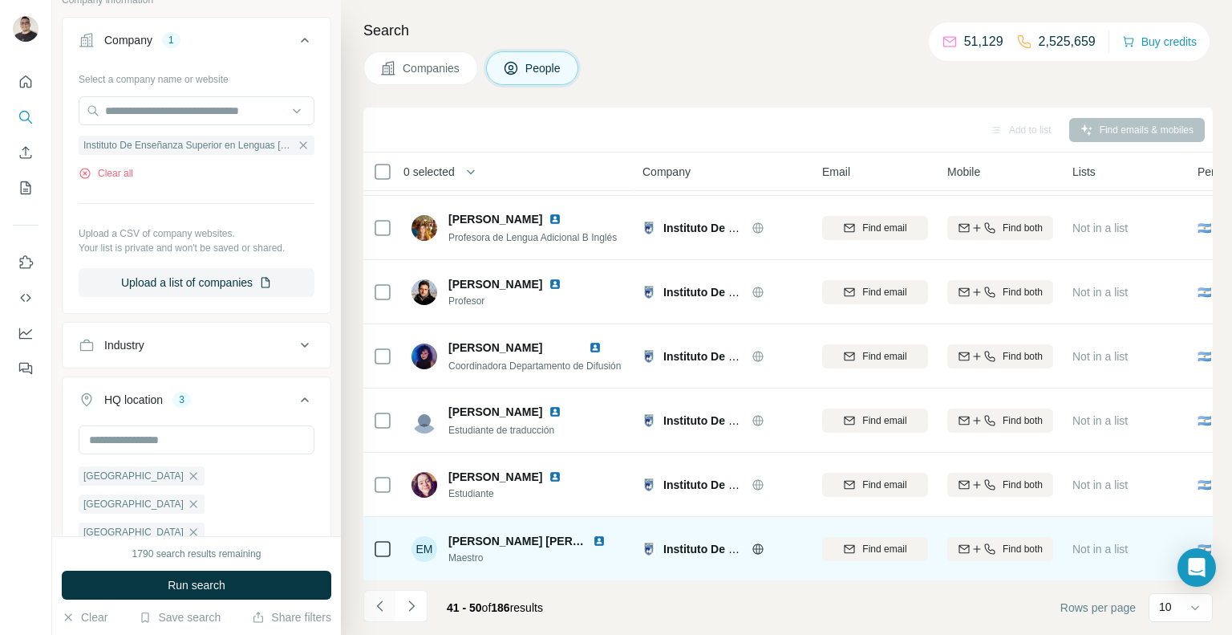
click at [380, 603] on icon "Navigate to previous page" at bounding box center [379, 605] width 6 height 10
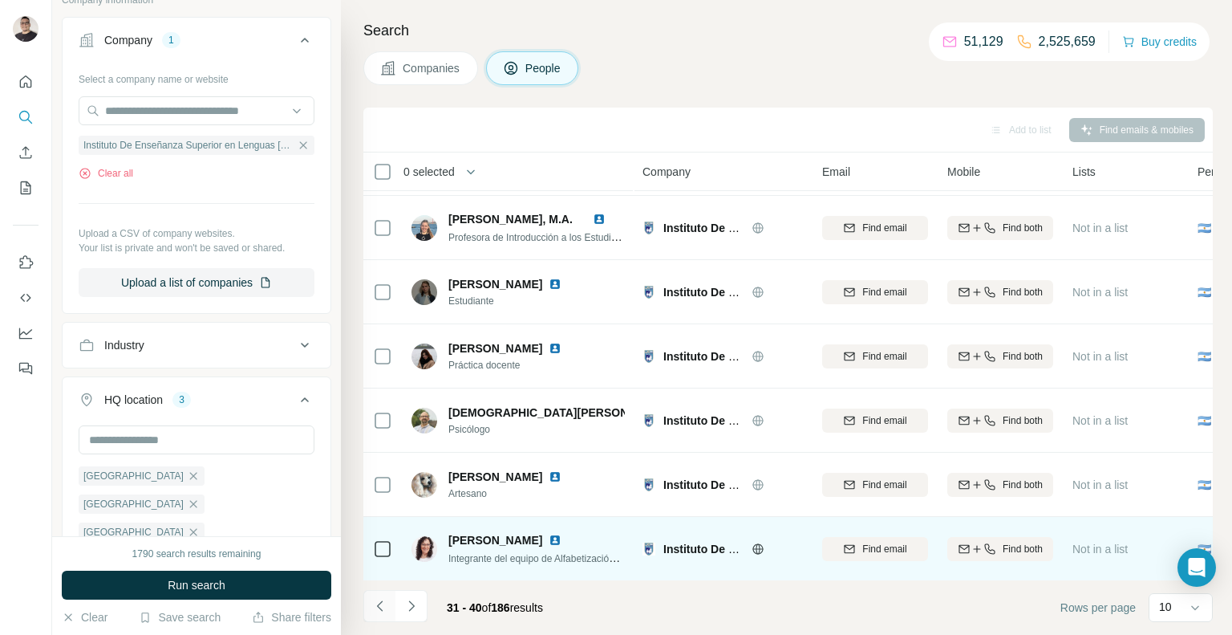
click at [372, 605] on icon "Navigate to previous page" at bounding box center [380, 606] width 16 height 16
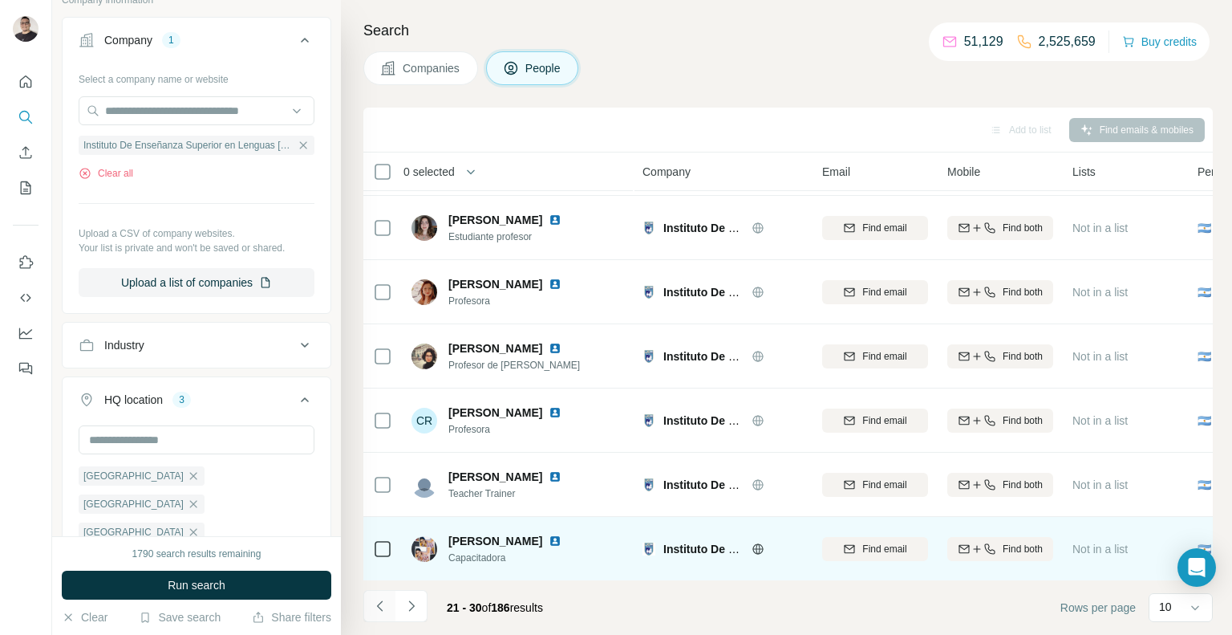
click at [366, 607] on button "Navigate to previous page" at bounding box center [379, 606] width 32 height 32
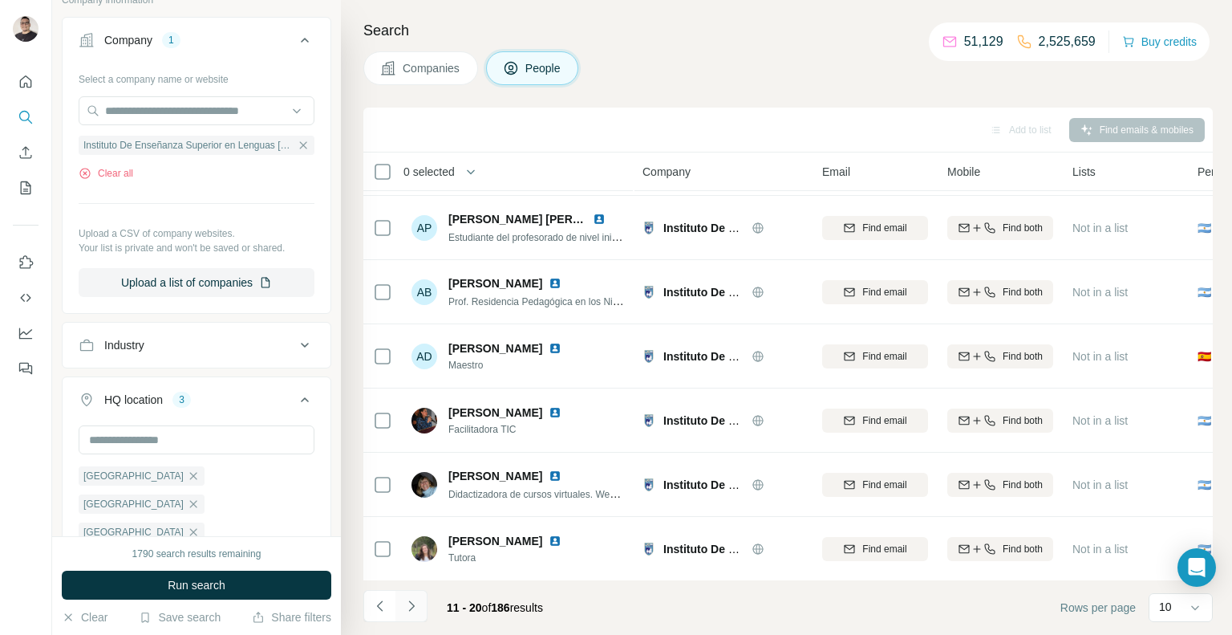
click at [407, 607] on icon "Navigate to next page" at bounding box center [412, 606] width 16 height 16
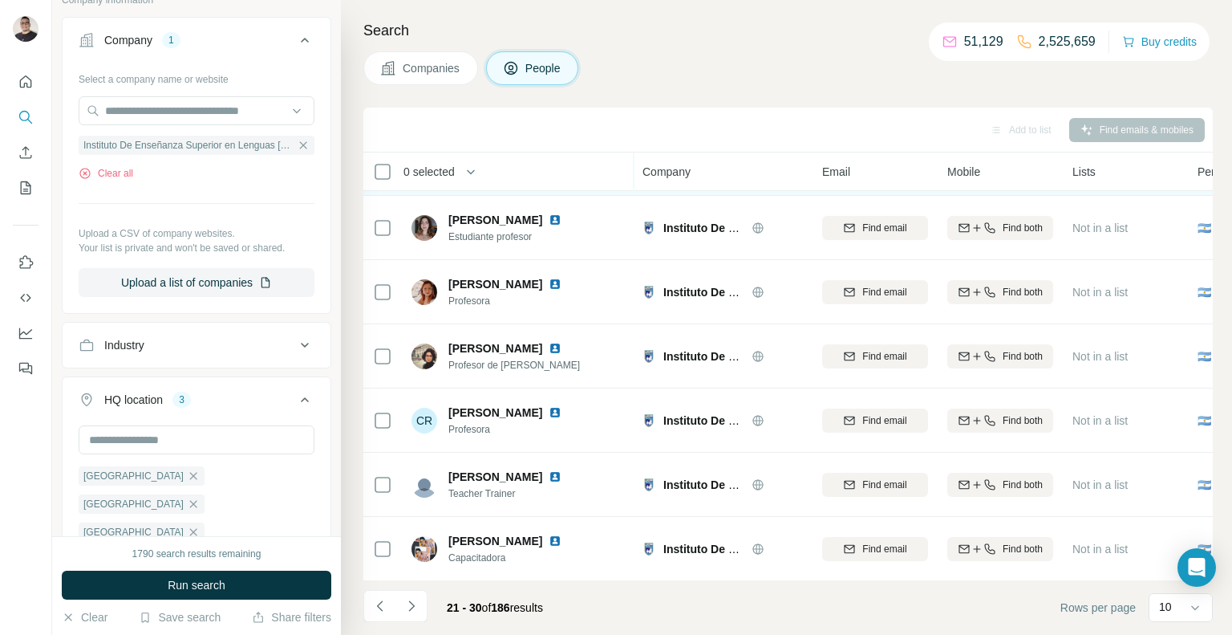
scroll to position [0, 0]
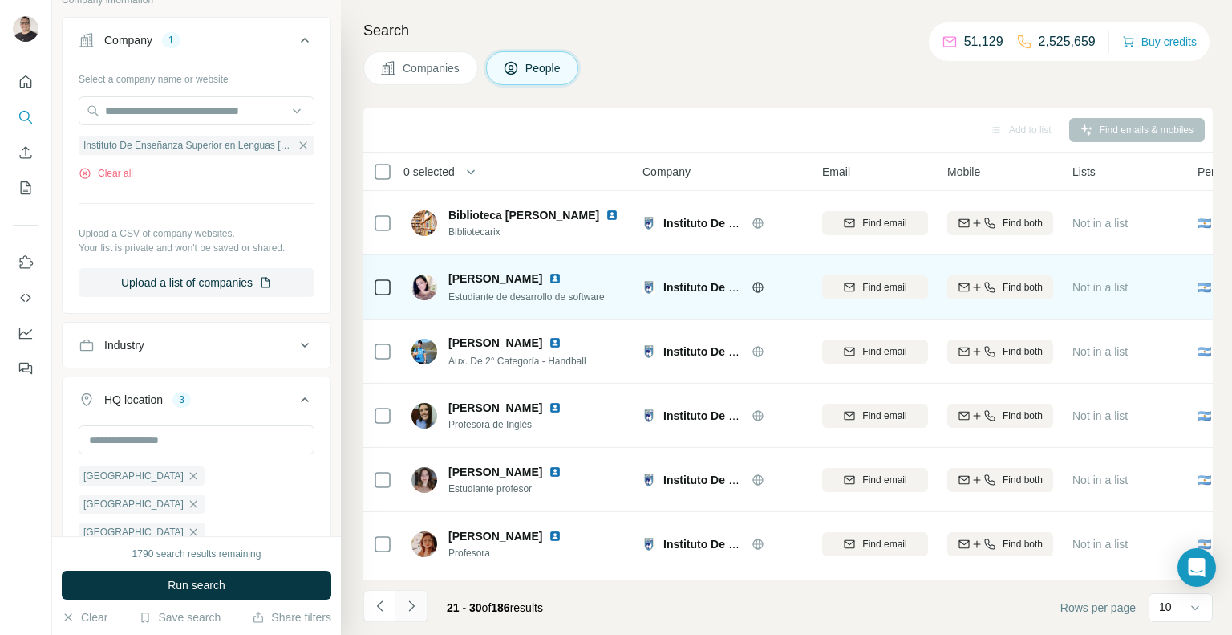
click at [410, 611] on icon "Navigate to next page" at bounding box center [412, 606] width 16 height 16
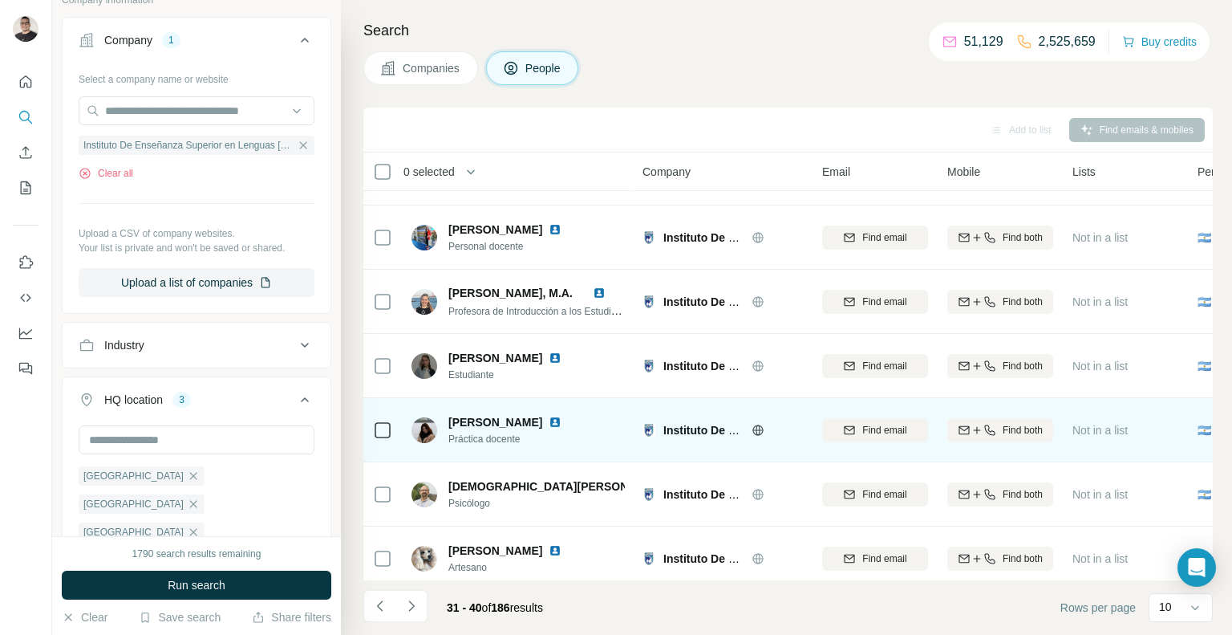
scroll to position [252, 0]
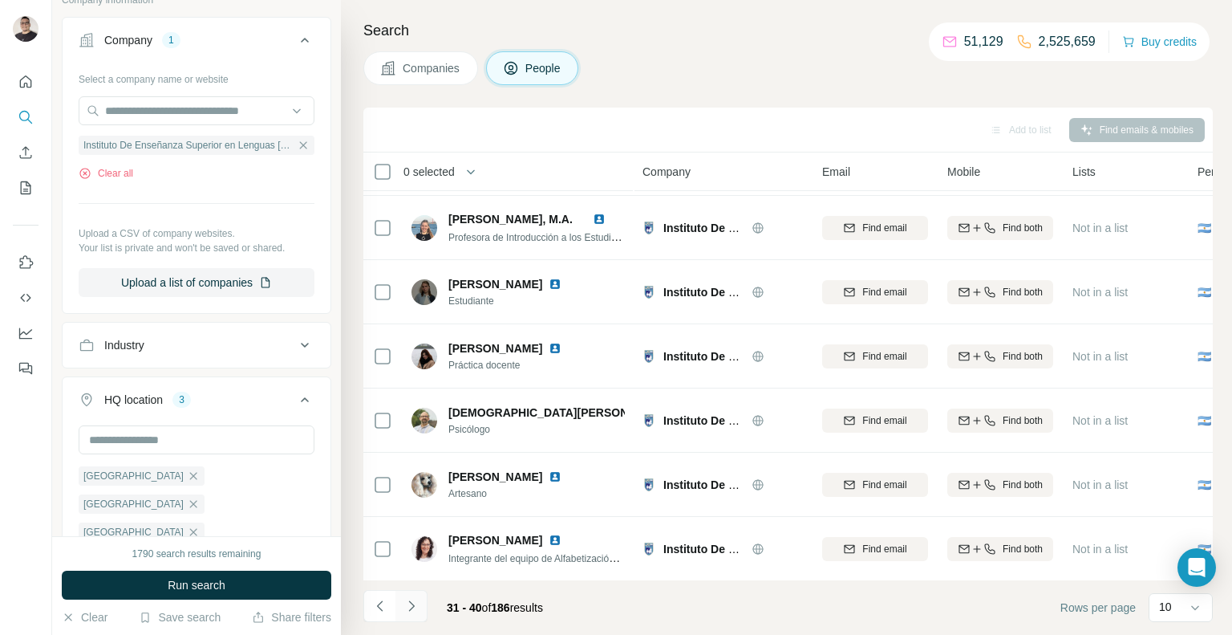
click at [409, 604] on icon "Navigate to next page" at bounding box center [412, 606] width 16 height 16
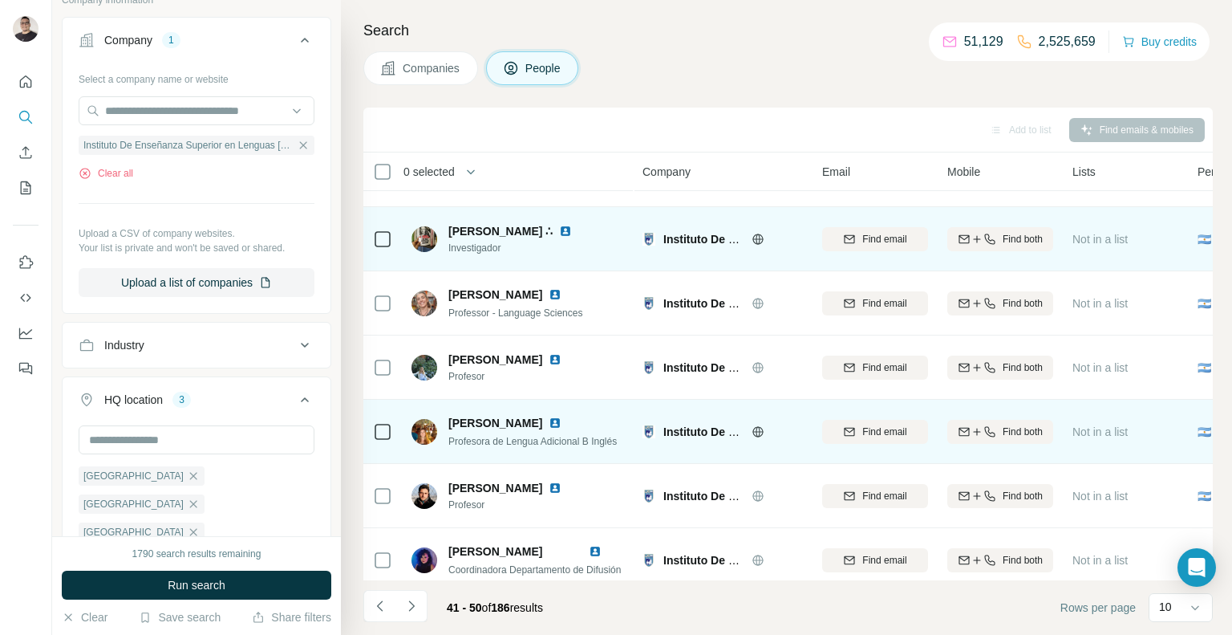
scroll to position [0, 0]
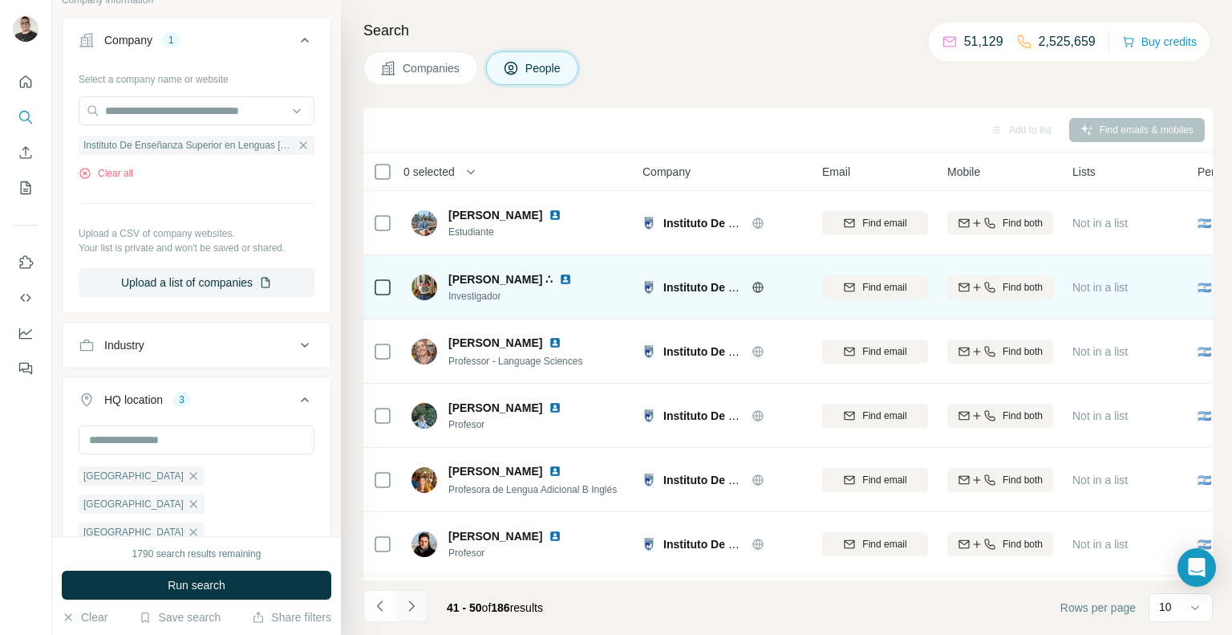
click at [414, 612] on icon "Navigate to next page" at bounding box center [412, 606] width 16 height 16
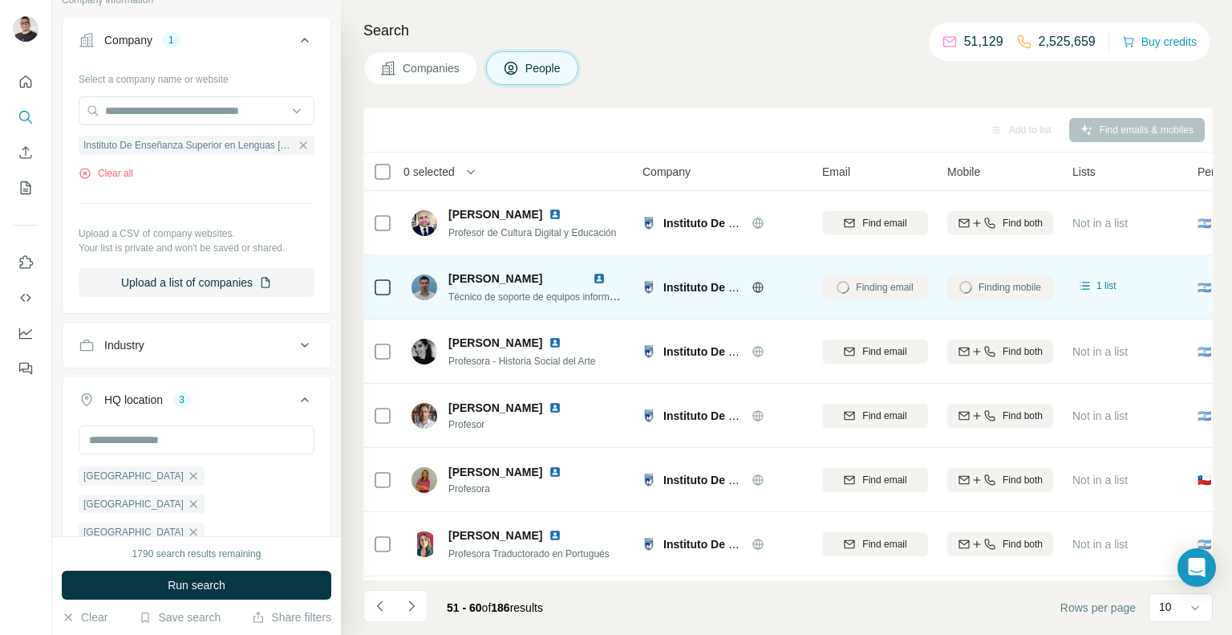
click at [599, 279] on img at bounding box center [599, 278] width 13 height 13
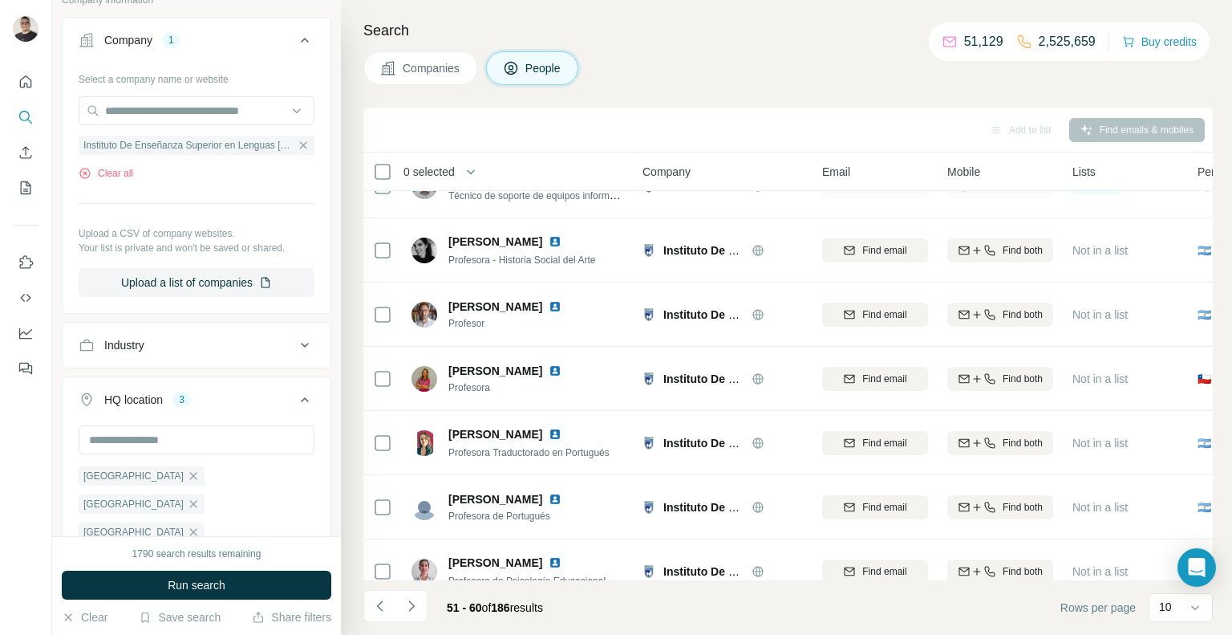
scroll to position [252, 0]
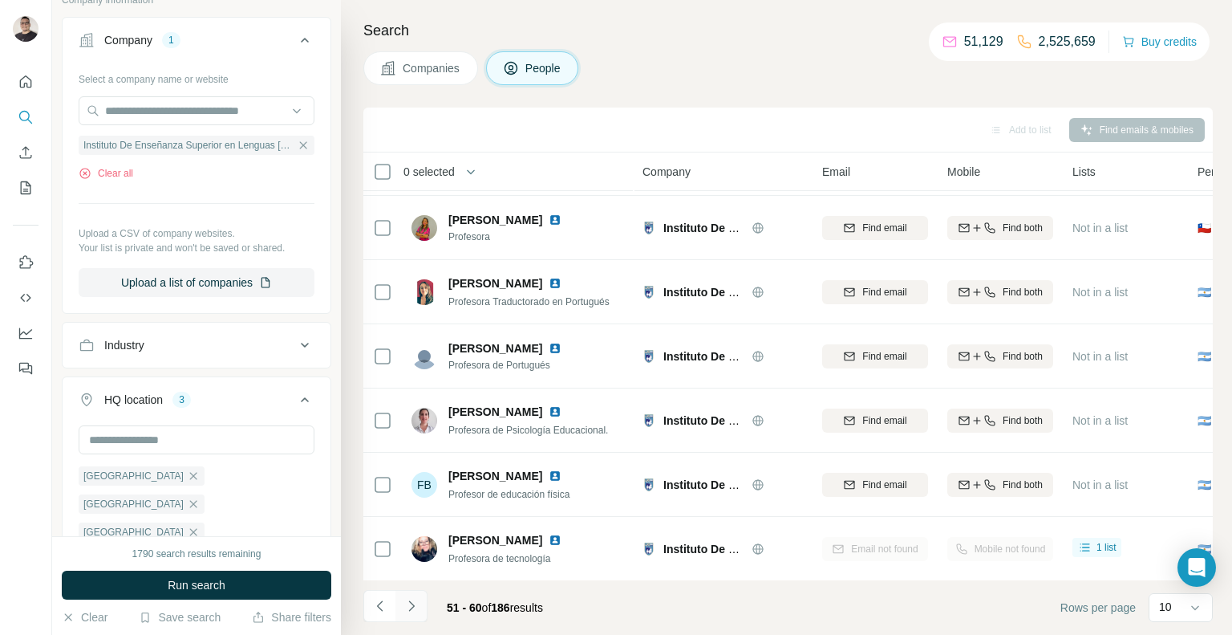
click at [418, 609] on icon "Navigate to next page" at bounding box center [412, 606] width 16 height 16
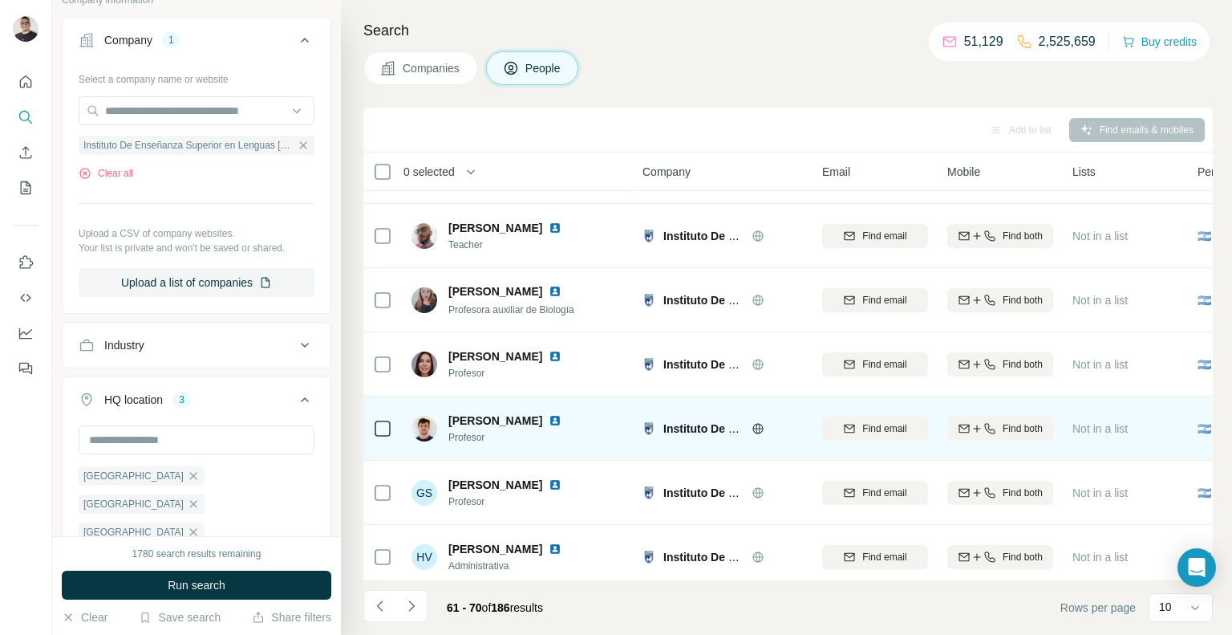
scroll to position [0, 0]
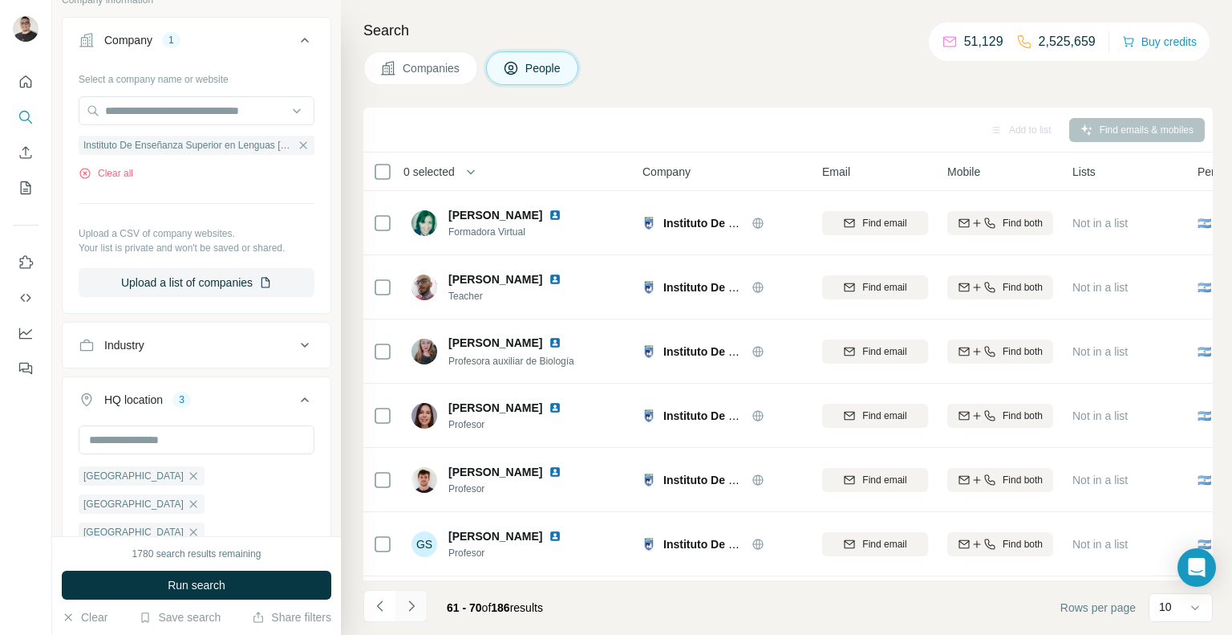
click at [415, 613] on icon "Navigate to next page" at bounding box center [412, 606] width 16 height 16
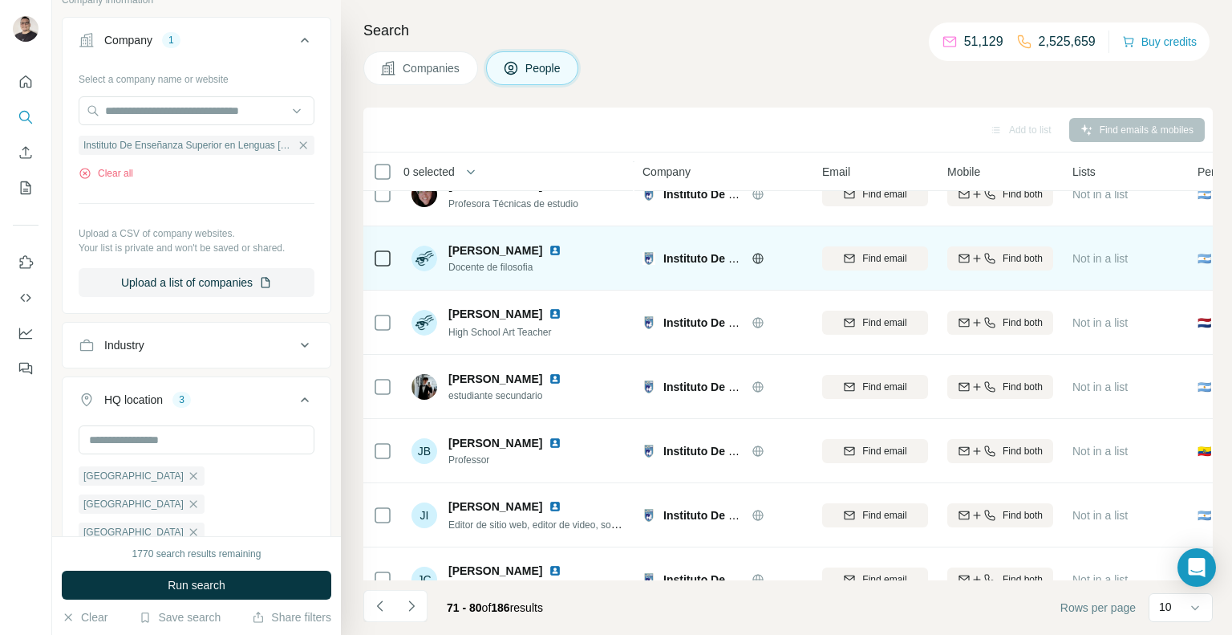
scroll to position [252, 0]
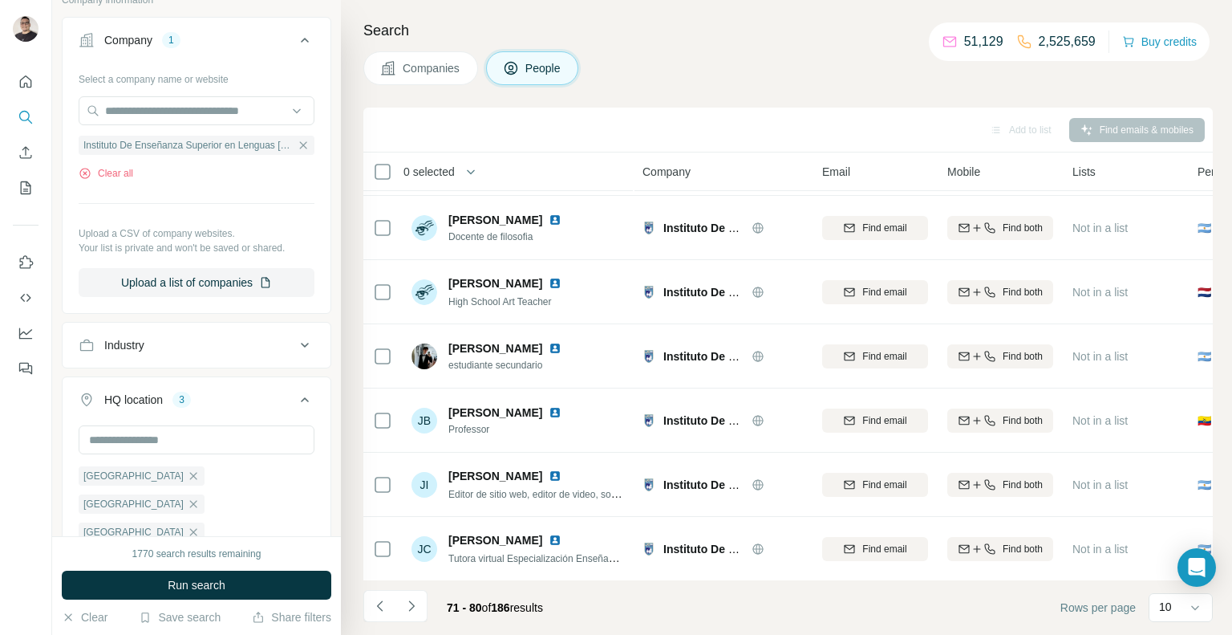
click at [427, 62] on span "Companies" at bounding box center [432, 68] width 59 height 16
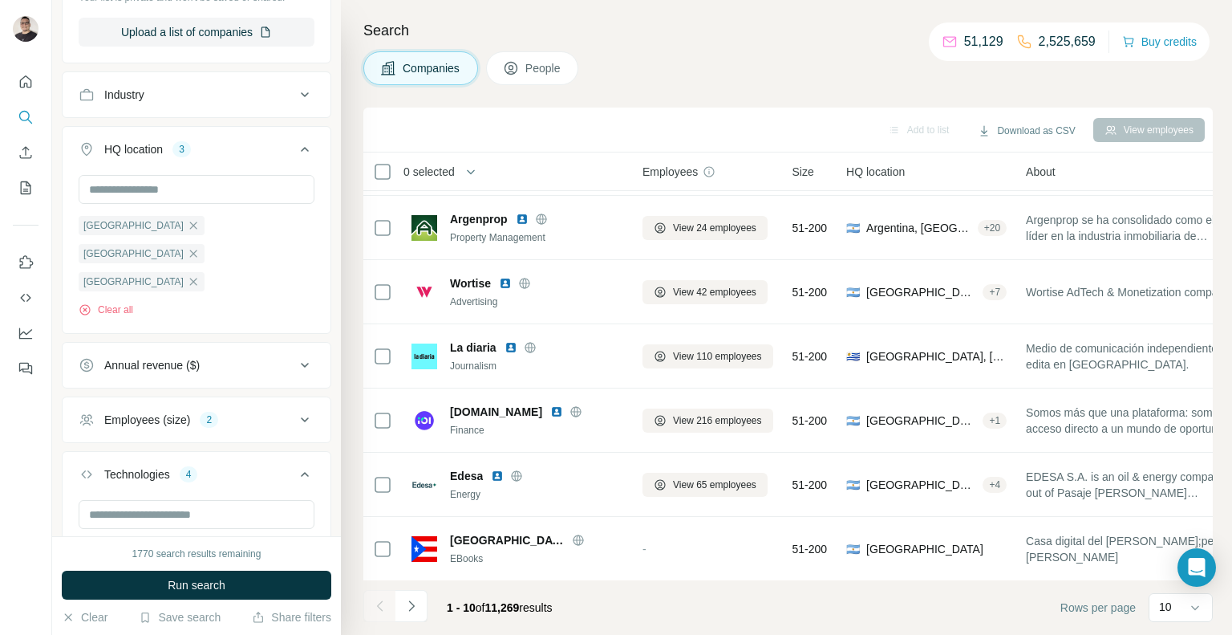
scroll to position [112, 0]
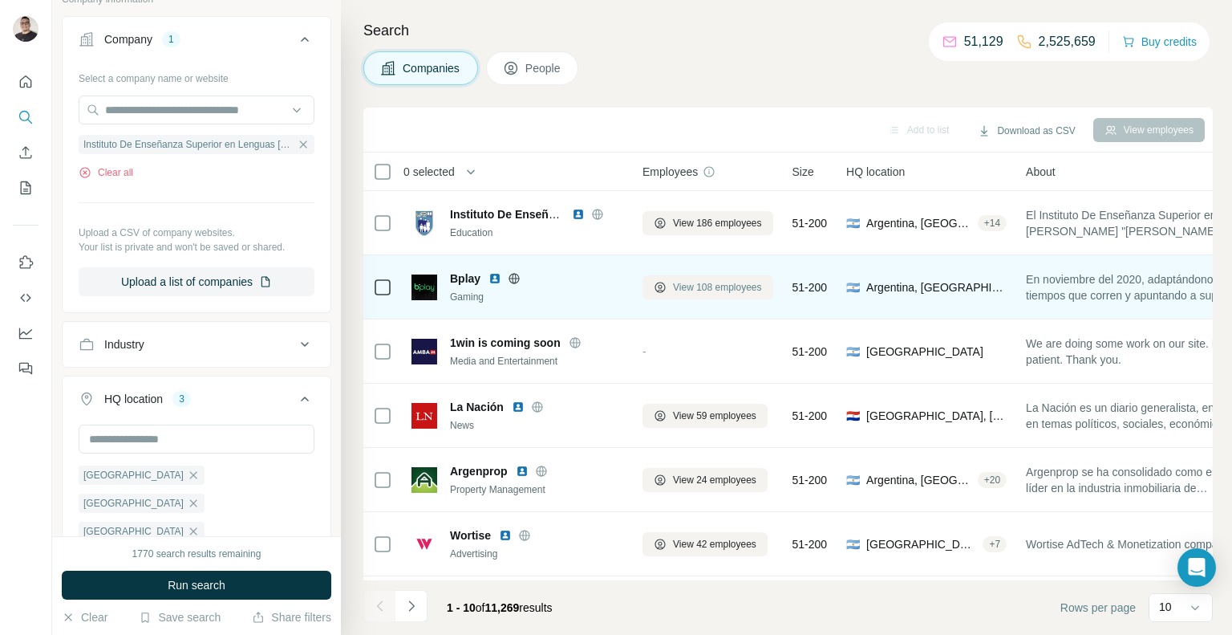
click at [713, 292] on span "View 108 employees" at bounding box center [717, 287] width 89 height 14
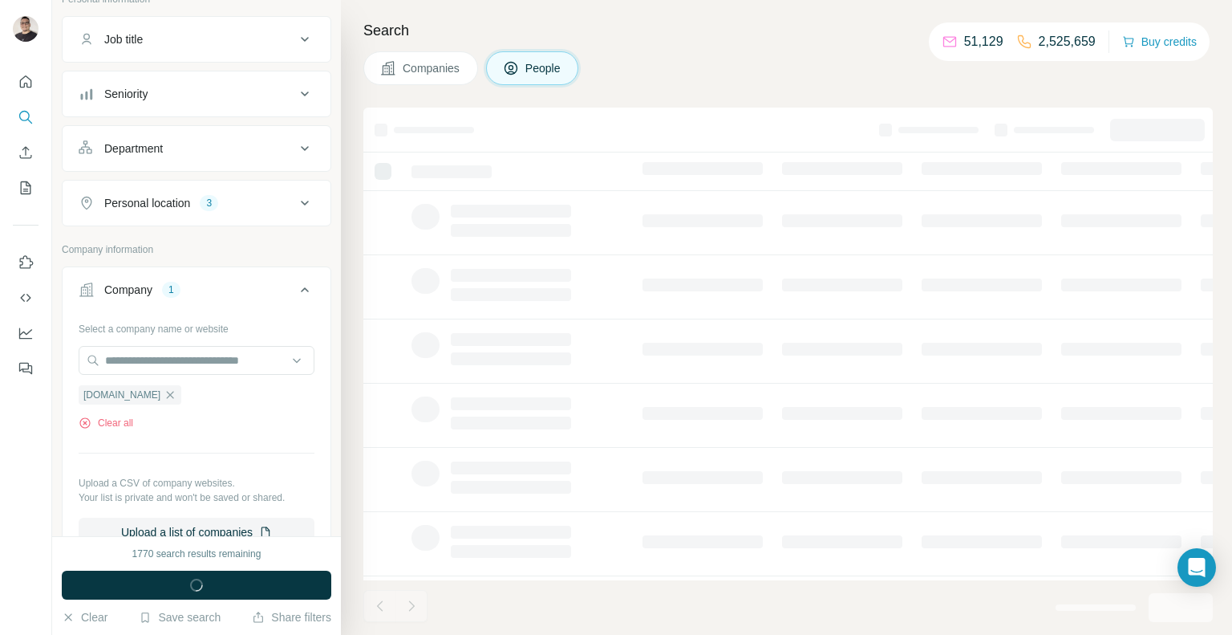
scroll to position [362, 0]
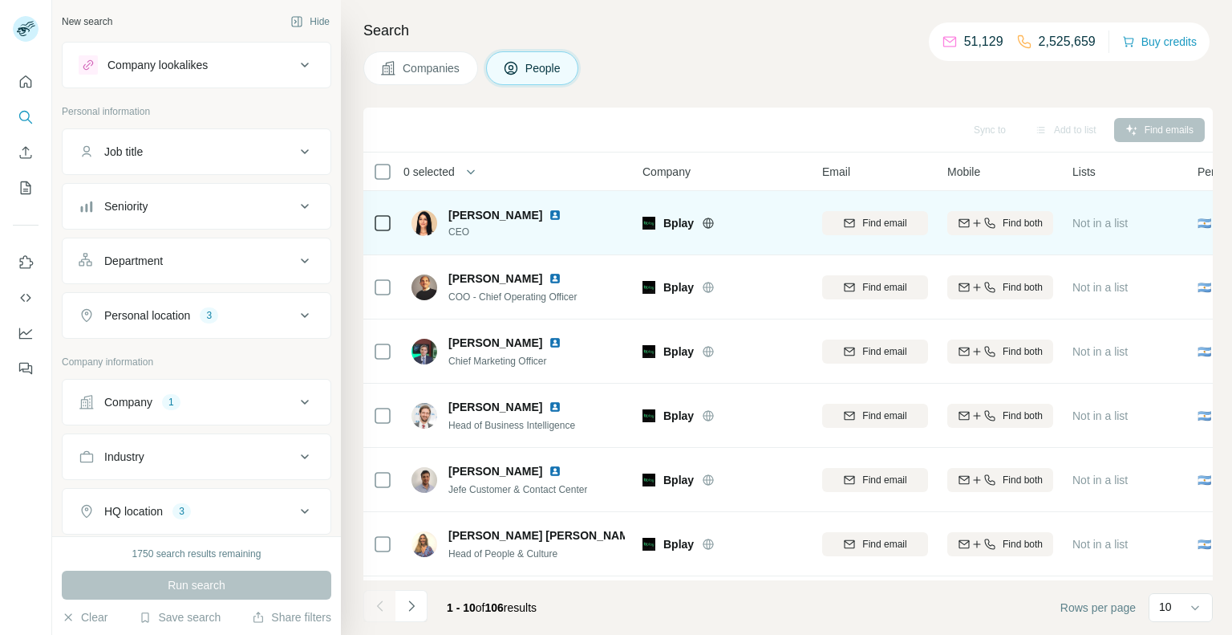
click at [705, 221] on icon at bounding box center [708, 223] width 13 height 13
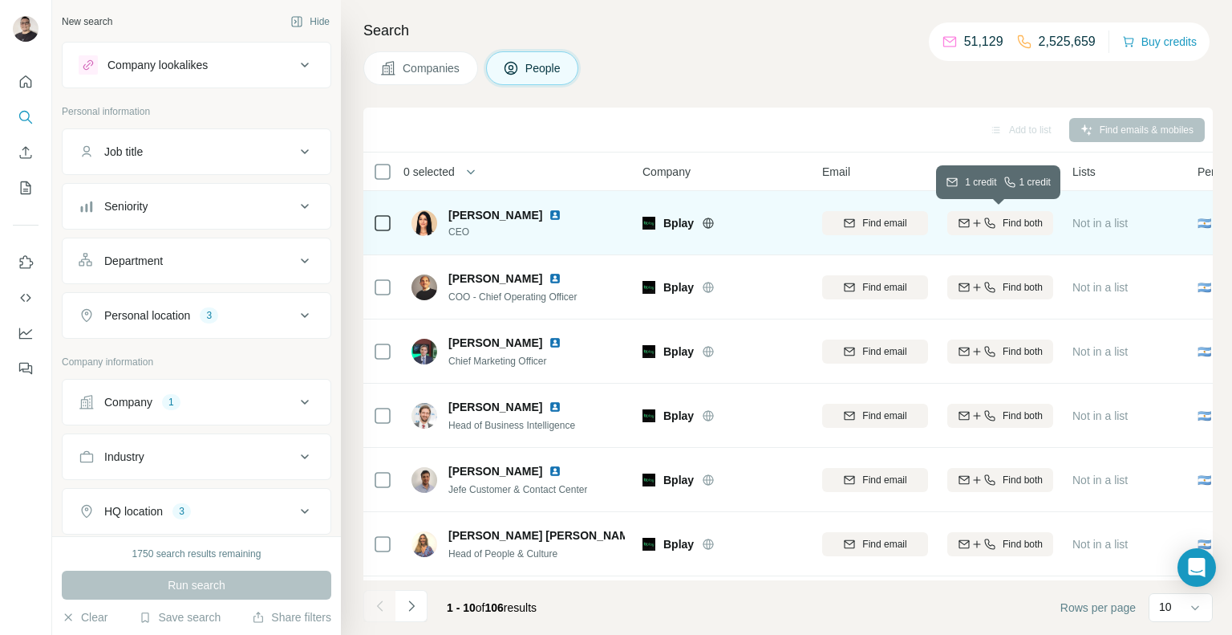
click at [1003, 226] on span "Find both" at bounding box center [1023, 223] width 40 height 14
click at [558, 212] on img at bounding box center [555, 215] width 13 height 13
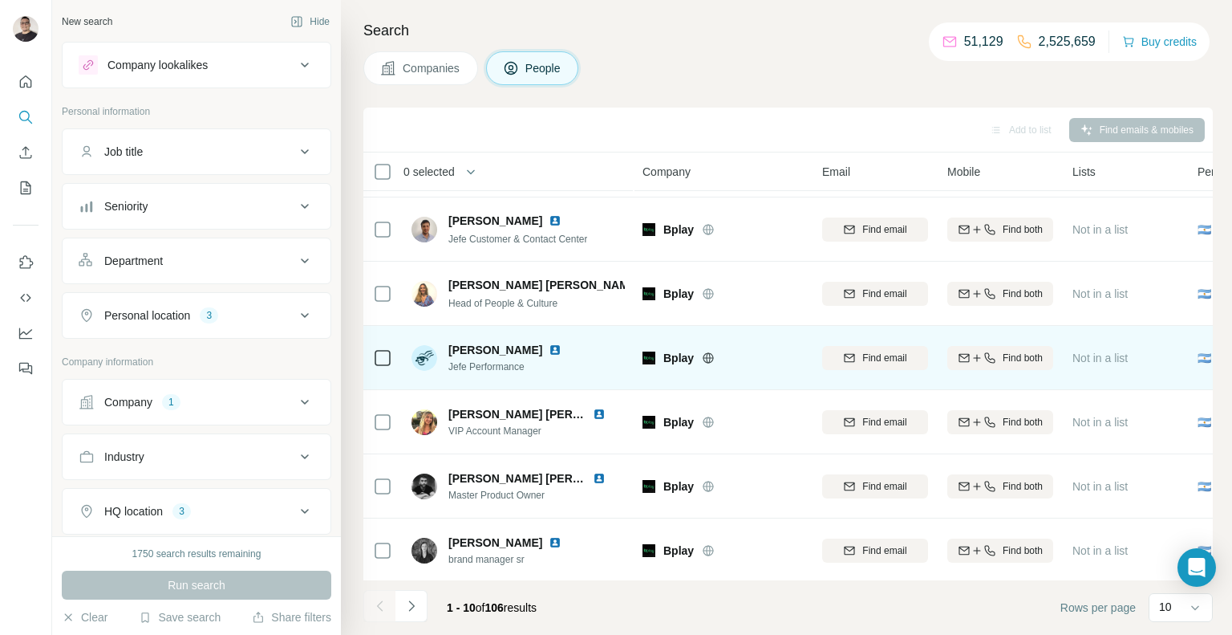
scroll to position [252, 0]
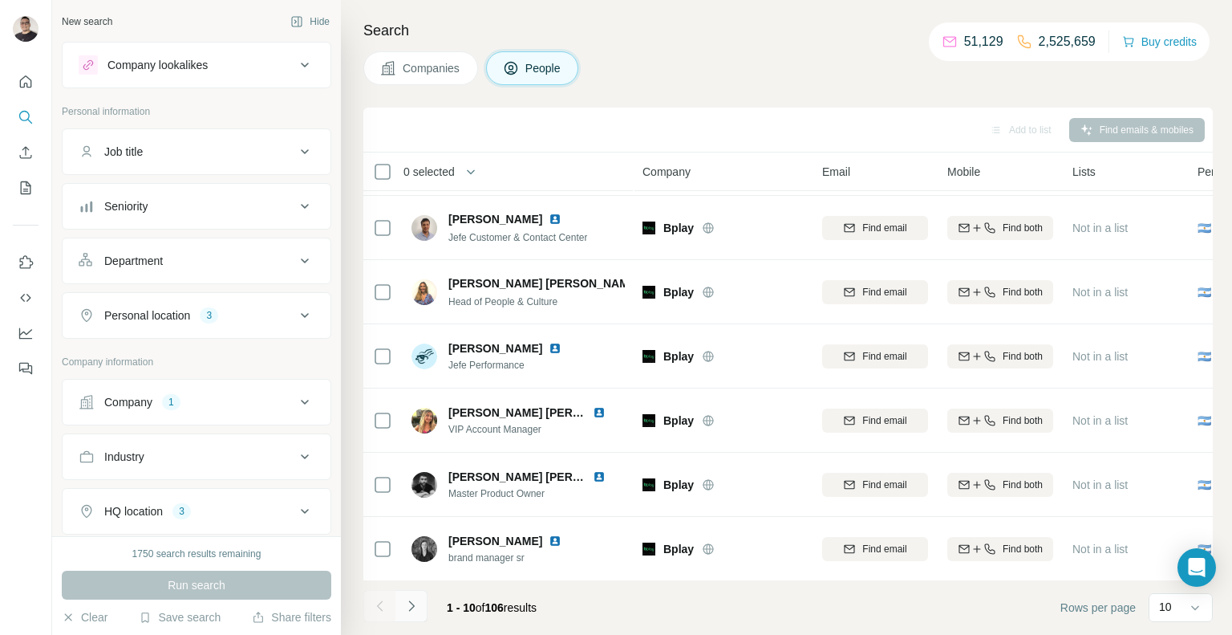
click at [417, 607] on icon "Navigate to next page" at bounding box center [412, 606] width 16 height 16
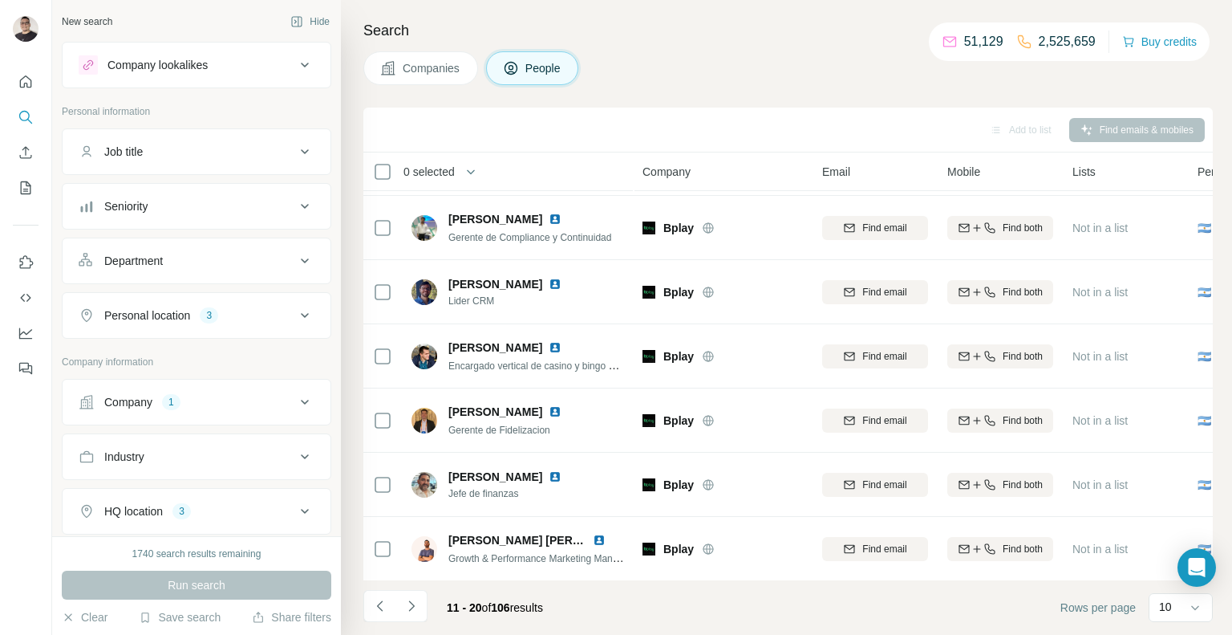
click at [428, 595] on div "11 - 20 of 106 results" at bounding box center [459, 607] width 193 height 35
click at [420, 601] on button "Navigate to next page" at bounding box center [412, 606] width 32 height 32
click at [416, 607] on icon "Navigate to next page" at bounding box center [412, 606] width 16 height 16
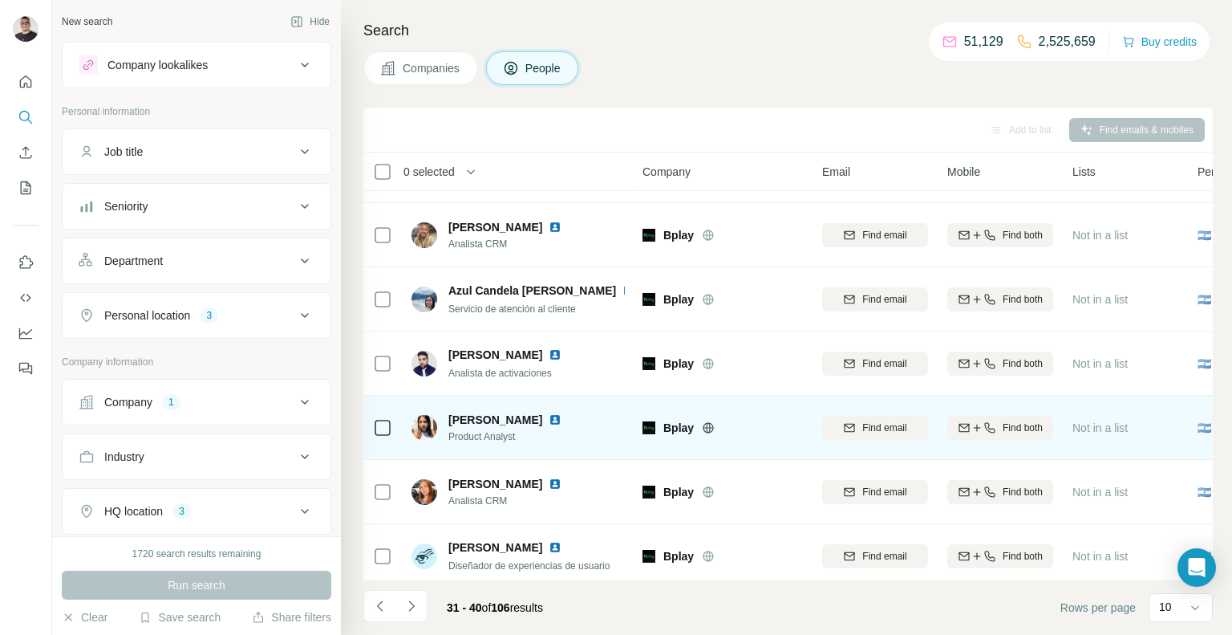
scroll to position [0, 0]
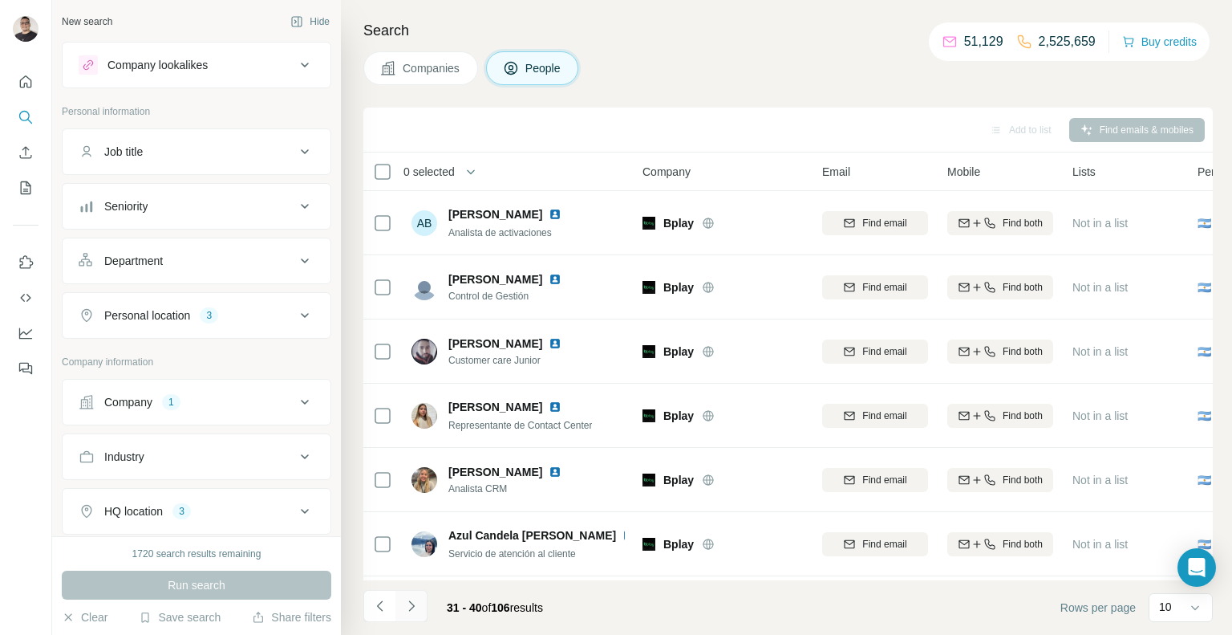
click at [418, 607] on icon "Navigate to next page" at bounding box center [412, 606] width 16 height 16
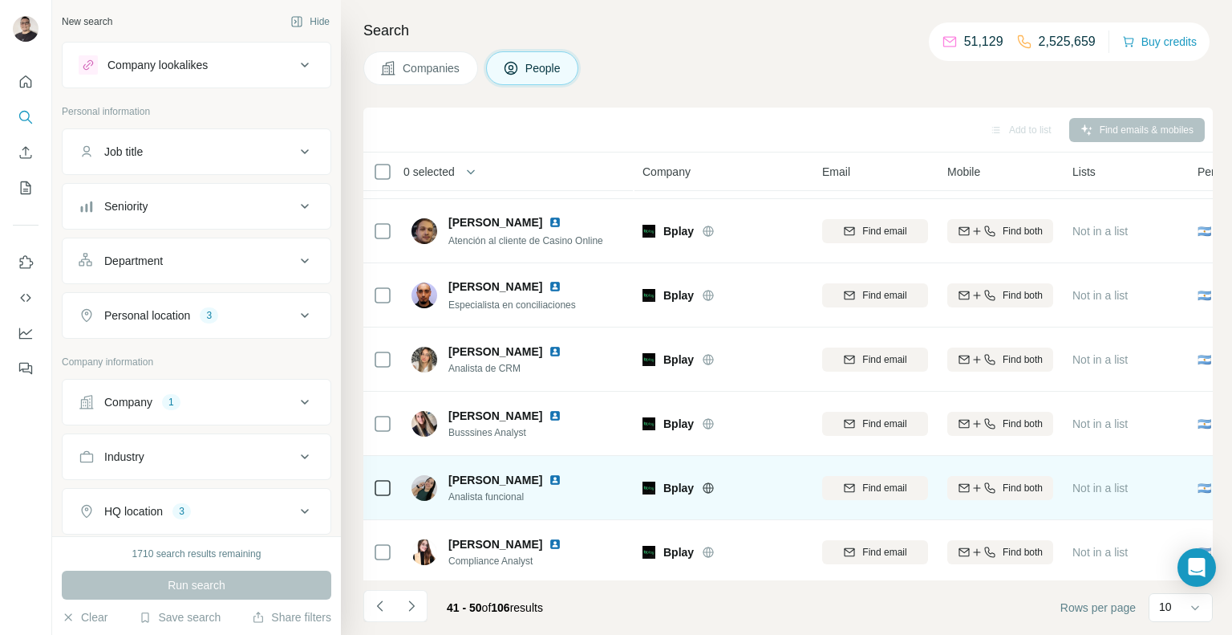
scroll to position [252, 0]
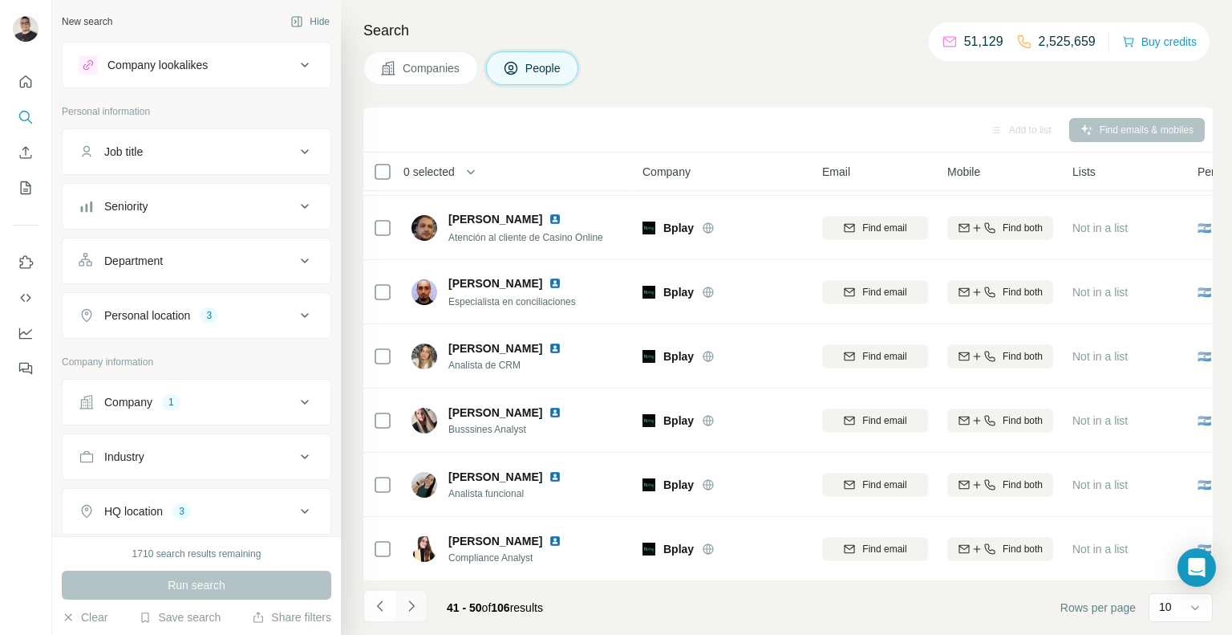
click at [420, 596] on button "Navigate to next page" at bounding box center [412, 606] width 32 height 32
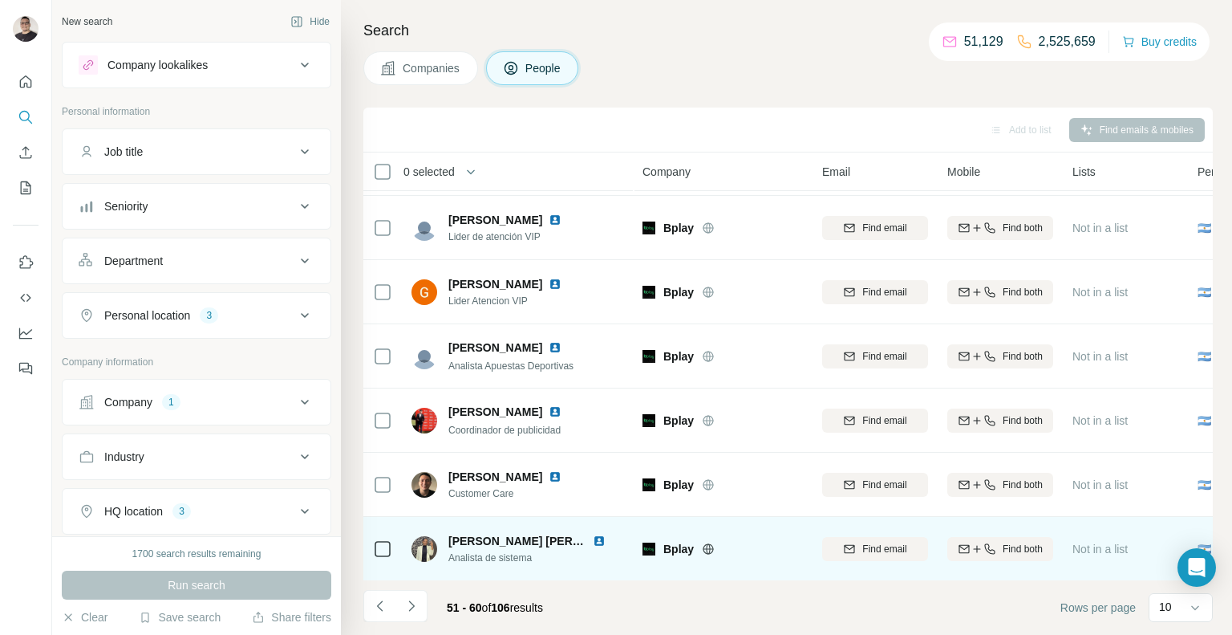
click at [593, 535] on img at bounding box center [599, 540] width 13 height 13
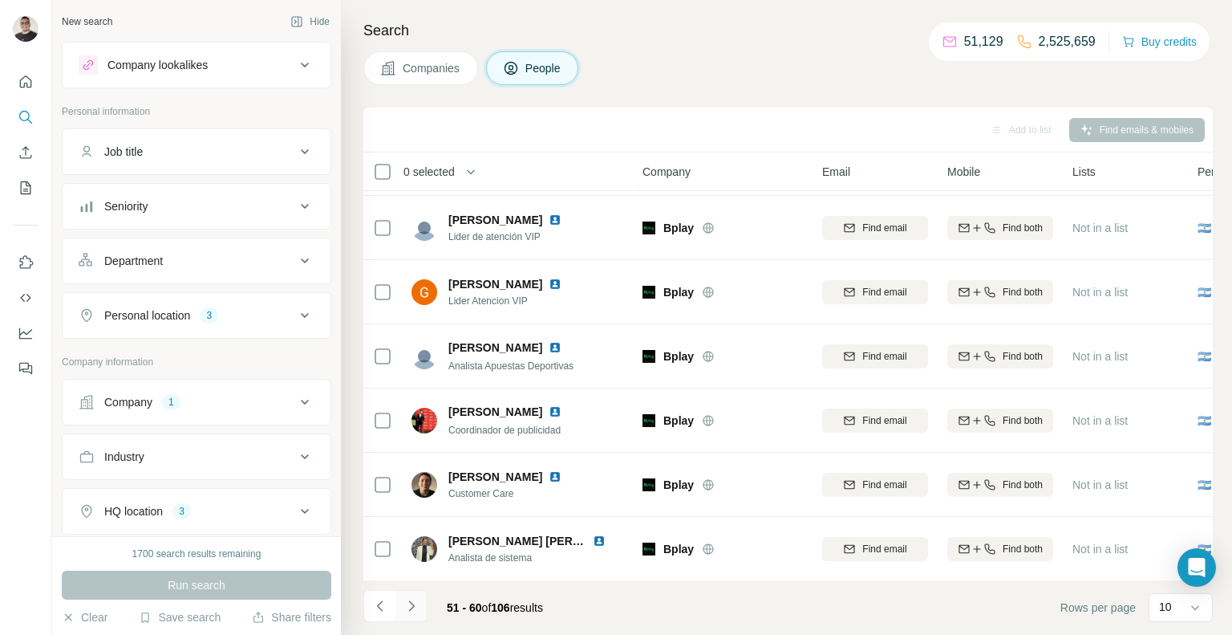
click at [411, 609] on icon "Navigate to next page" at bounding box center [411, 605] width 6 height 10
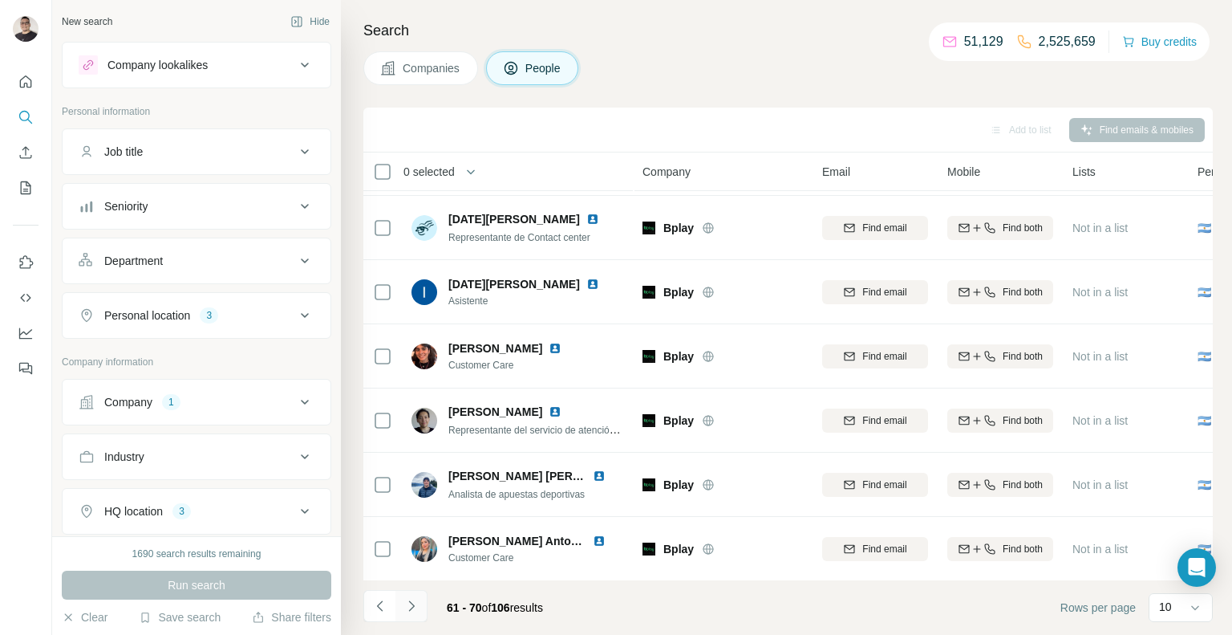
click at [412, 611] on icon "Navigate to next page" at bounding box center [412, 606] width 16 height 16
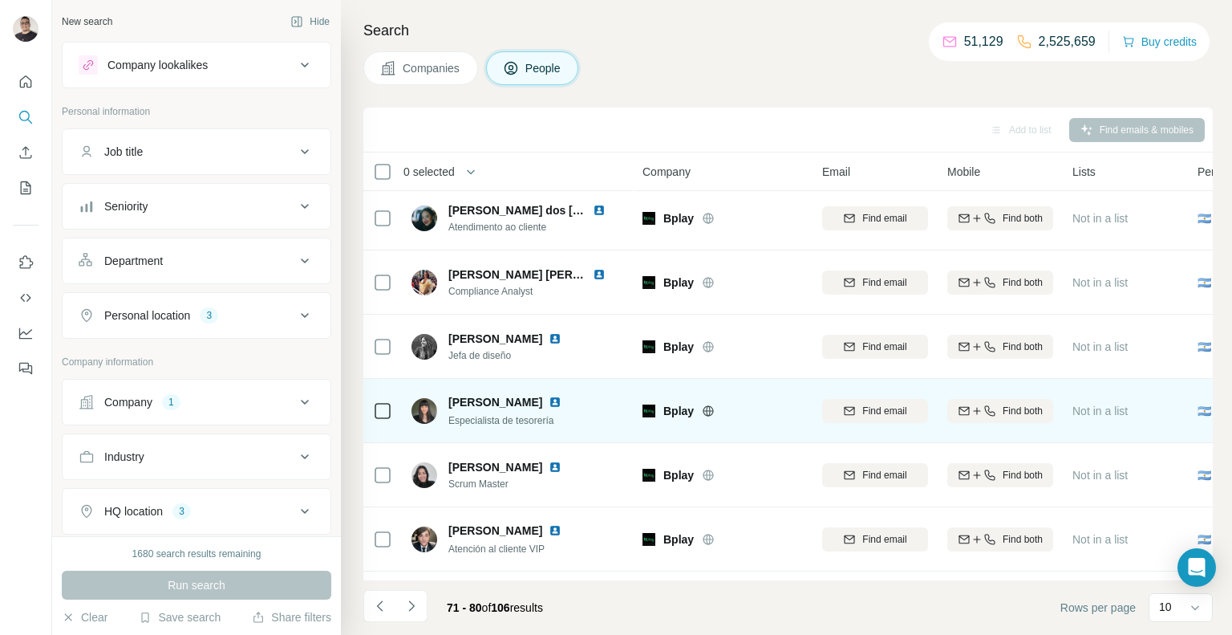
scroll to position [0, 0]
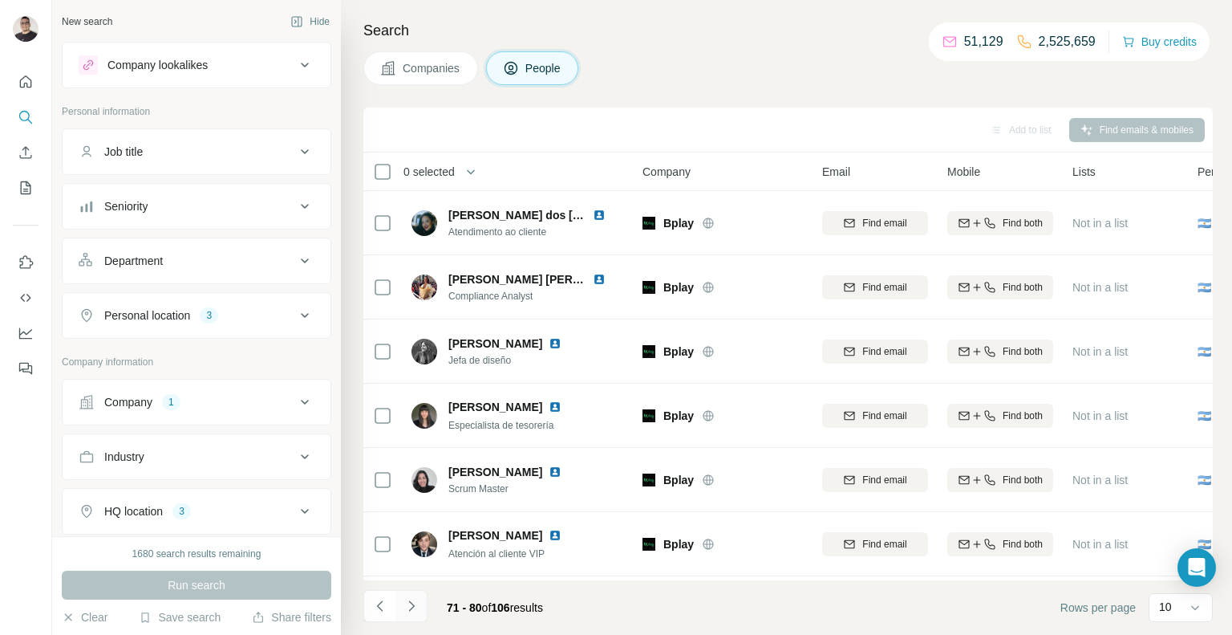
click at [408, 608] on icon "Navigate to next page" at bounding box center [412, 606] width 16 height 16
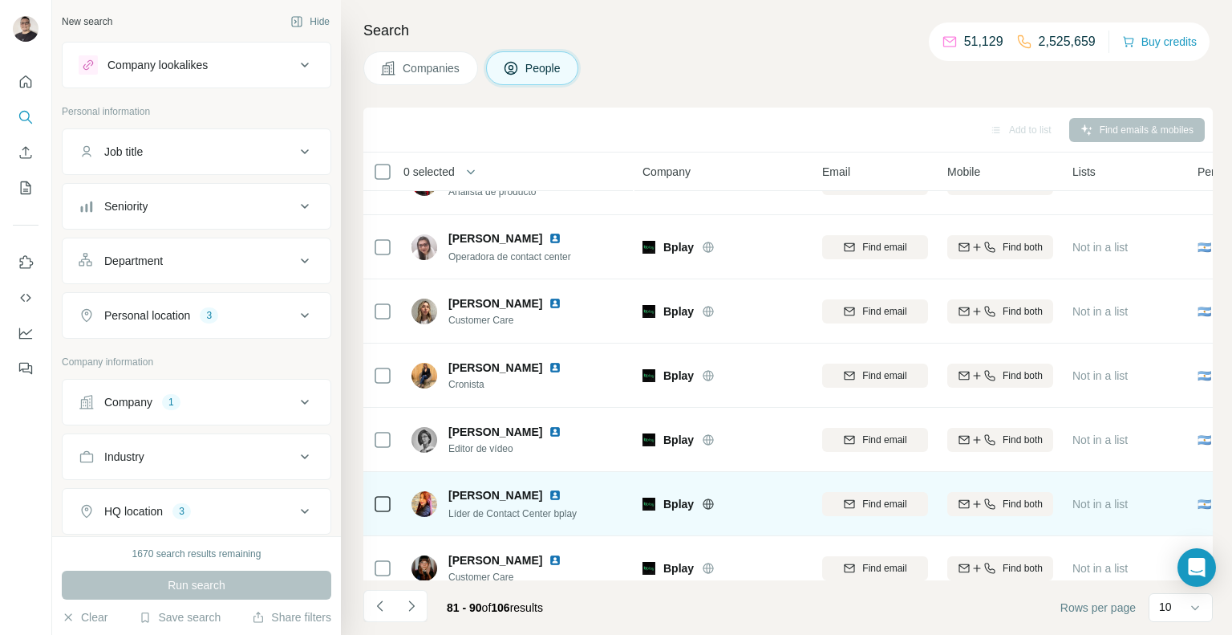
scroll to position [252, 0]
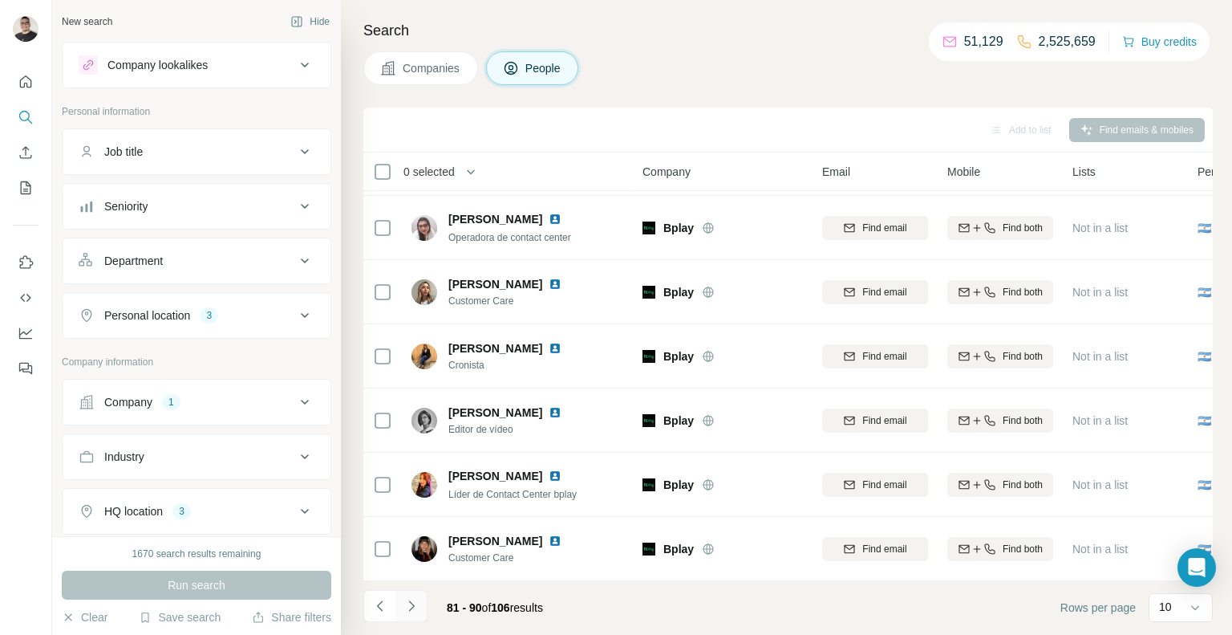
click at [424, 601] on button "Navigate to next page" at bounding box center [412, 606] width 32 height 32
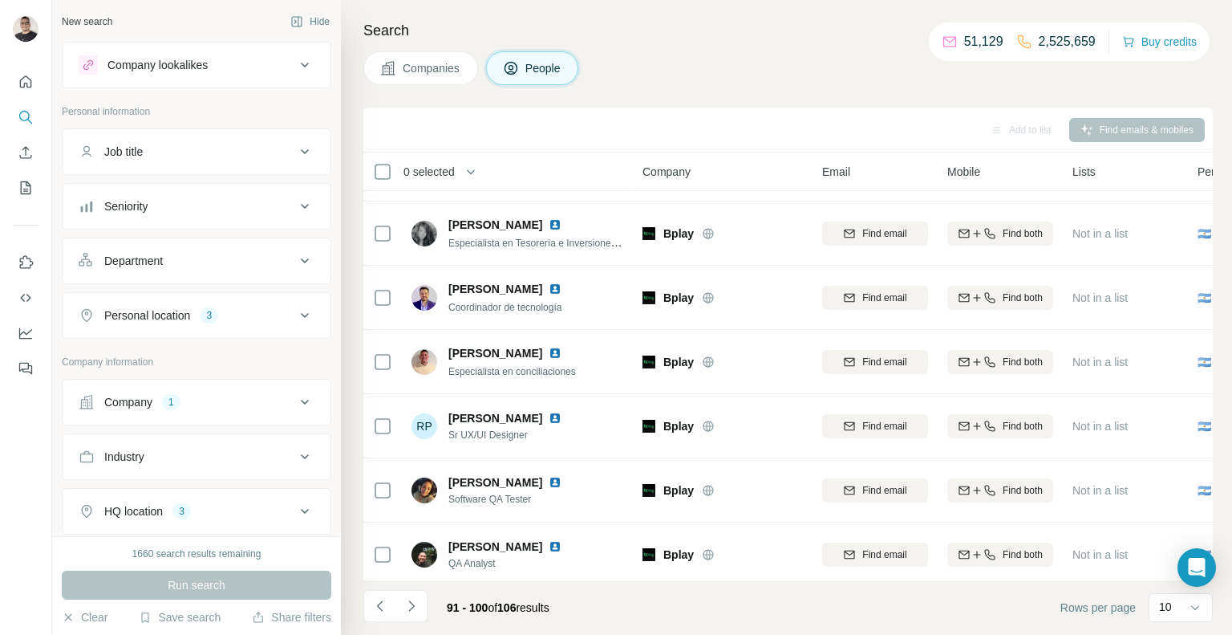
scroll to position [2, 0]
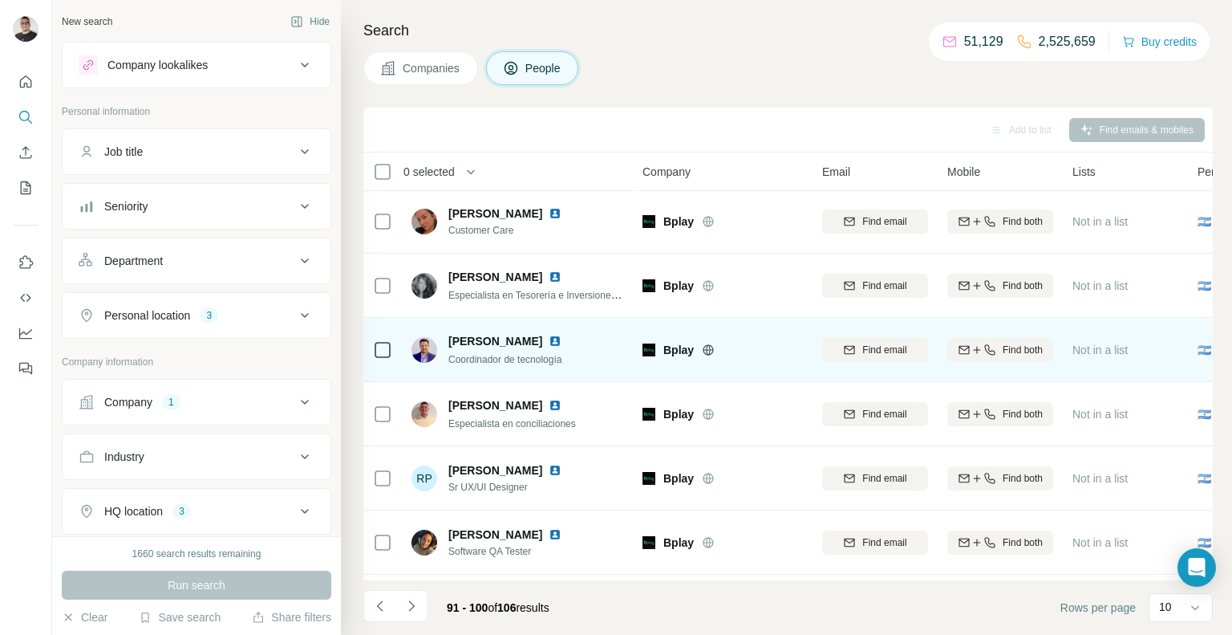
click at [549, 343] on img at bounding box center [555, 341] width 13 height 13
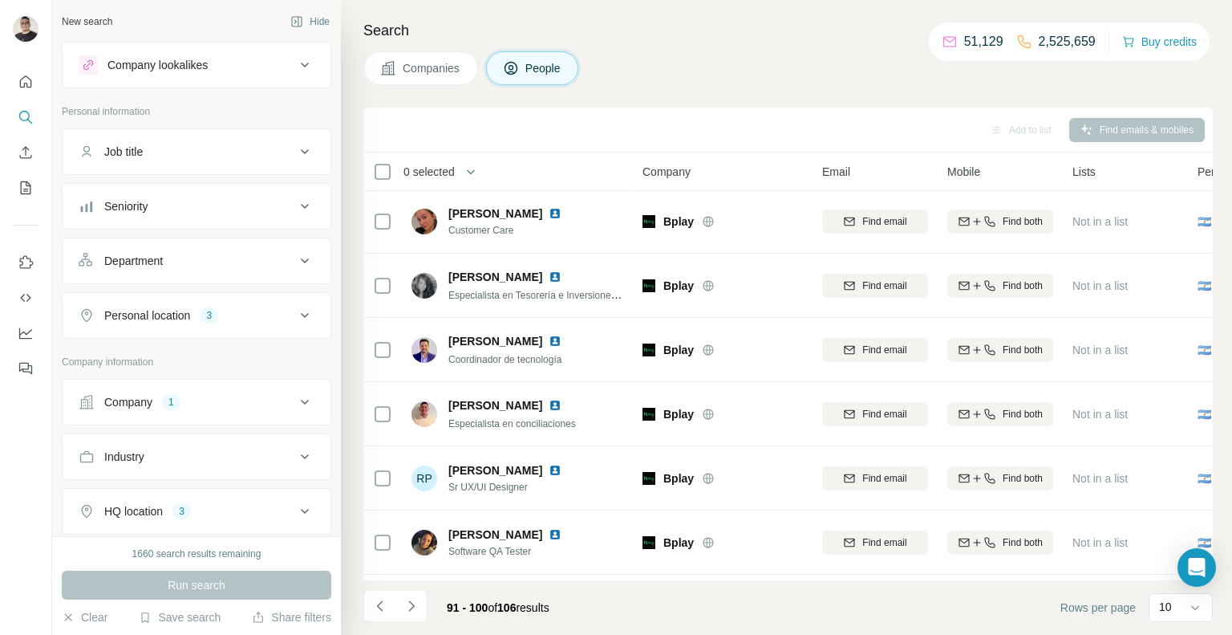
click at [436, 78] on button "Companies" at bounding box center [420, 68] width 115 height 34
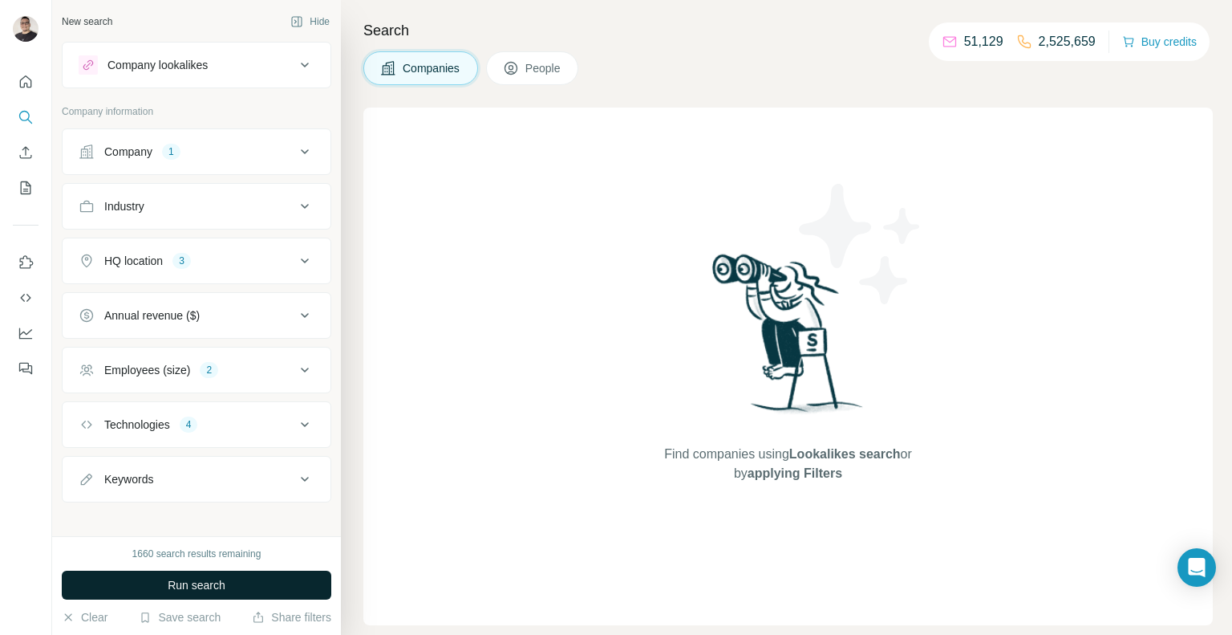
click at [214, 591] on span "Run search" at bounding box center [197, 585] width 58 height 16
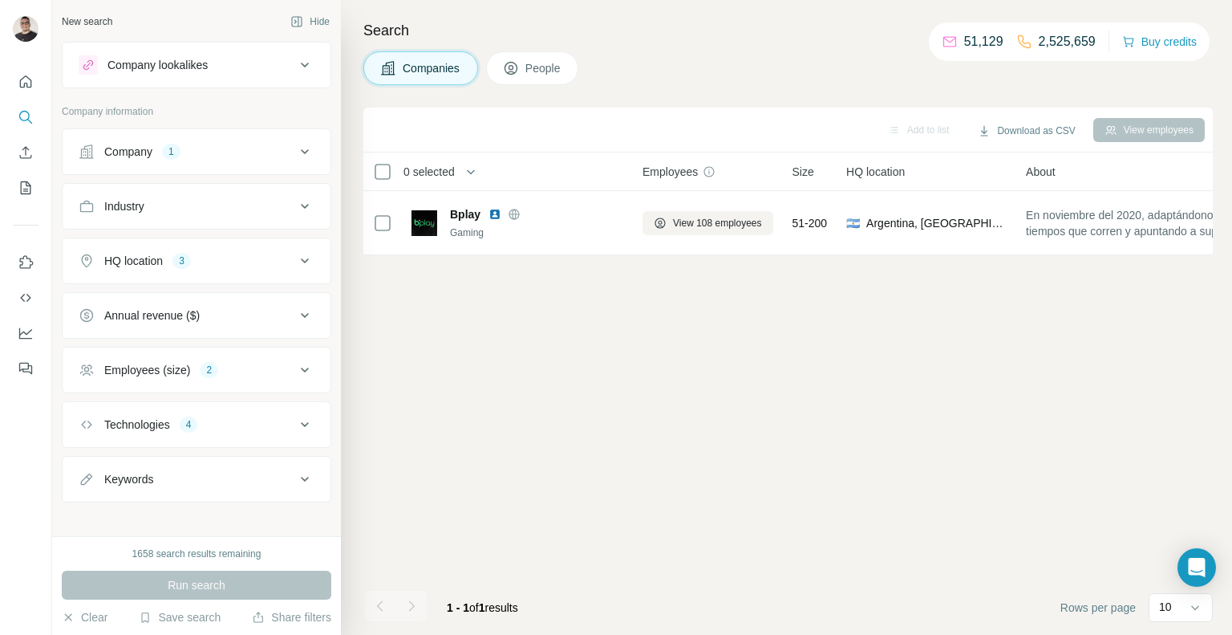
click at [300, 161] on button "Company 1" at bounding box center [197, 151] width 268 height 39
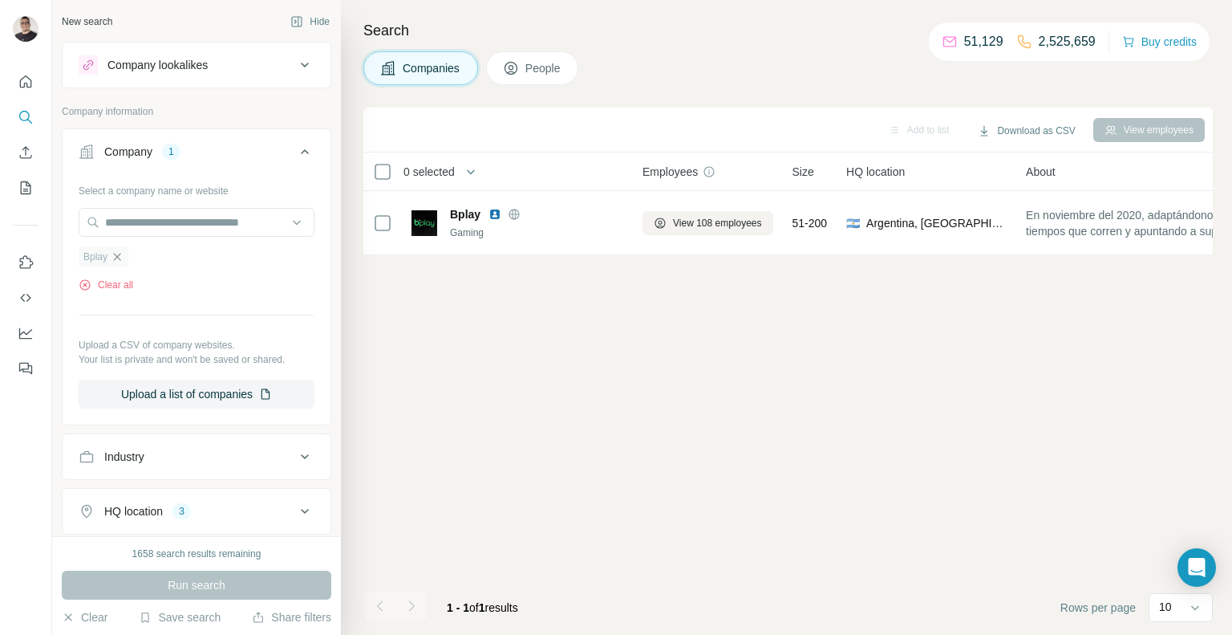
click at [116, 254] on icon "button" at bounding box center [117, 256] width 13 height 13
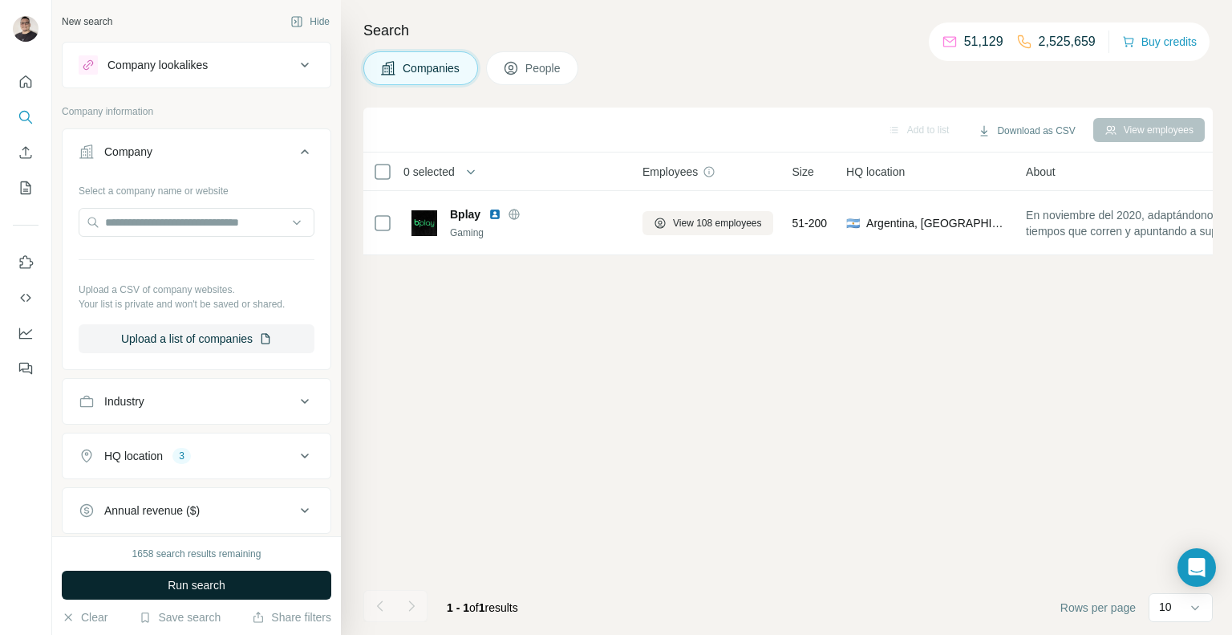
click at [203, 589] on span "Run search" at bounding box center [197, 585] width 58 height 16
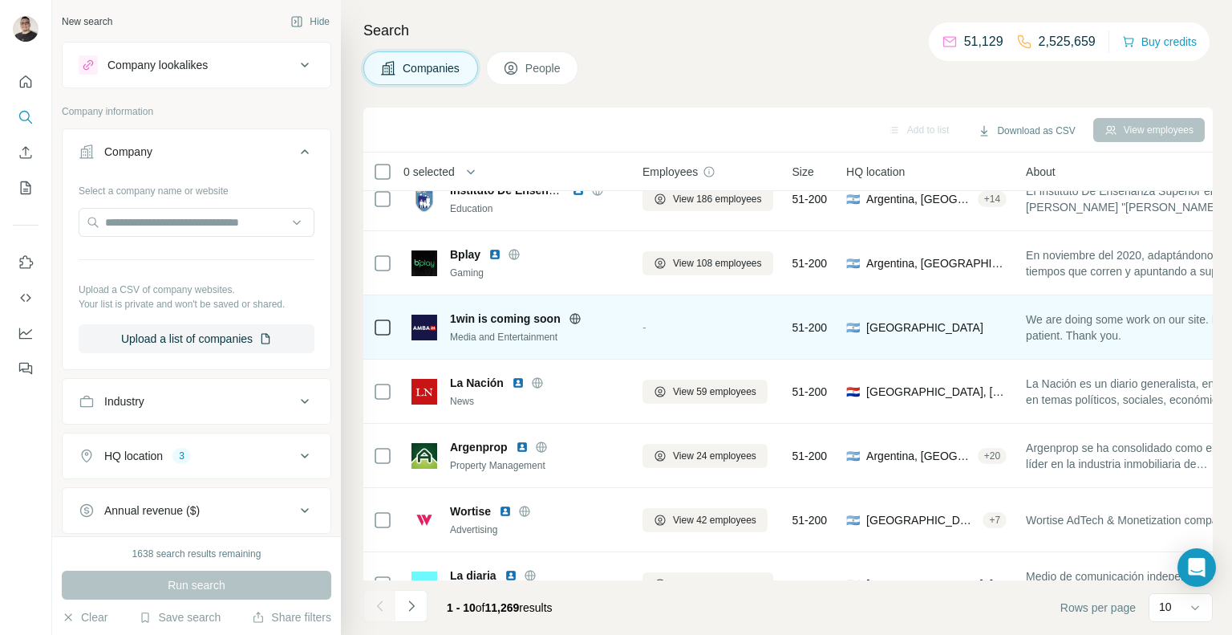
scroll to position [48, 0]
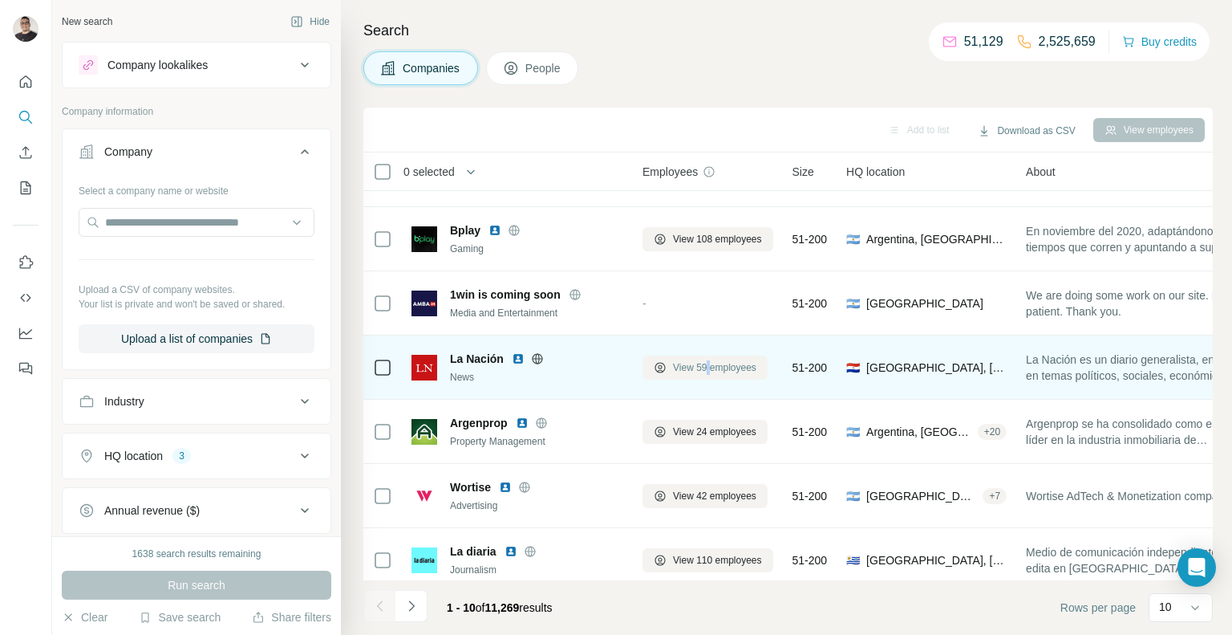
click at [0, 0] on tr "La Nación News View 59 employees 51-200 🇵🇾 Paraguay, Asuncion, Asuncion La Naci…" at bounding box center [0, 0] width 0 height 0
click at [521, 360] on img at bounding box center [518, 358] width 13 height 13
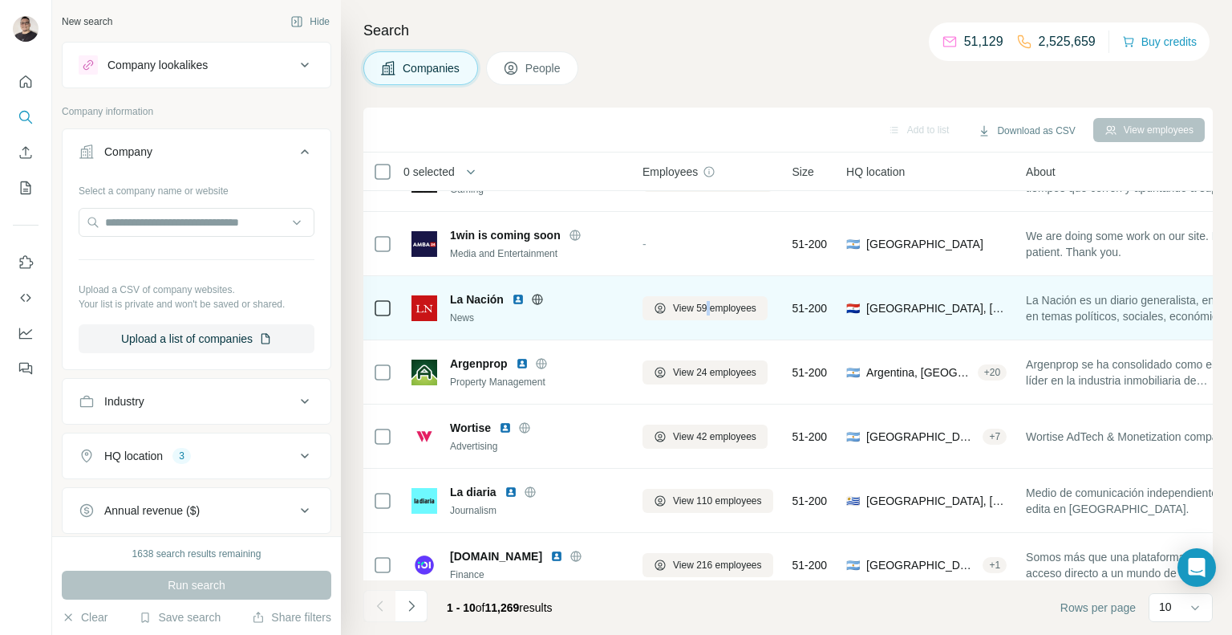
scroll to position [112, 0]
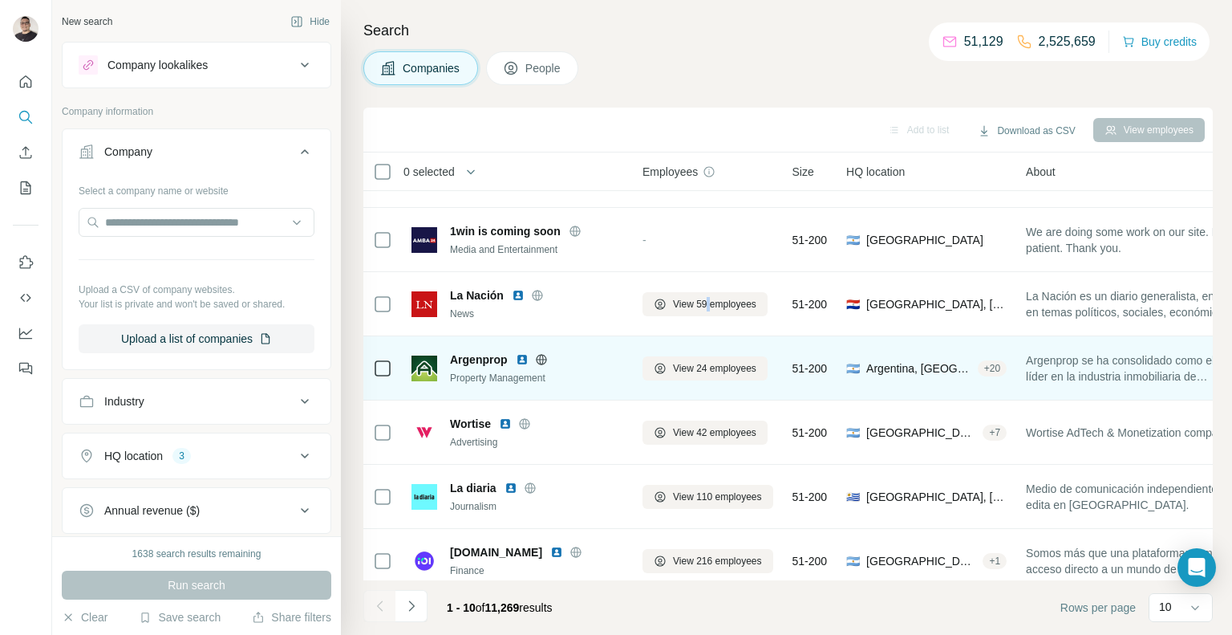
click at [518, 363] on img at bounding box center [522, 359] width 13 height 13
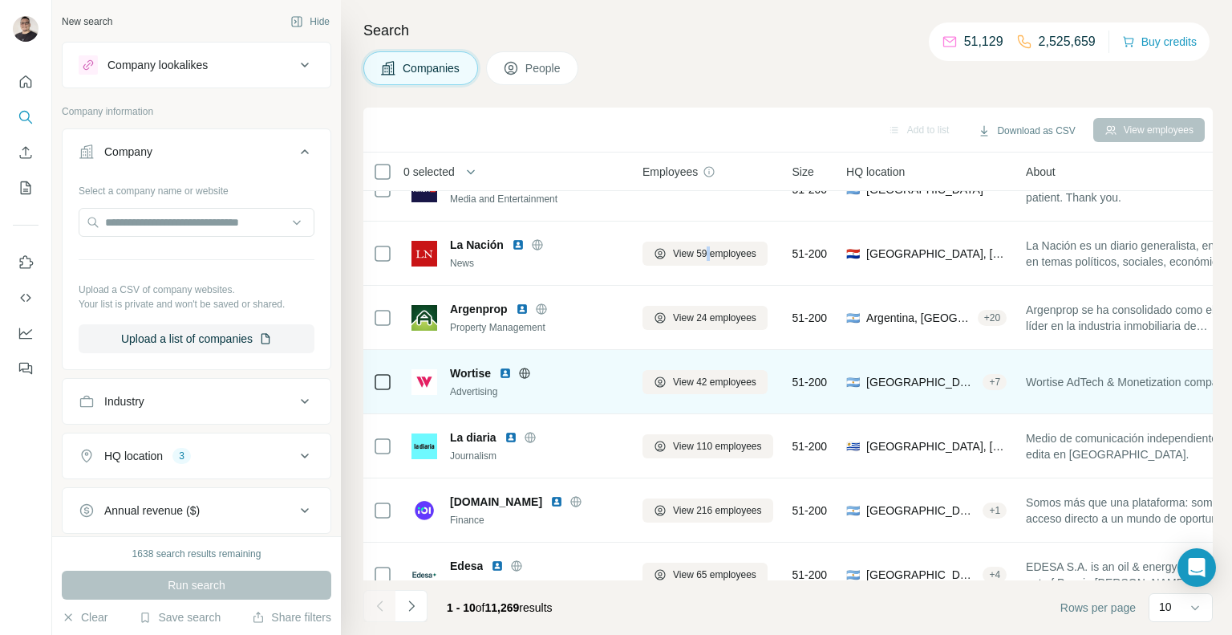
scroll to position [163, 0]
click at [507, 371] on img at bounding box center [505, 372] width 13 height 13
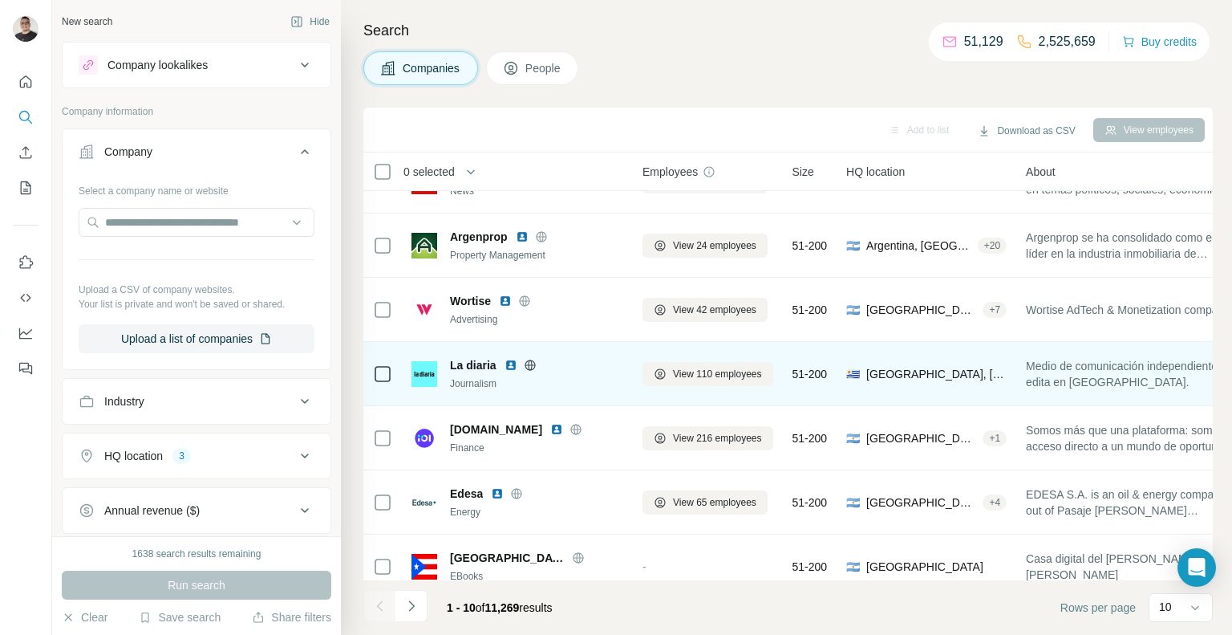
scroll to position [252, 0]
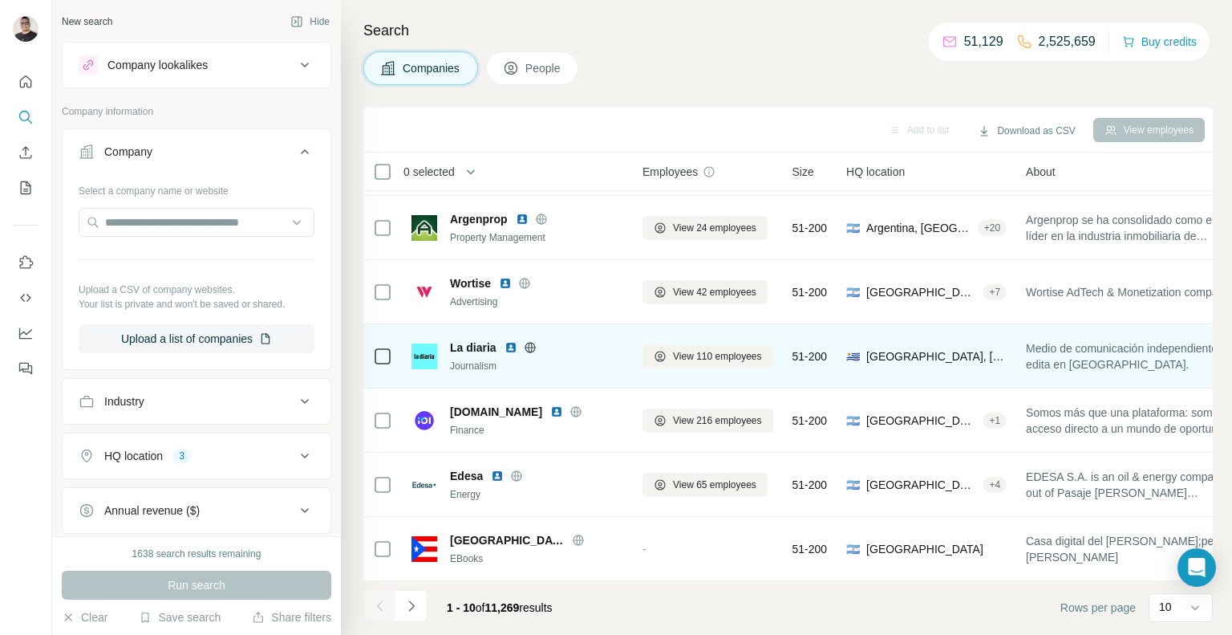
click at [508, 345] on img at bounding box center [511, 347] width 13 height 13
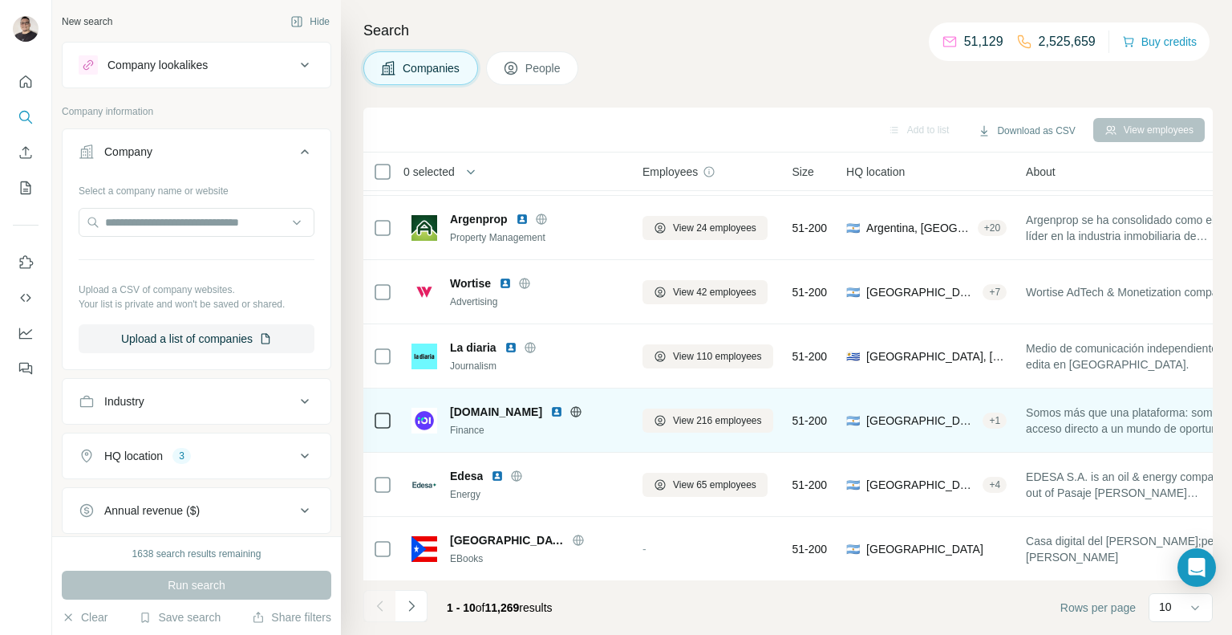
click at [561, 412] on img at bounding box center [556, 411] width 13 height 13
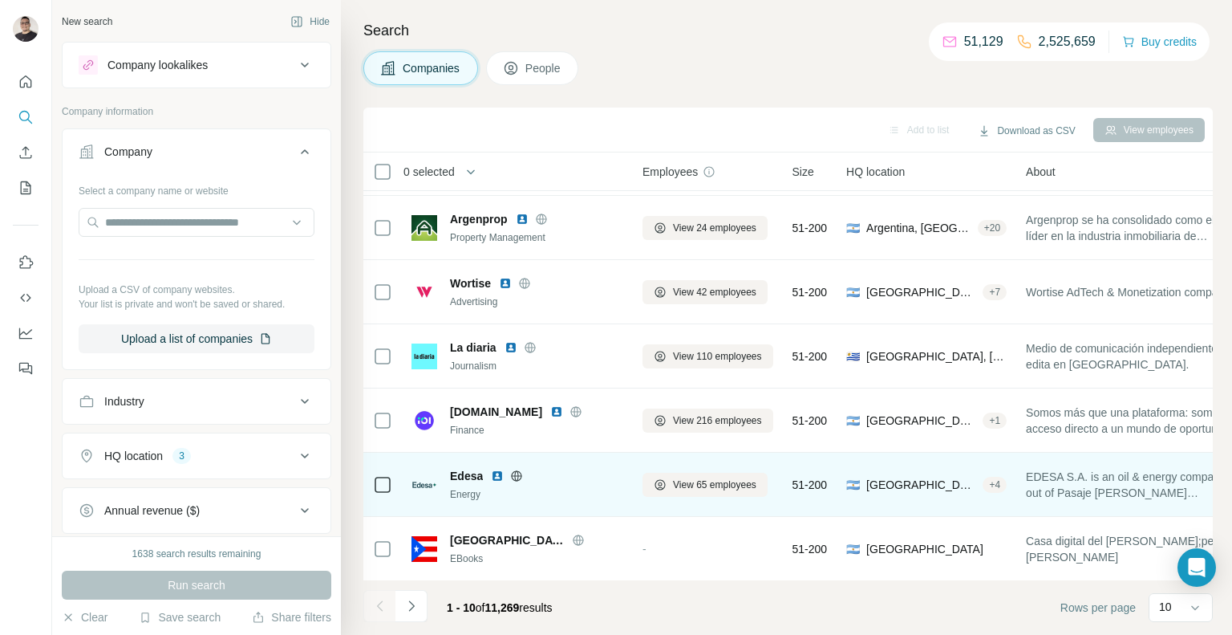
click at [498, 473] on img at bounding box center [497, 475] width 13 height 13
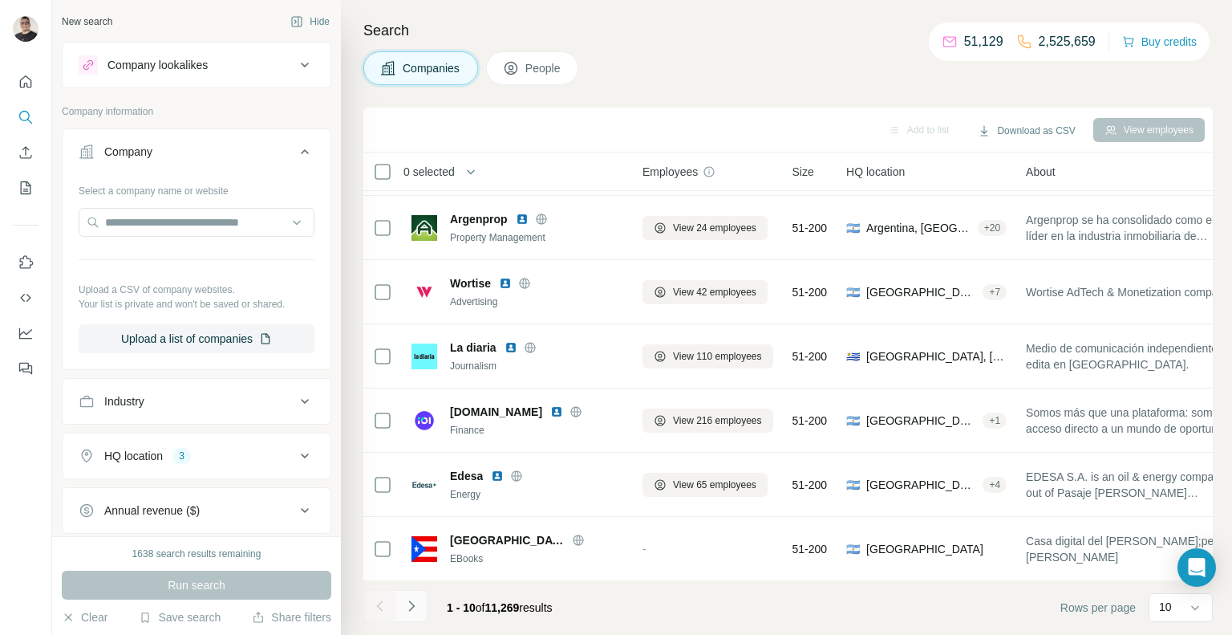
click at [414, 601] on icon "Navigate to next page" at bounding box center [412, 606] width 16 height 16
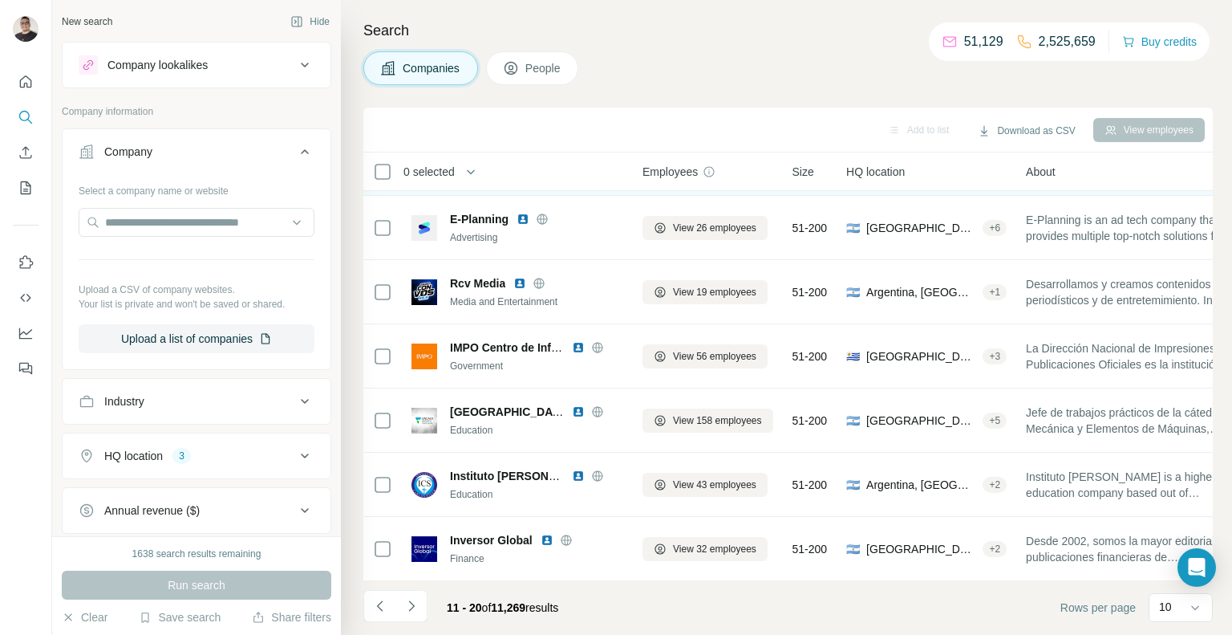
scroll to position [0, 0]
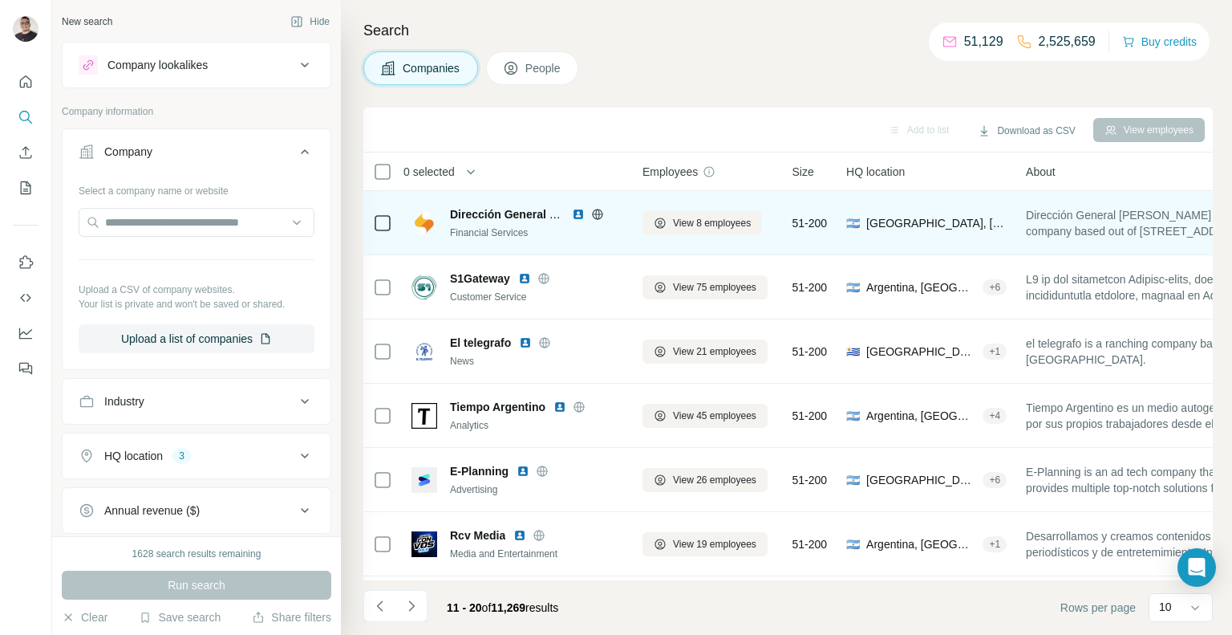
click at [579, 214] on img at bounding box center [578, 214] width 13 height 13
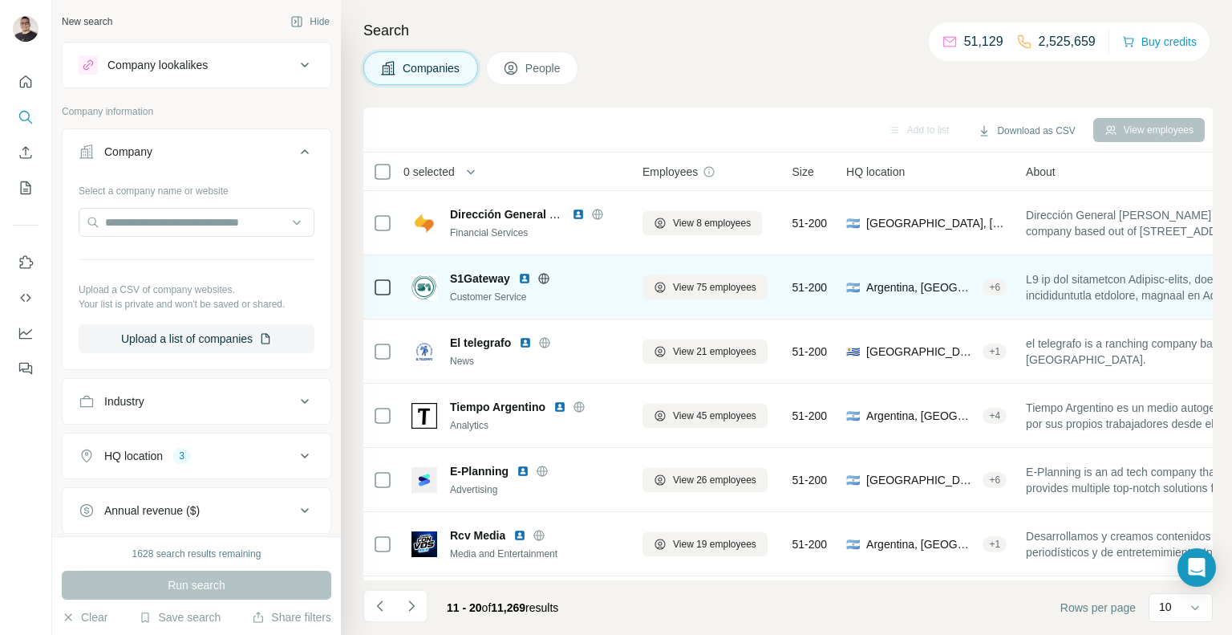
click at [525, 278] on img at bounding box center [524, 278] width 13 height 13
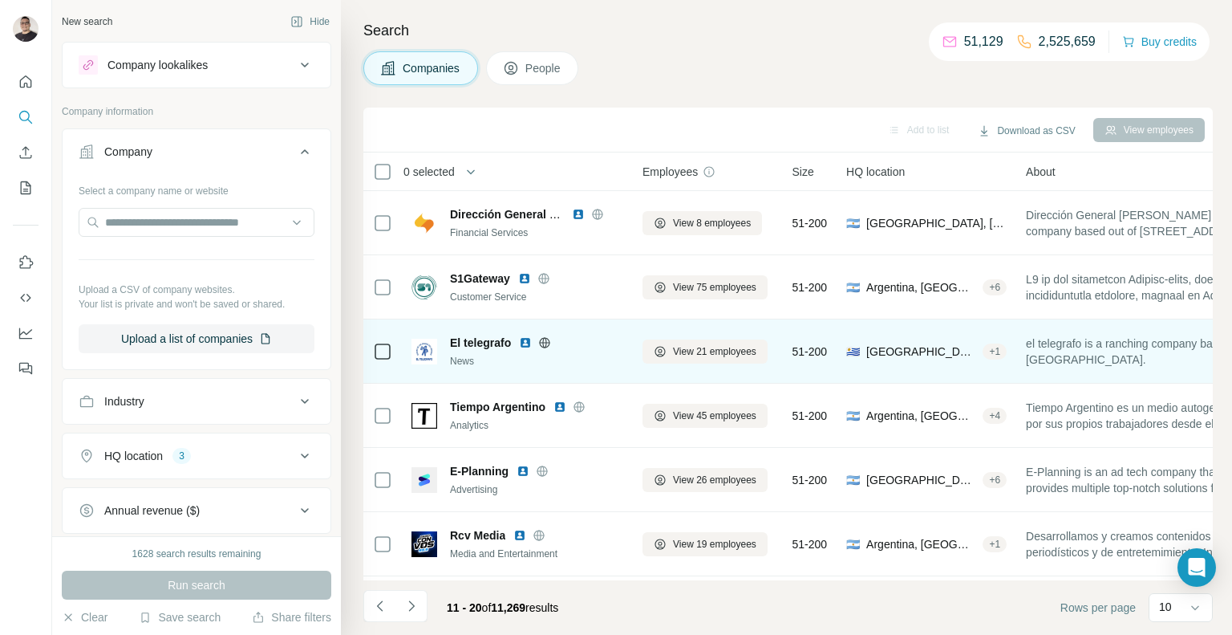
click at [530, 345] on img at bounding box center [525, 342] width 13 height 13
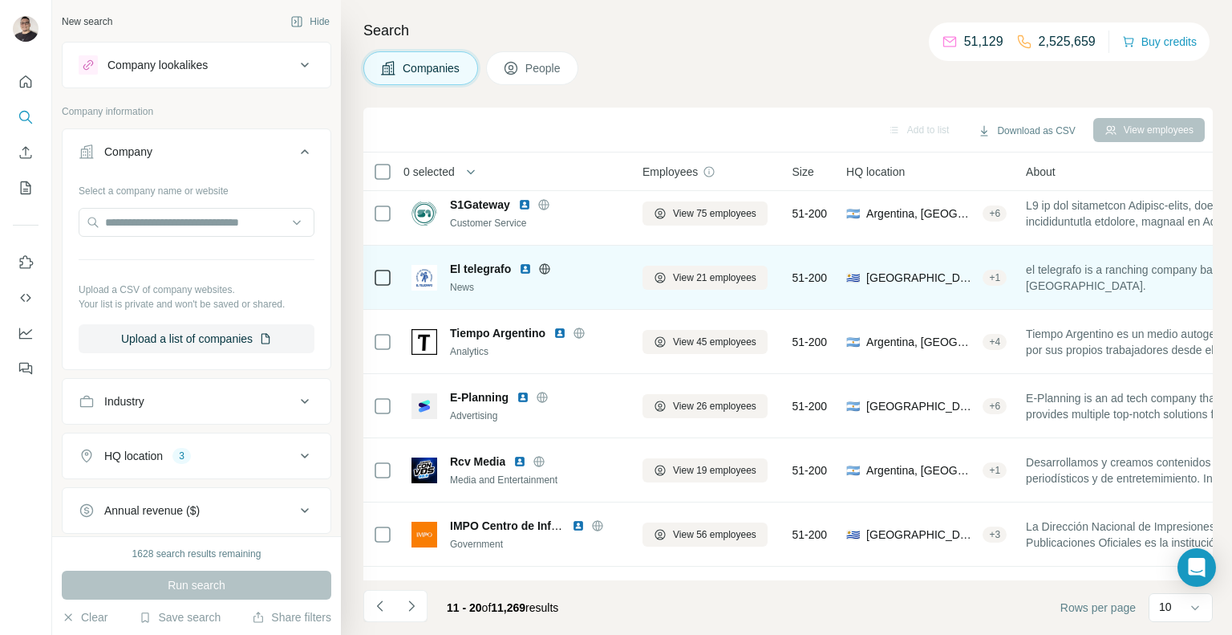
scroll to position [83, 0]
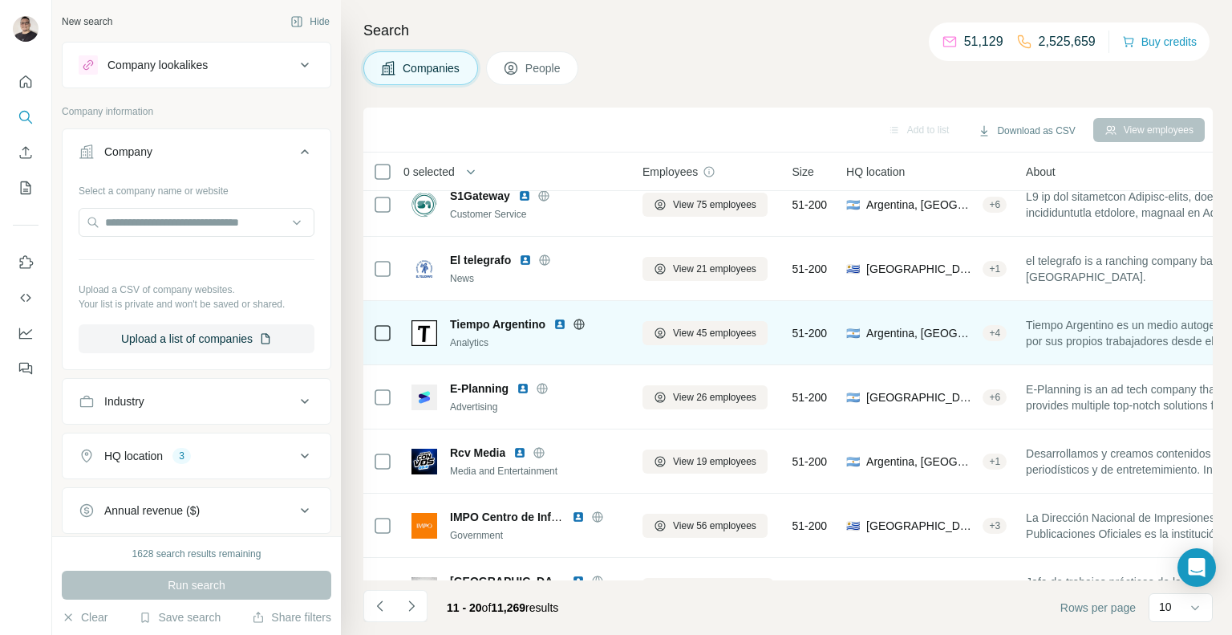
click at [558, 321] on img at bounding box center [560, 324] width 13 height 13
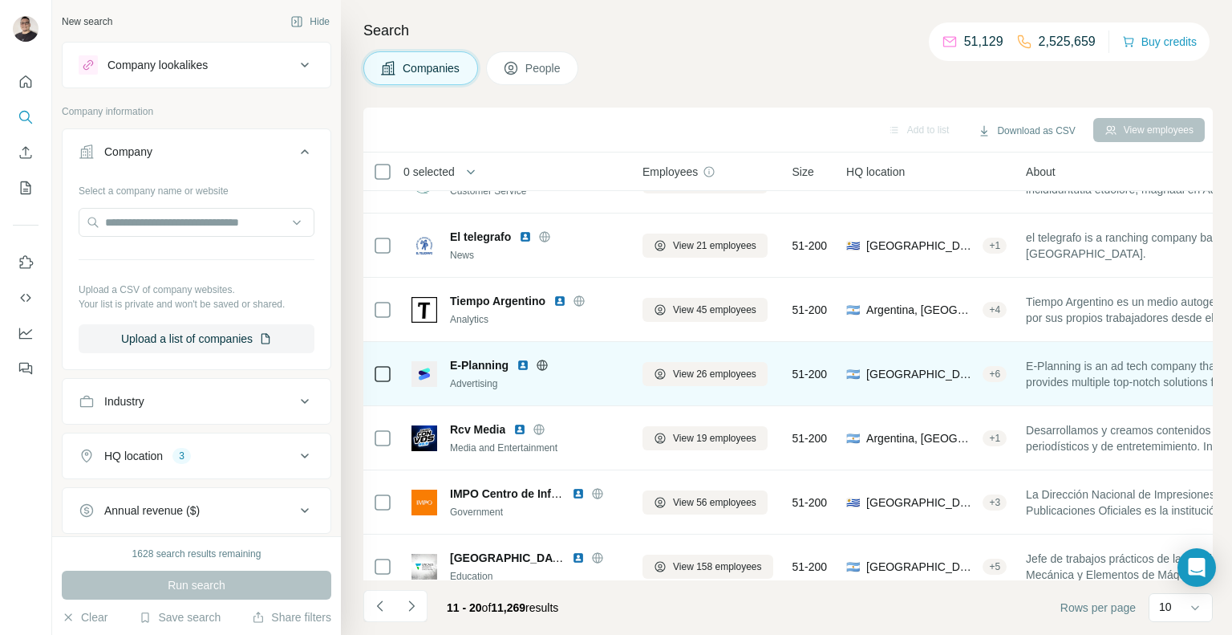
scroll to position [108, 0]
click at [519, 364] on img at bounding box center [523, 363] width 13 height 13
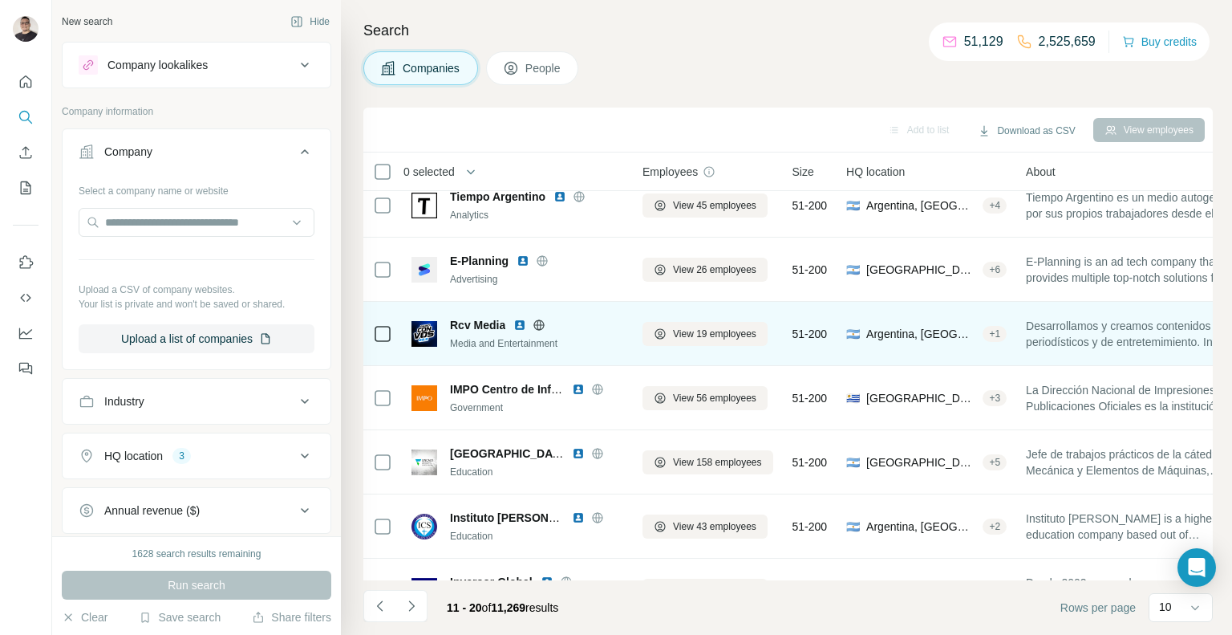
scroll to position [211, 0]
click at [521, 324] on img at bounding box center [519, 324] width 13 height 13
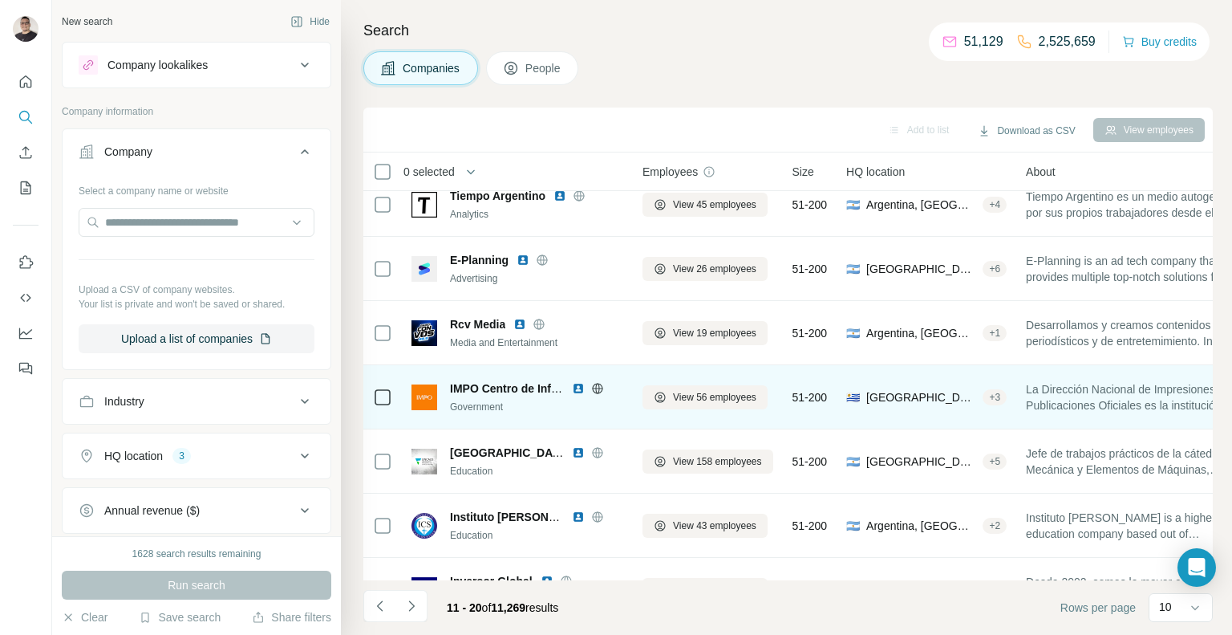
click at [580, 388] on img at bounding box center [578, 388] width 13 height 13
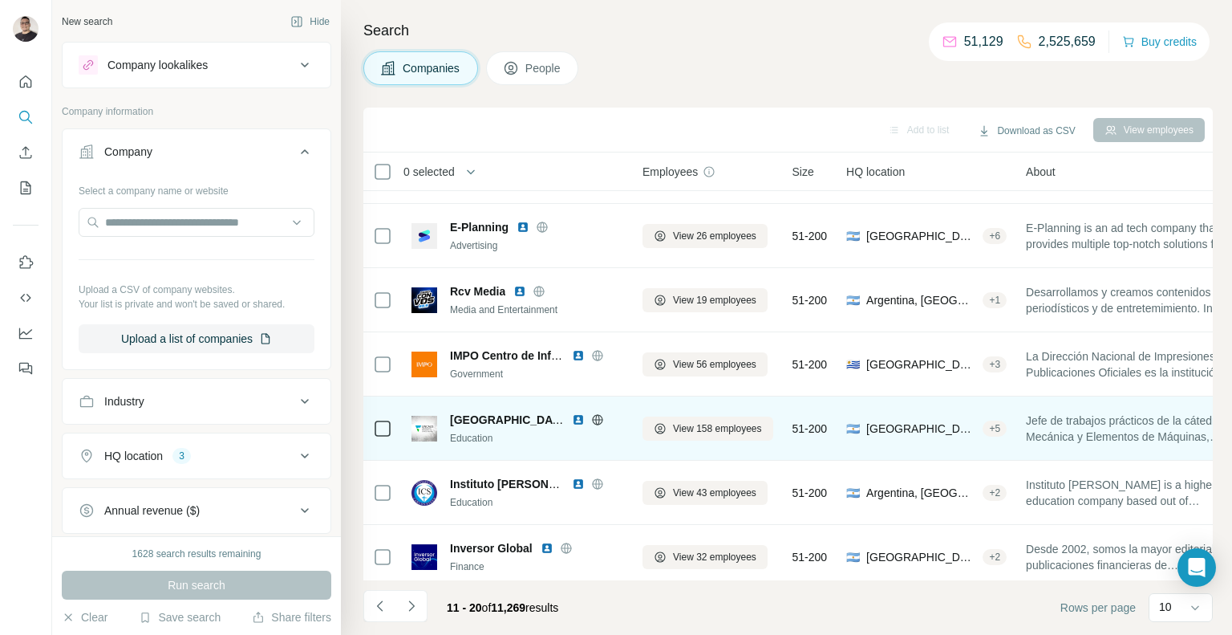
scroll to position [252, 0]
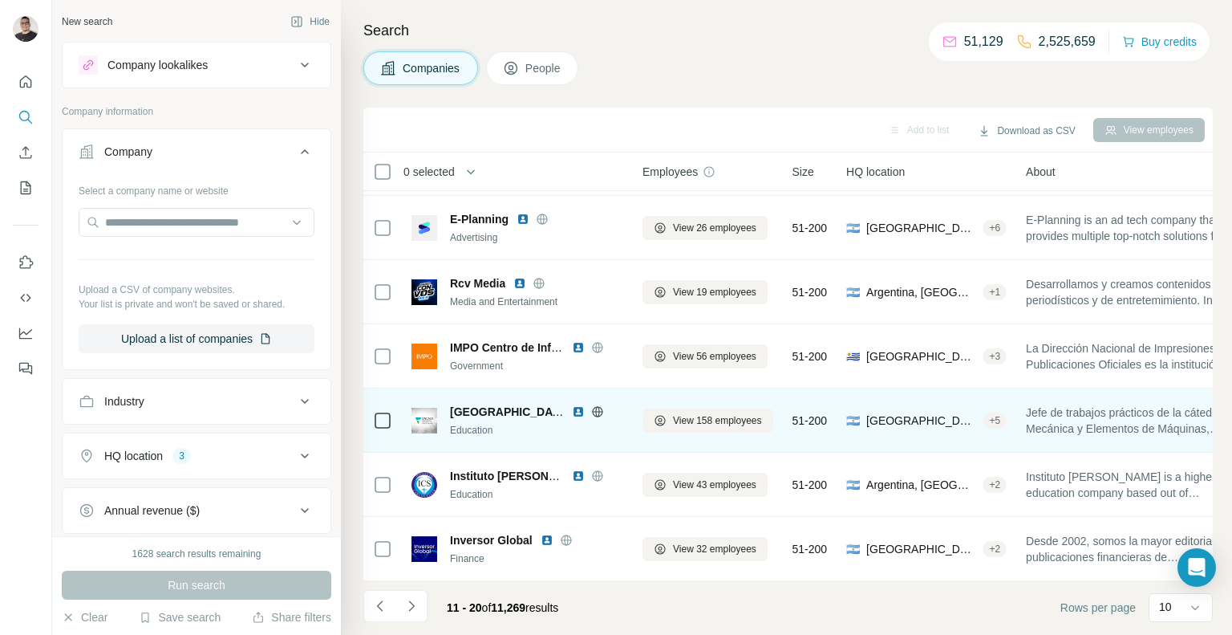
click at [582, 408] on img at bounding box center [578, 411] width 13 height 13
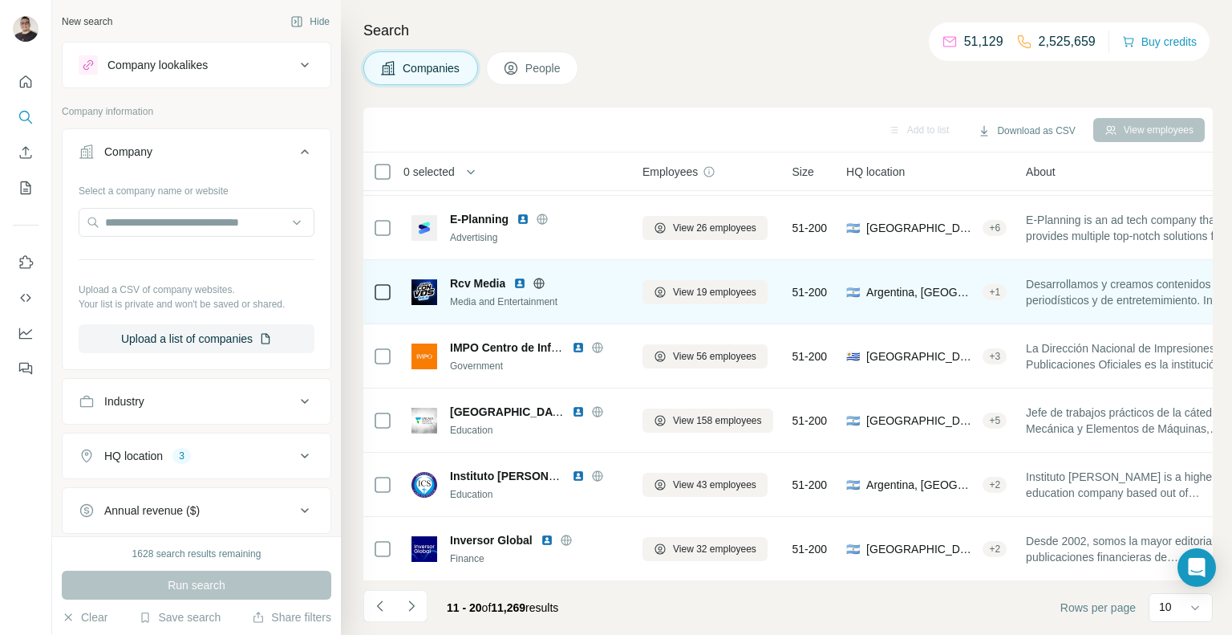
click at [522, 282] on img at bounding box center [519, 283] width 13 height 13
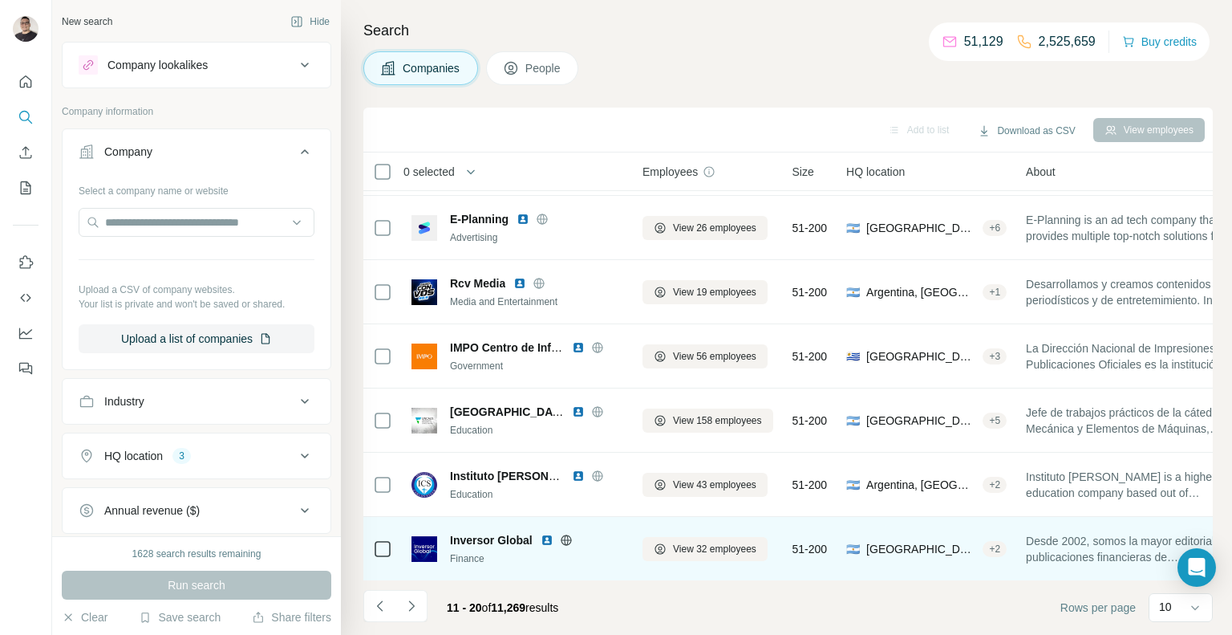
click at [544, 543] on img at bounding box center [547, 540] width 13 height 13
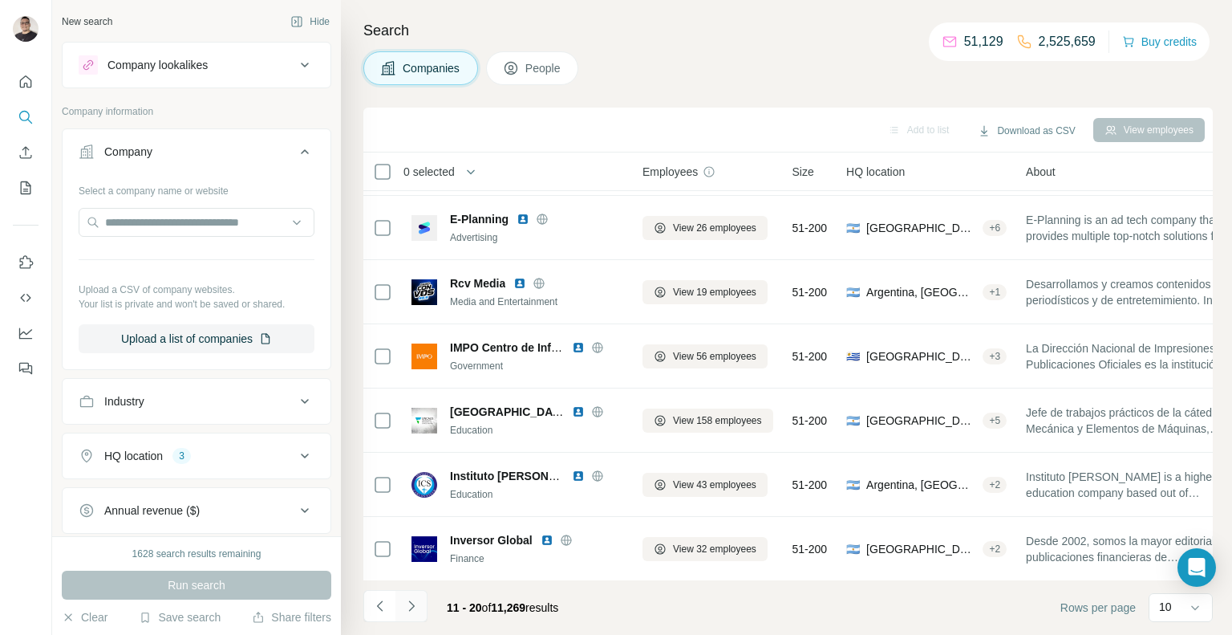
click at [412, 615] on button "Navigate to next page" at bounding box center [412, 606] width 32 height 32
